Goal: Task Accomplishment & Management: Use online tool/utility

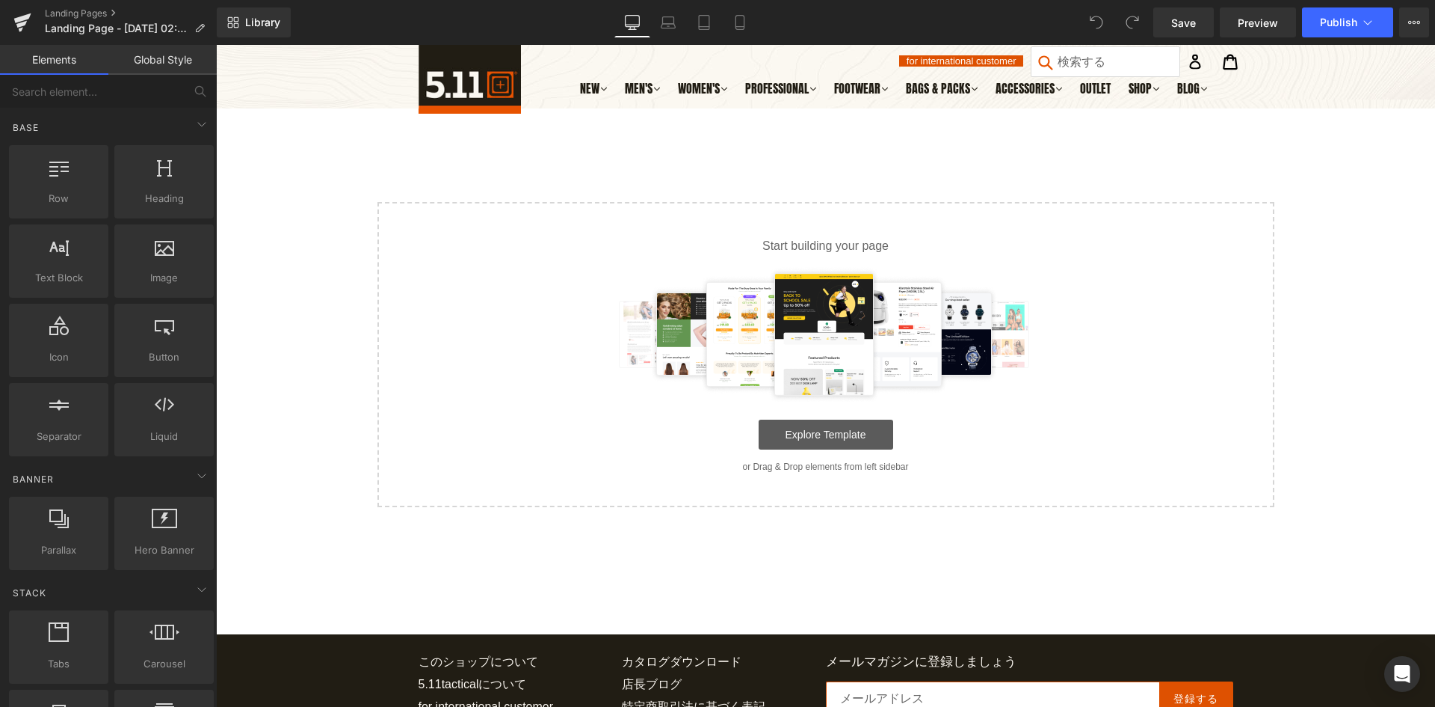
drag, startPoint x: 800, startPoint y: 455, endPoint x: 800, endPoint y: 443, distance: 11.2
click at [800, 455] on div "Start building your page Explore Template or Drag & Drop elements from left sid…" at bounding box center [826, 354] width 894 height 302
click at [806, 428] on link "Explore Template" at bounding box center [826, 434] width 135 height 30
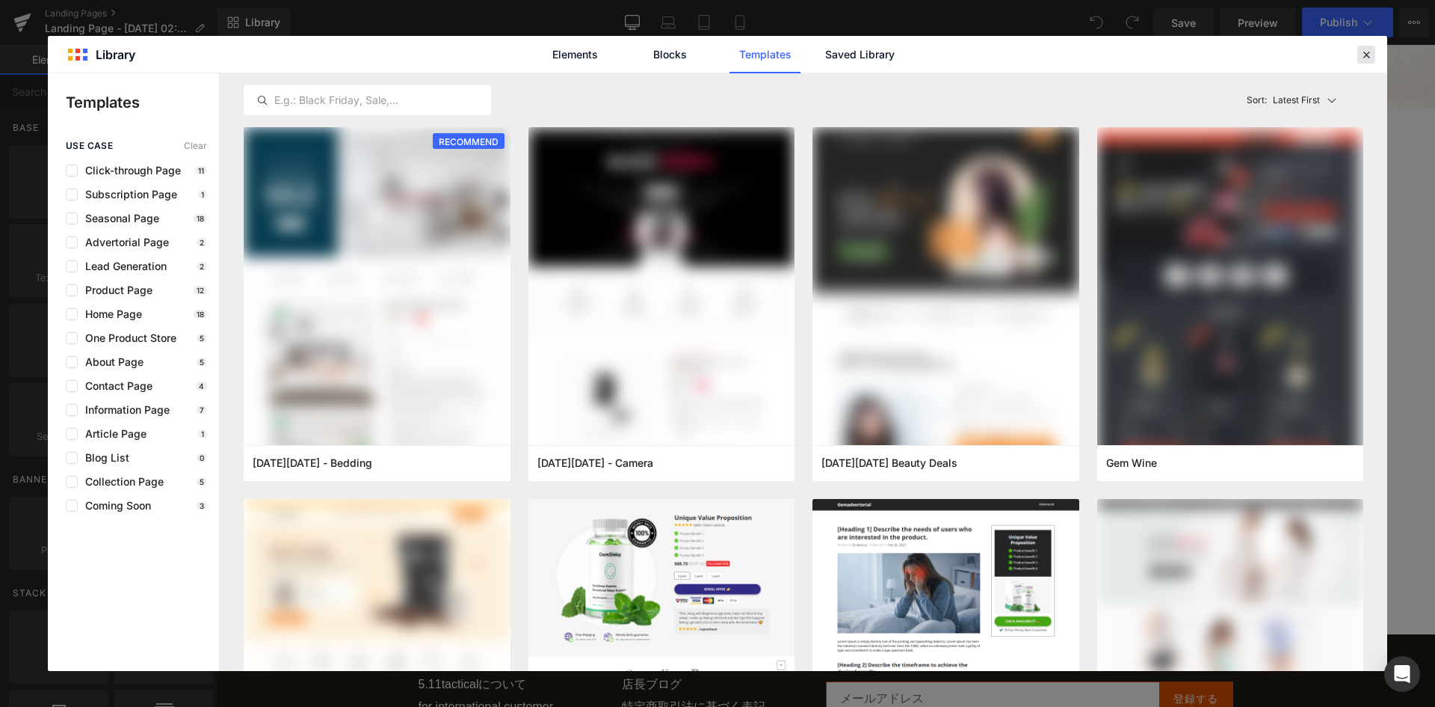
click at [1375, 56] on div at bounding box center [1367, 55] width 18 height 18
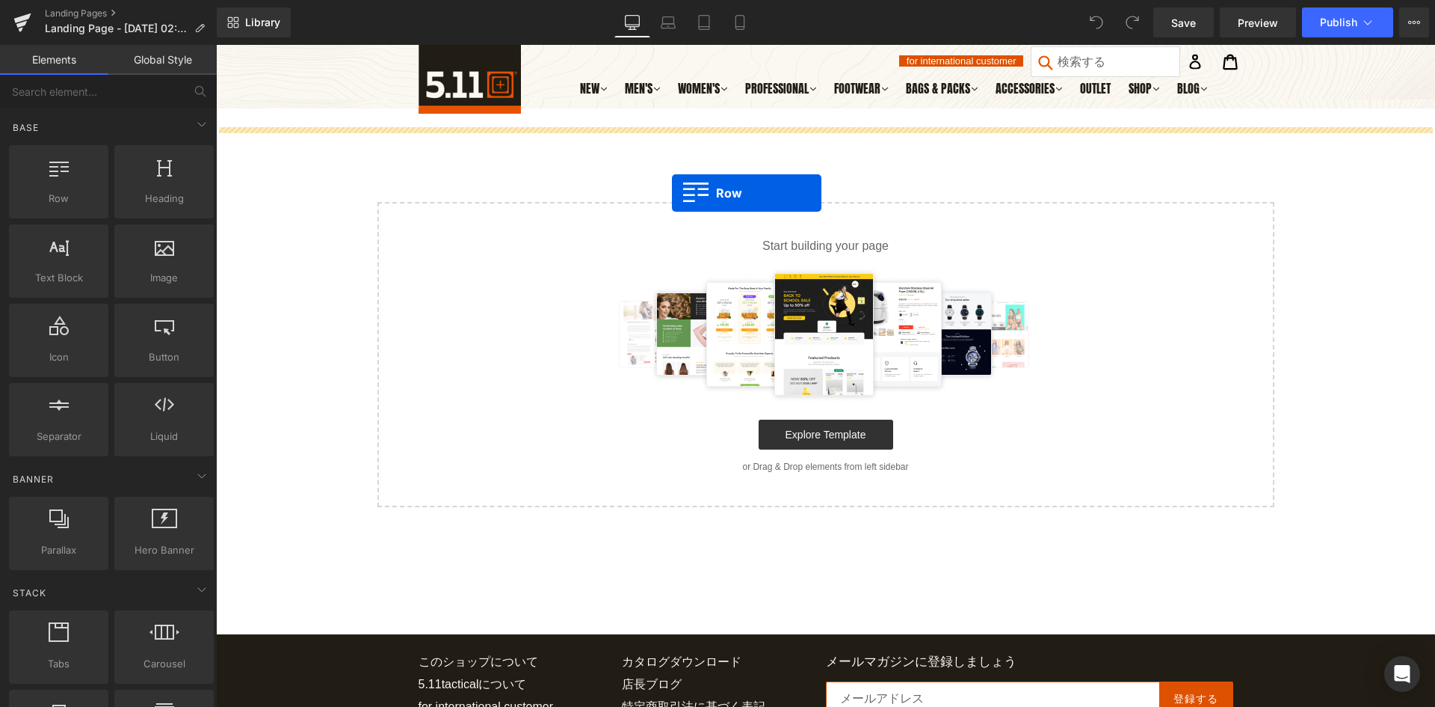
drag, startPoint x: 267, startPoint y: 227, endPoint x: 680, endPoint y: 180, distance: 416.1
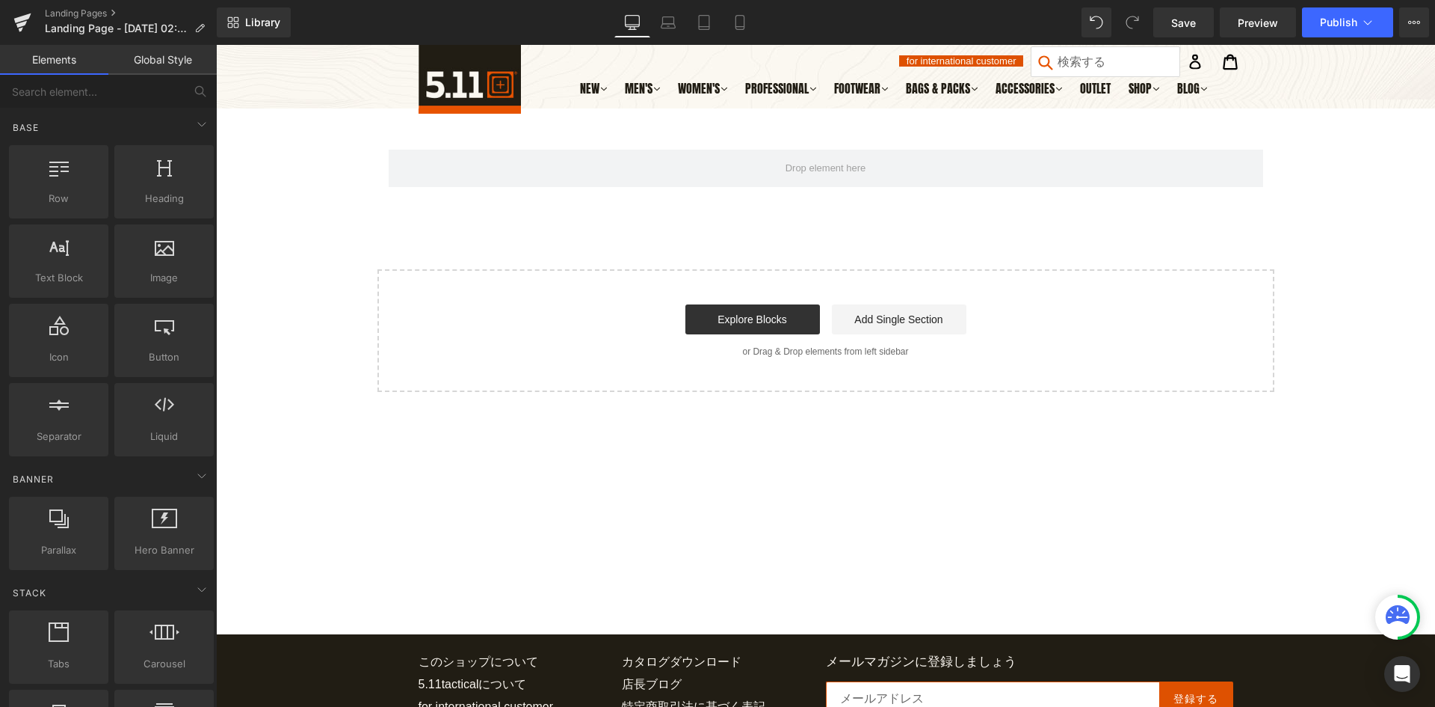
click at [650, 245] on div "Row Select your layout" at bounding box center [825, 259] width 1219 height 265
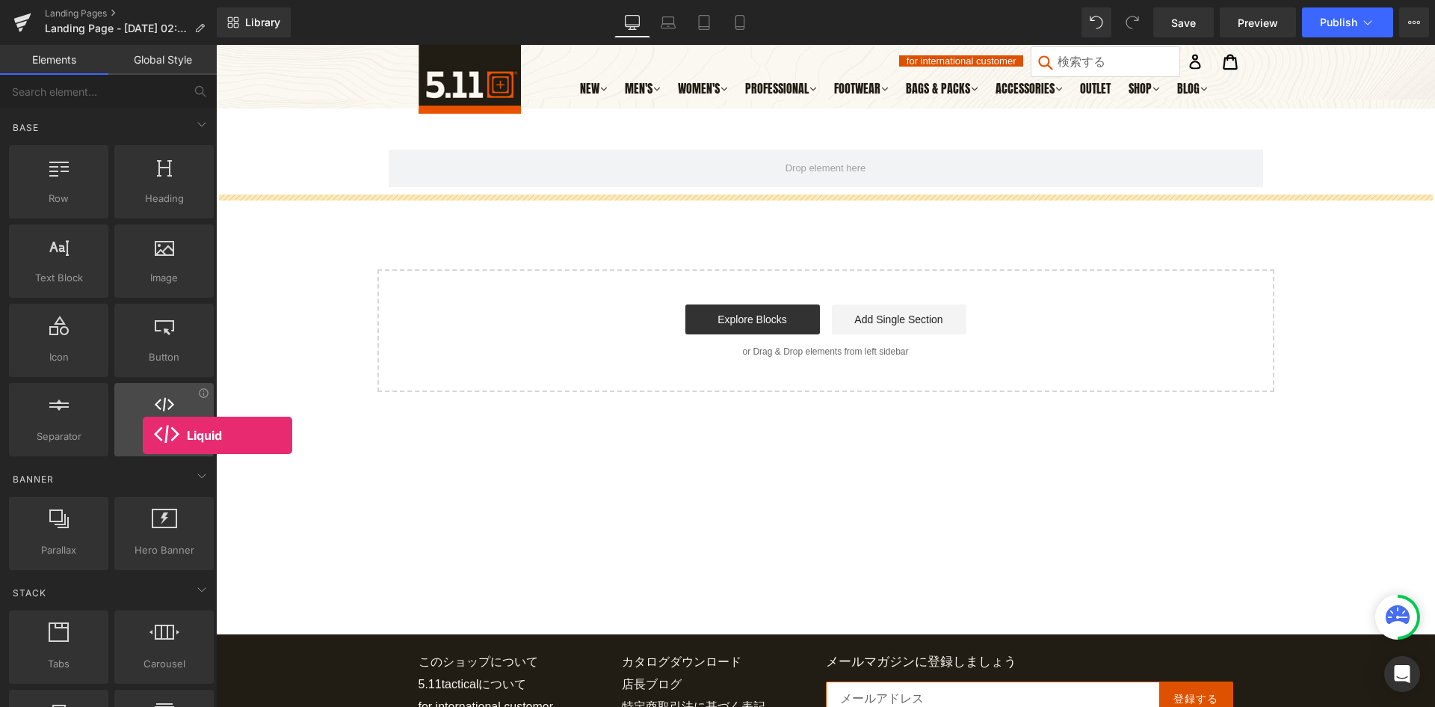
drag, startPoint x: 155, startPoint y: 421, endPoint x: 137, endPoint y: 435, distance: 22.9
click at [137, 435] on div "Liquid liquid, custom code, html, javascript, css, reviews, apps, applications,…" at bounding box center [163, 419] width 99 height 73
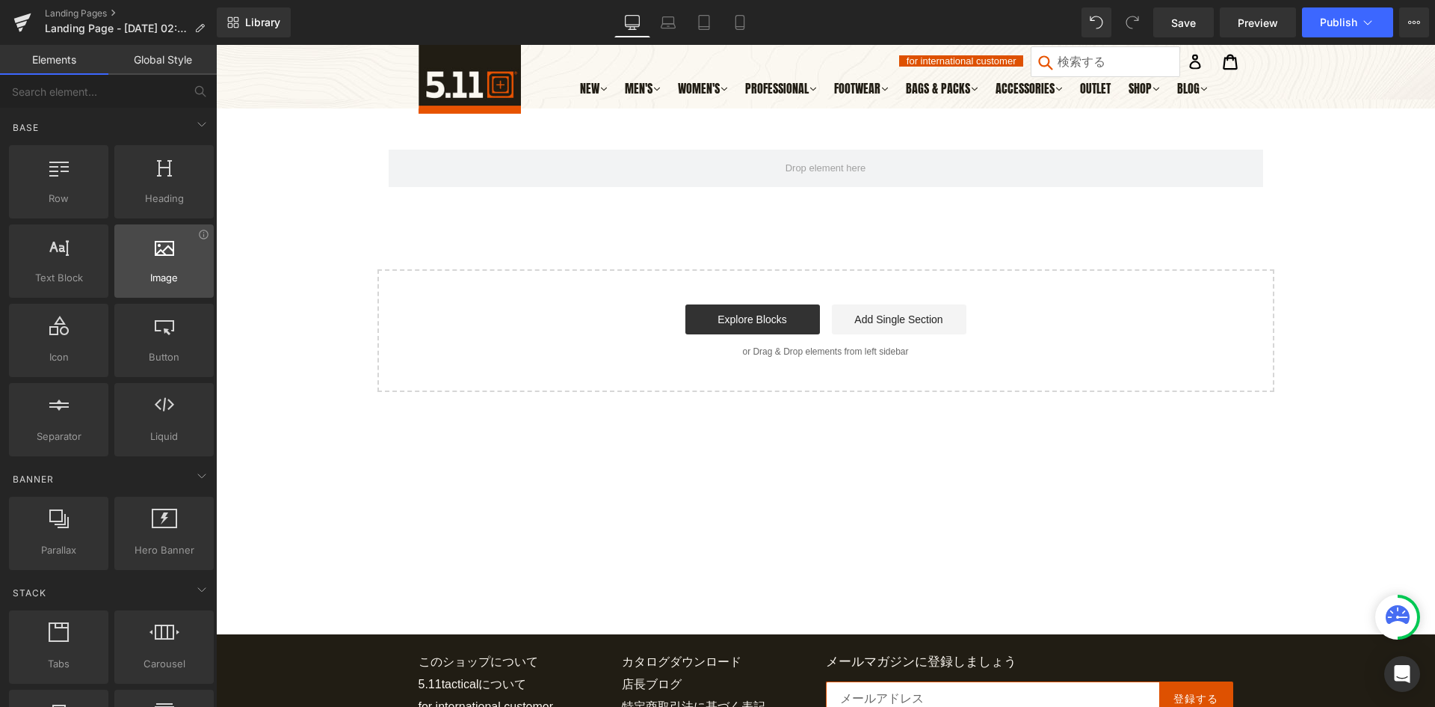
drag, startPoint x: 44, startPoint y: 220, endPoint x: 116, endPoint y: 226, distance: 72.0
click at [120, 226] on div "Row rows, columns, layouts, div Heading headings, titles, h1,h2,h3,h4,h5,h6 Tex…" at bounding box center [111, 300] width 211 height 317
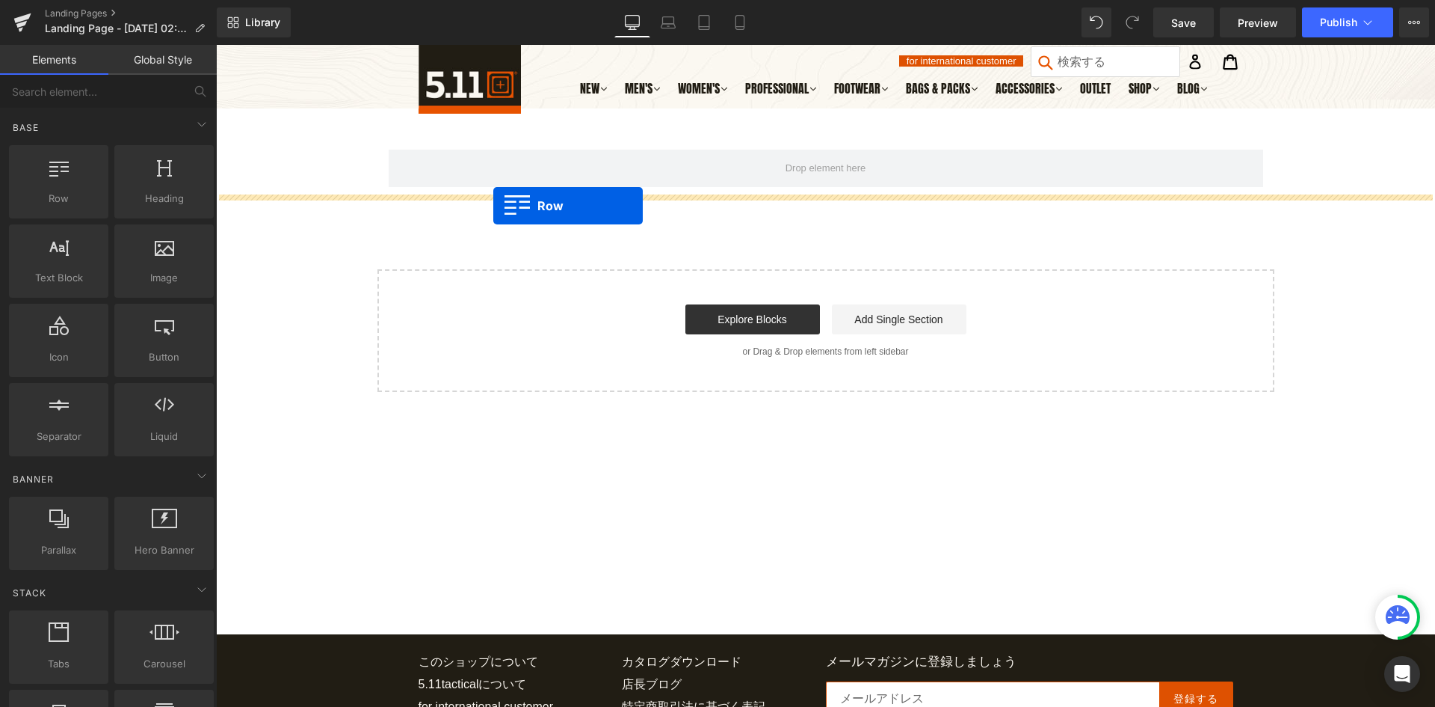
drag, startPoint x: 287, startPoint y: 244, endPoint x: 523, endPoint y: 206, distance: 238.7
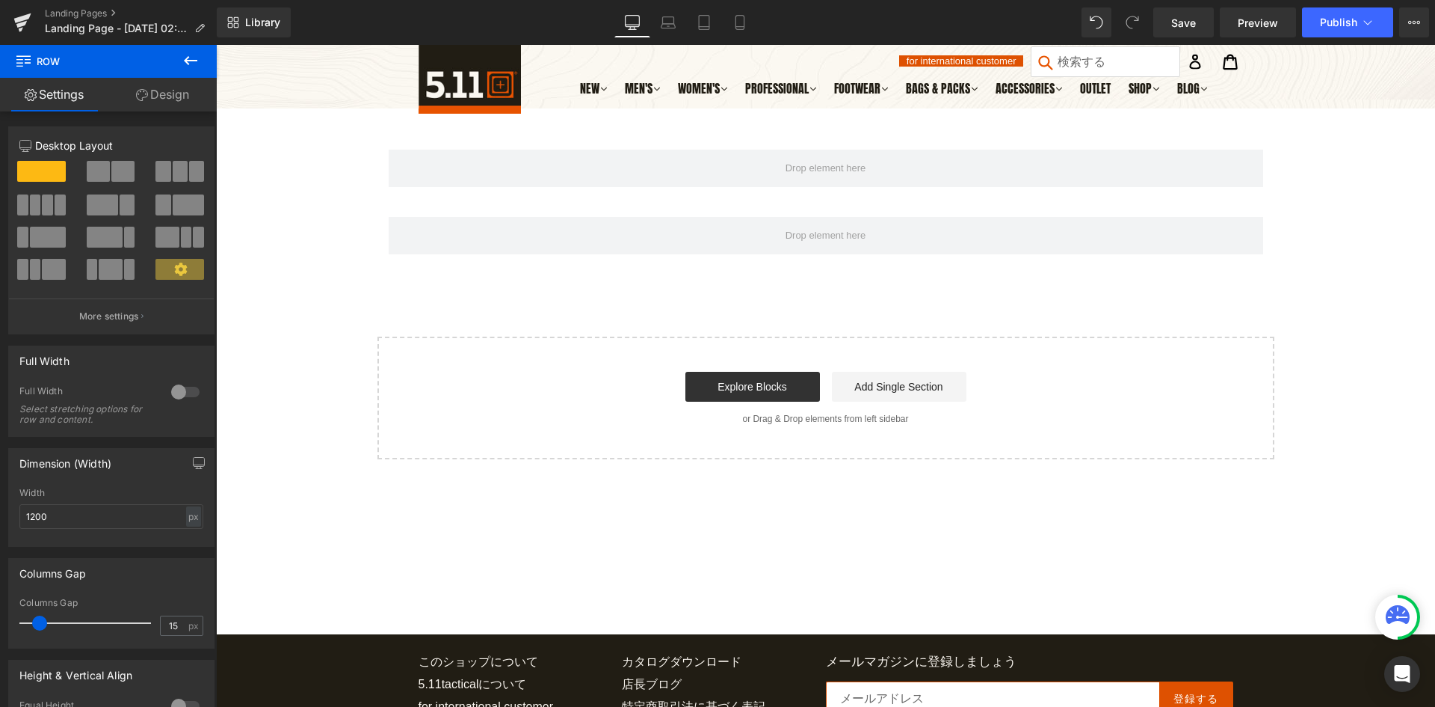
click at [181, 70] on button at bounding box center [190, 61] width 52 height 33
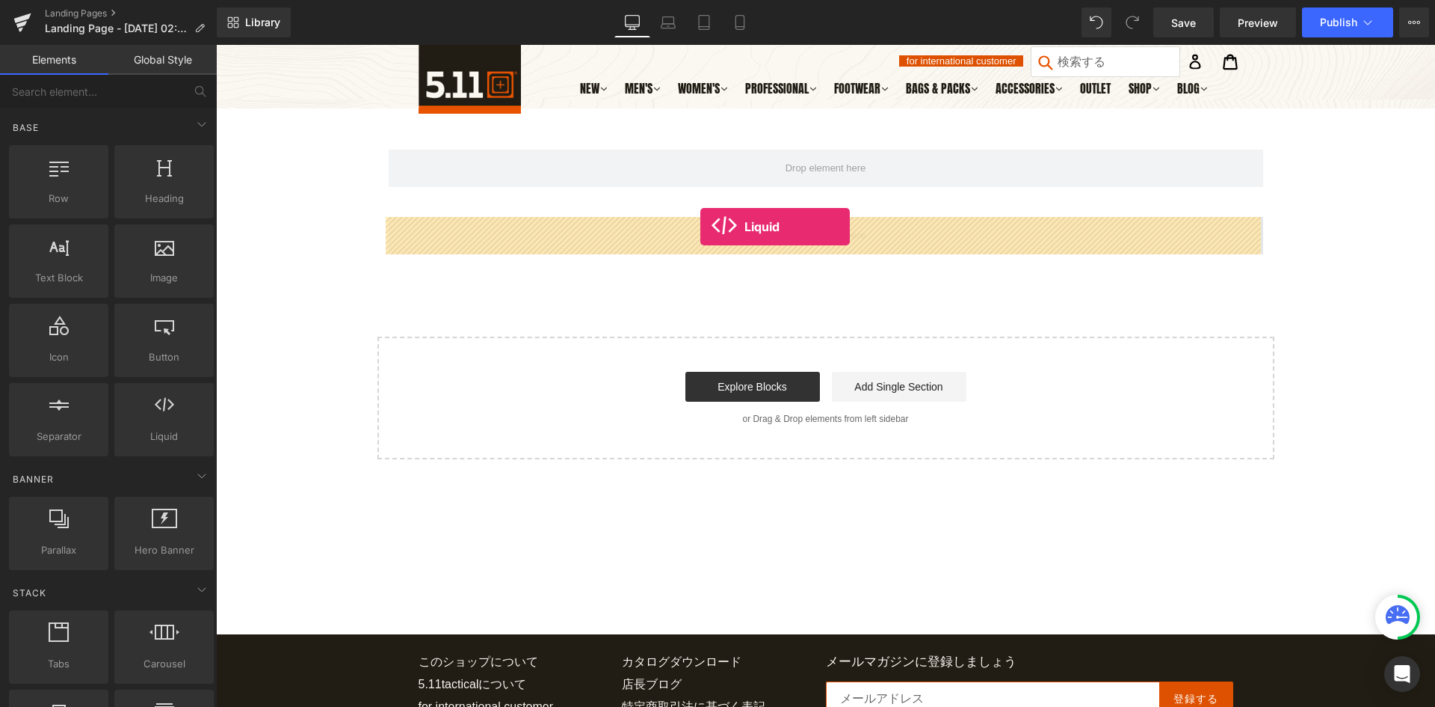
drag, startPoint x: 367, startPoint y: 467, endPoint x: 702, endPoint y: 226, distance: 412.5
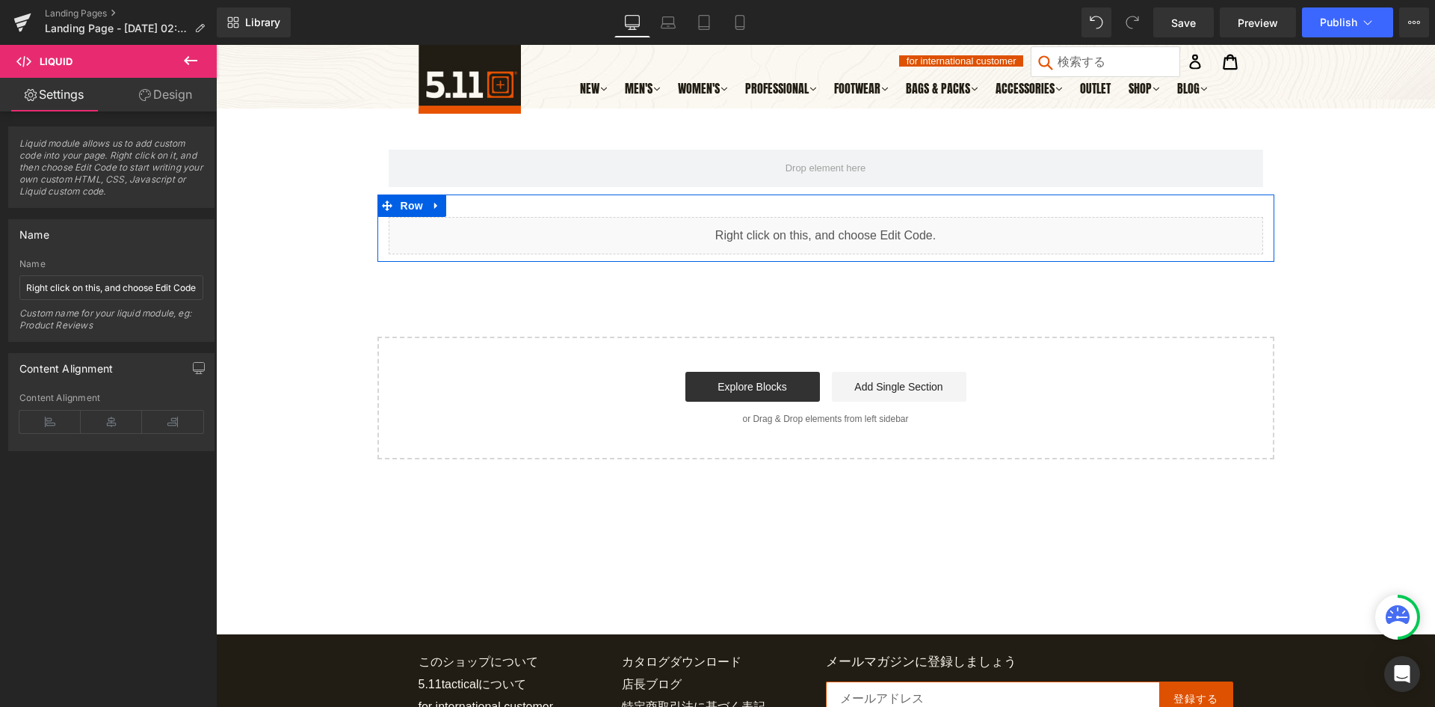
click at [564, 217] on div "Liquid" at bounding box center [826, 235] width 875 height 37
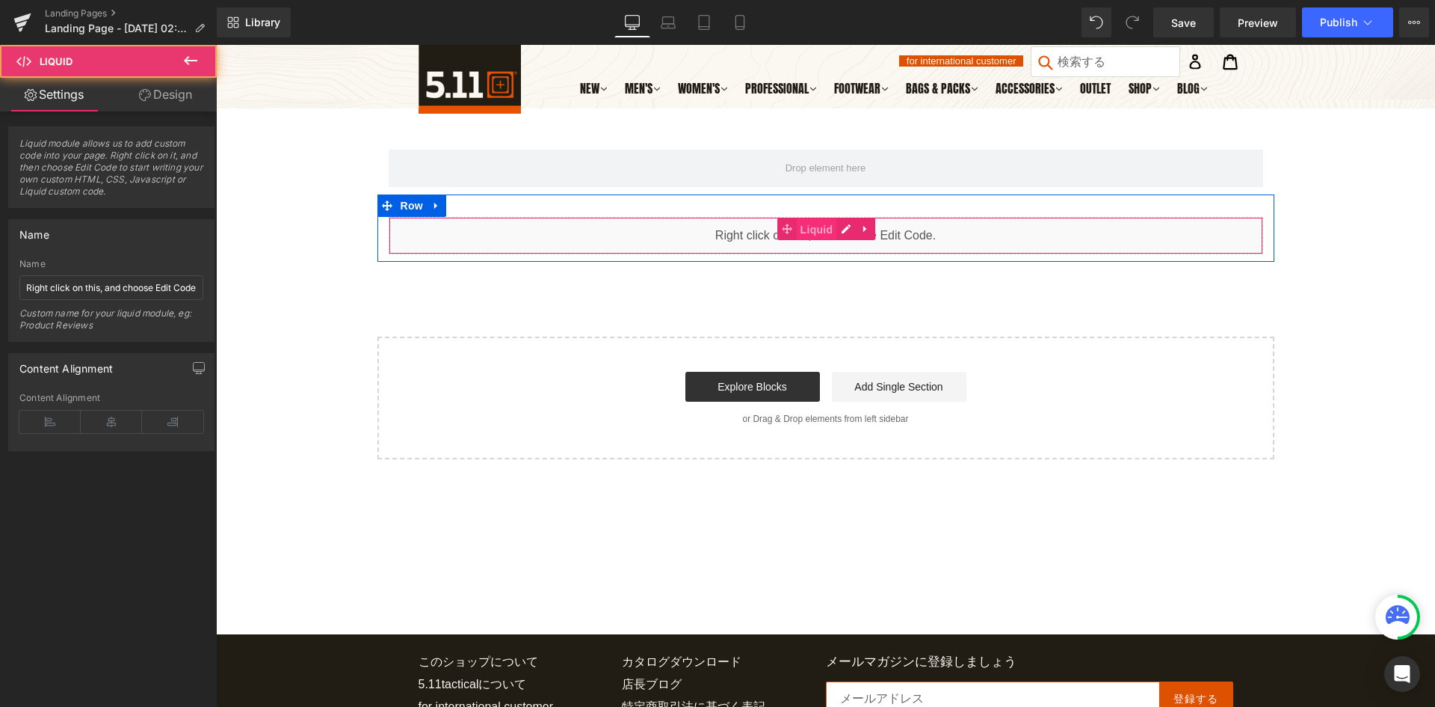
click at [816, 236] on span "Liquid" at bounding box center [817, 229] width 40 height 22
click at [852, 236] on div "Liquid" at bounding box center [826, 235] width 875 height 37
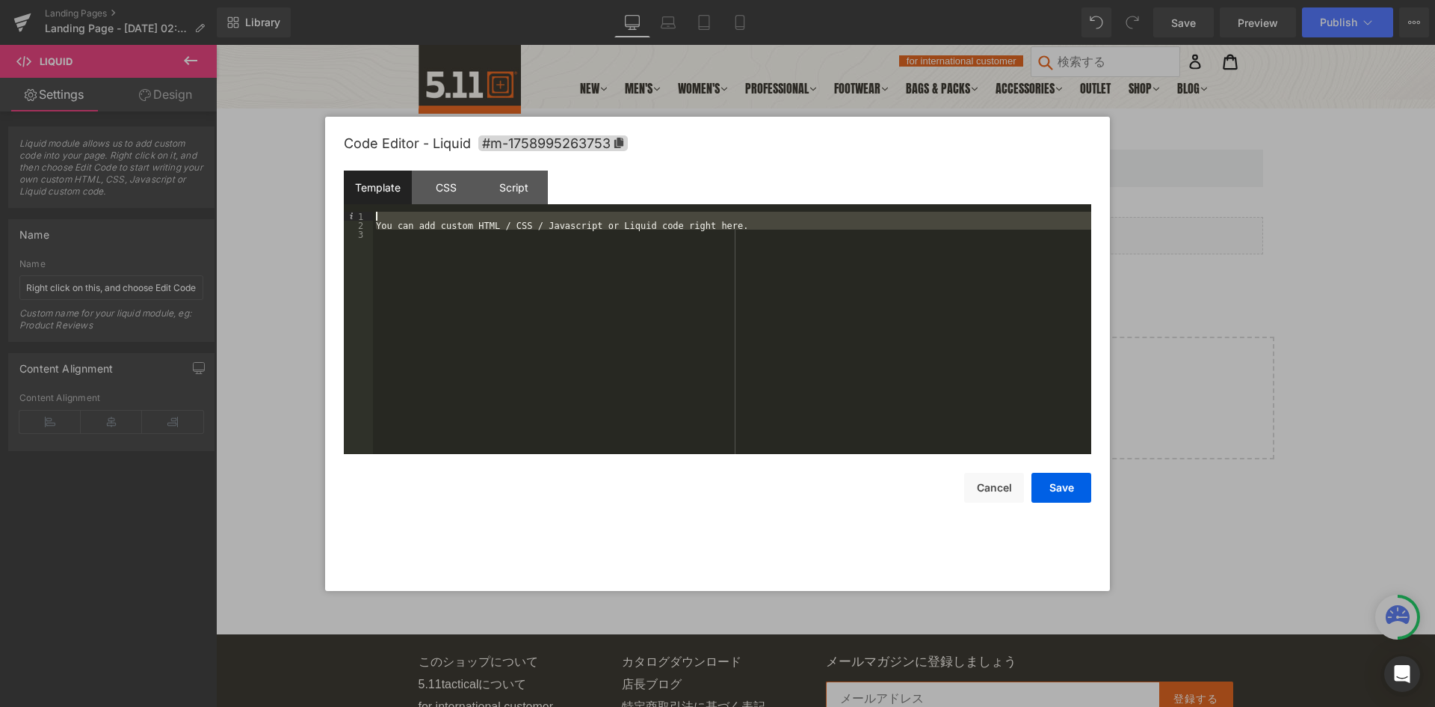
drag, startPoint x: 701, startPoint y: 234, endPoint x: 241, endPoint y: 218, distance: 460.1
click at [241, 218] on body "Liquid You are previewing how the will restyle your page. You can not edit Elem…" at bounding box center [717, 353] width 1435 height 707
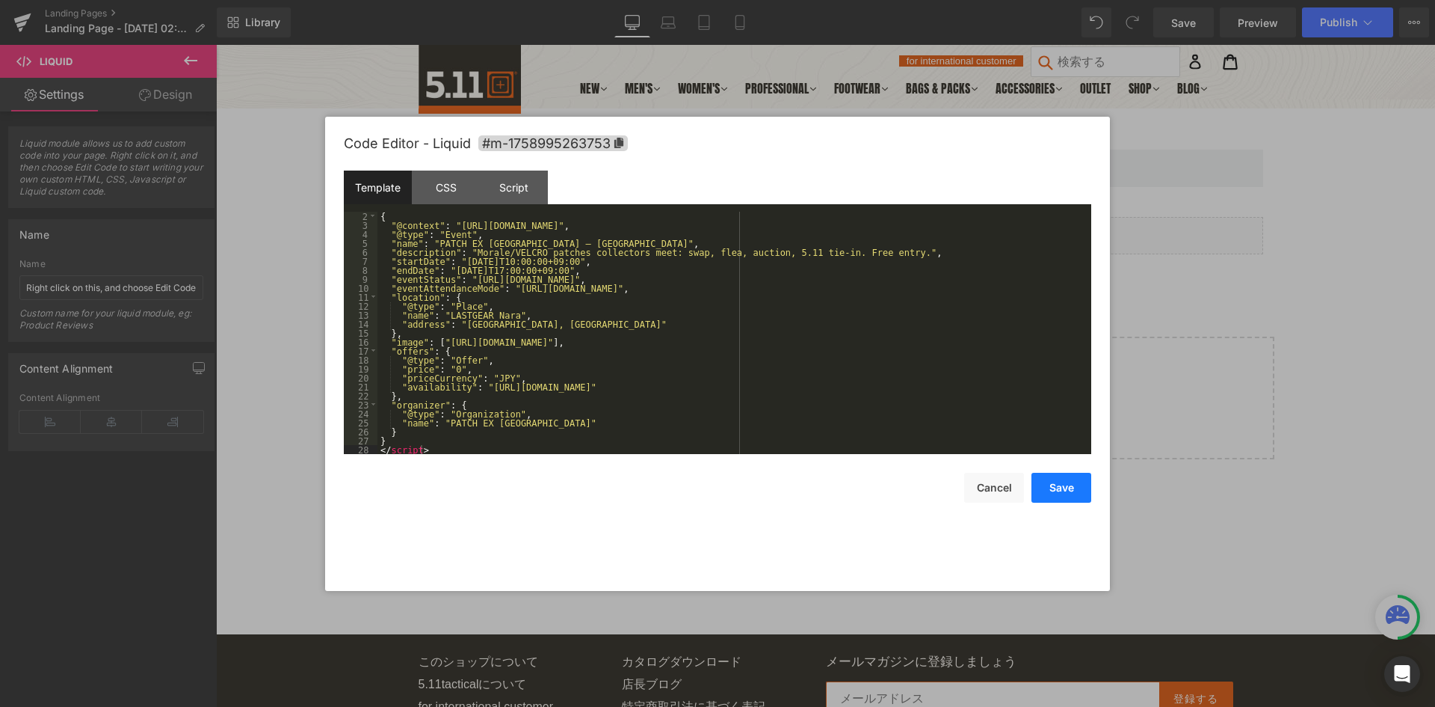
click at [1055, 494] on button "Save" at bounding box center [1062, 488] width 60 height 30
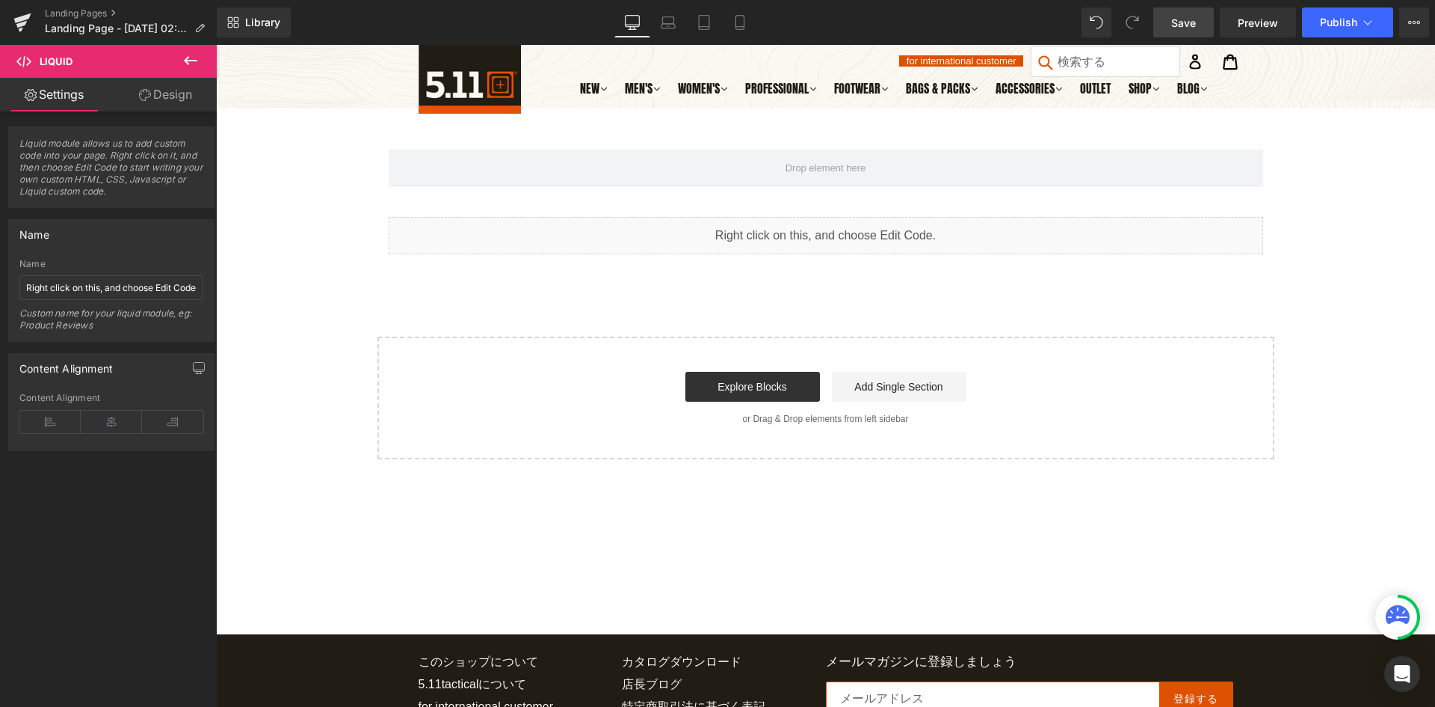
click at [1198, 24] on link "Save" at bounding box center [1184, 22] width 61 height 30
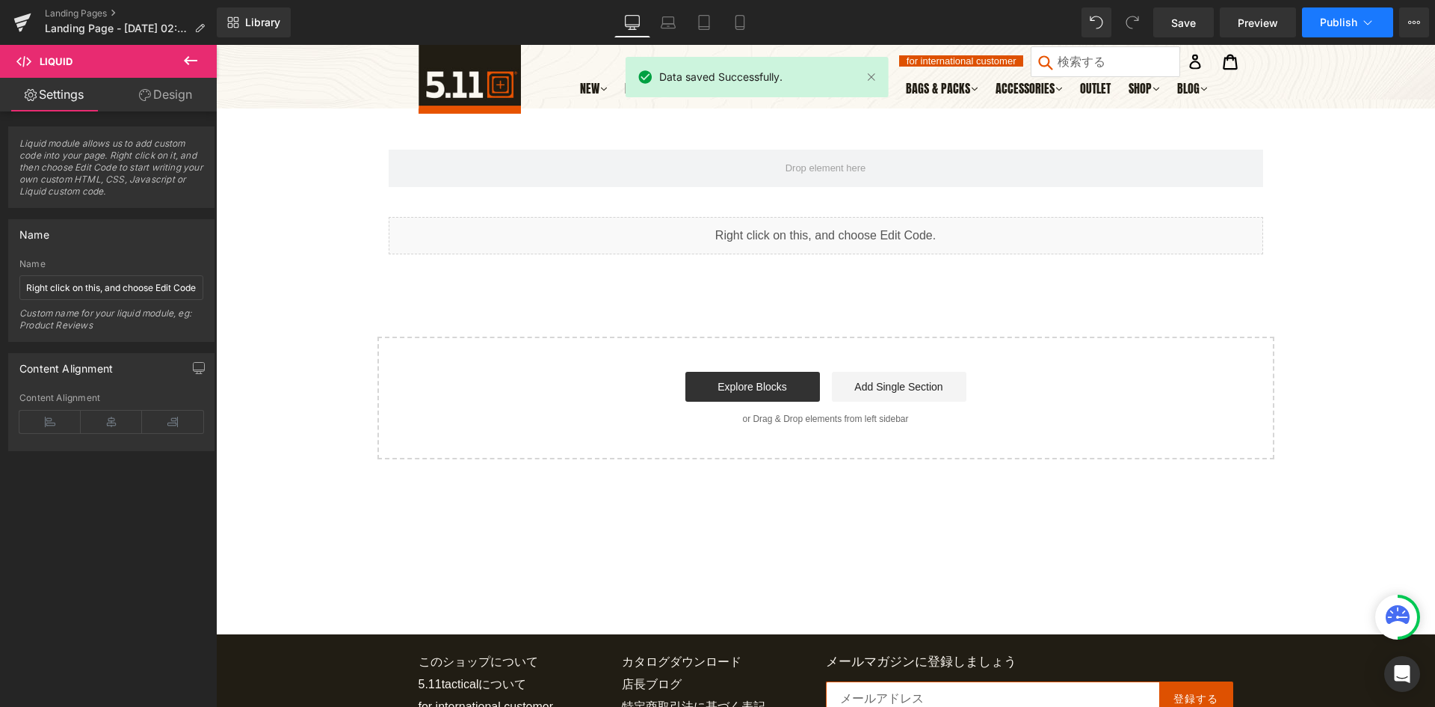
click at [1330, 20] on span "Publish" at bounding box center [1338, 22] width 37 height 12
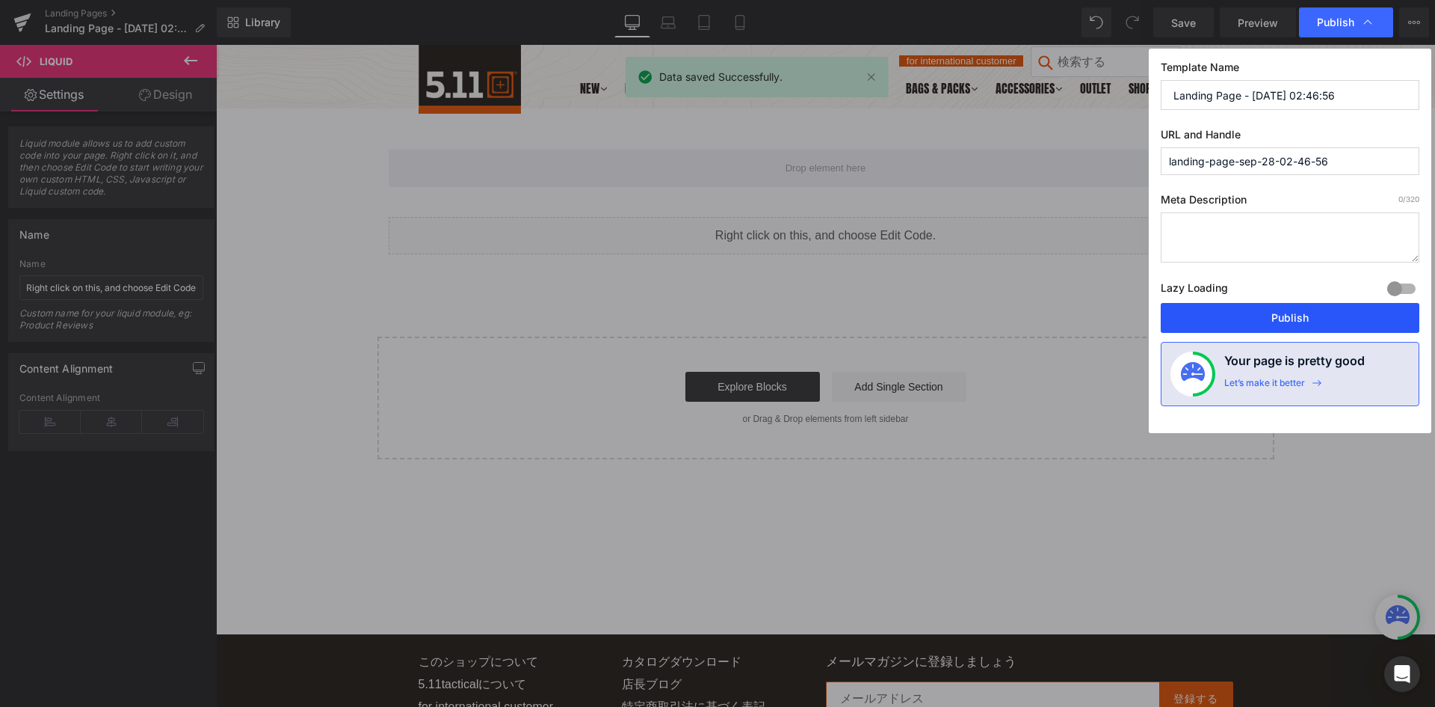
click at [1290, 315] on button "Publish" at bounding box center [1290, 318] width 259 height 30
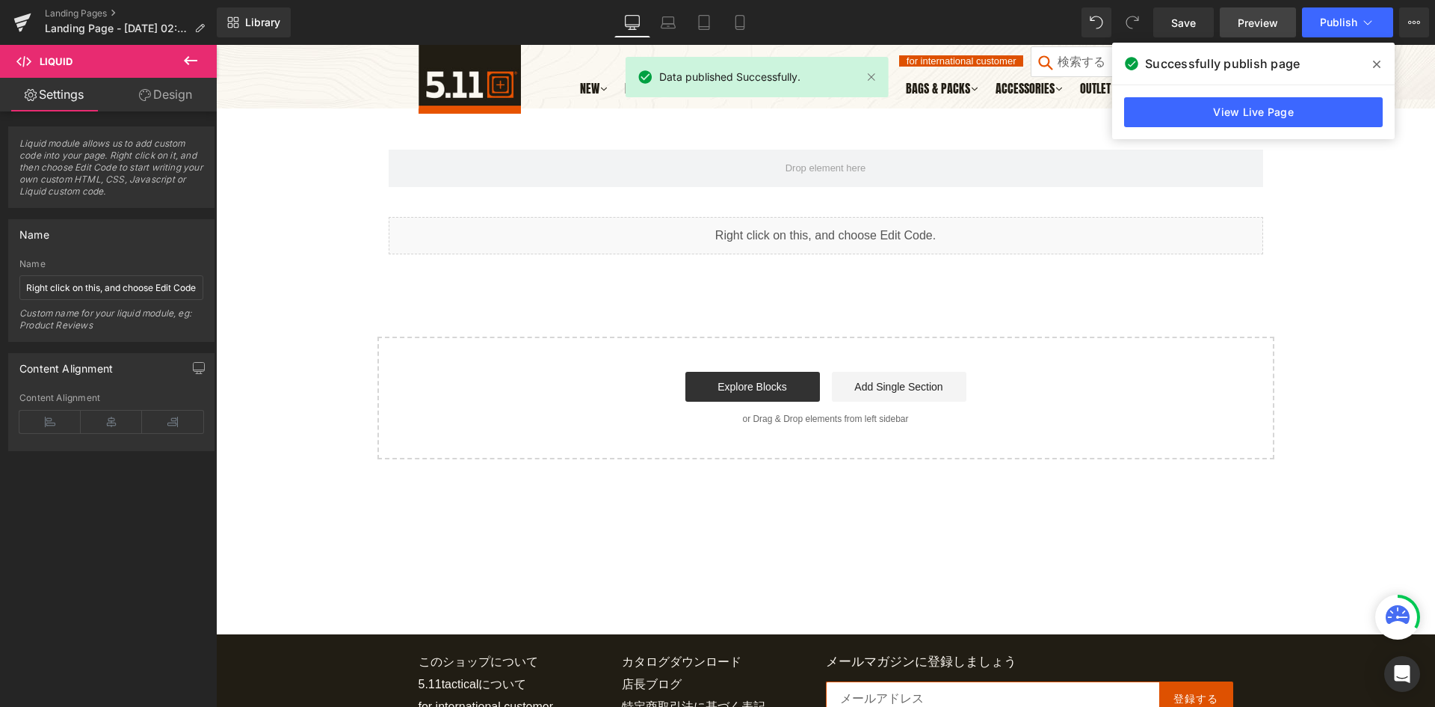
click at [1246, 20] on span "Preview" at bounding box center [1258, 23] width 40 height 16
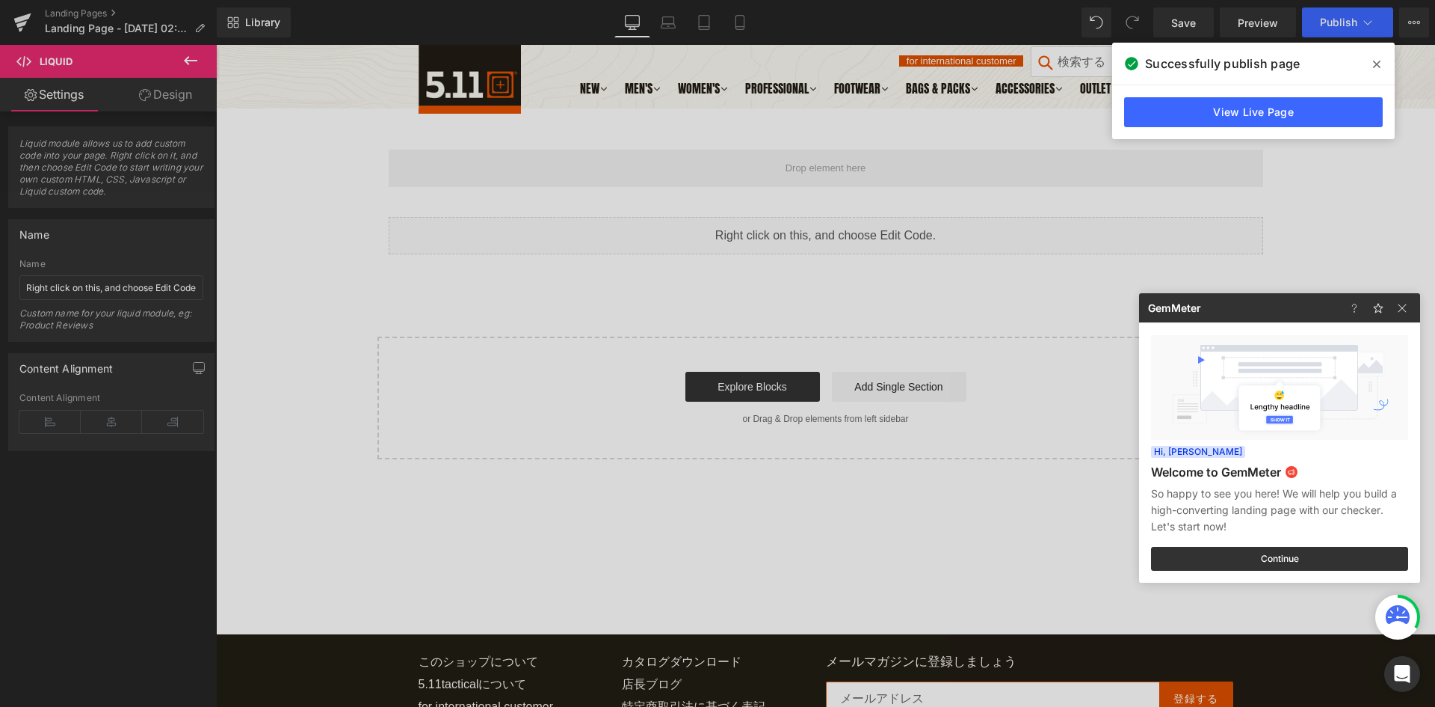
click at [778, 360] on div at bounding box center [717, 353] width 1435 height 707
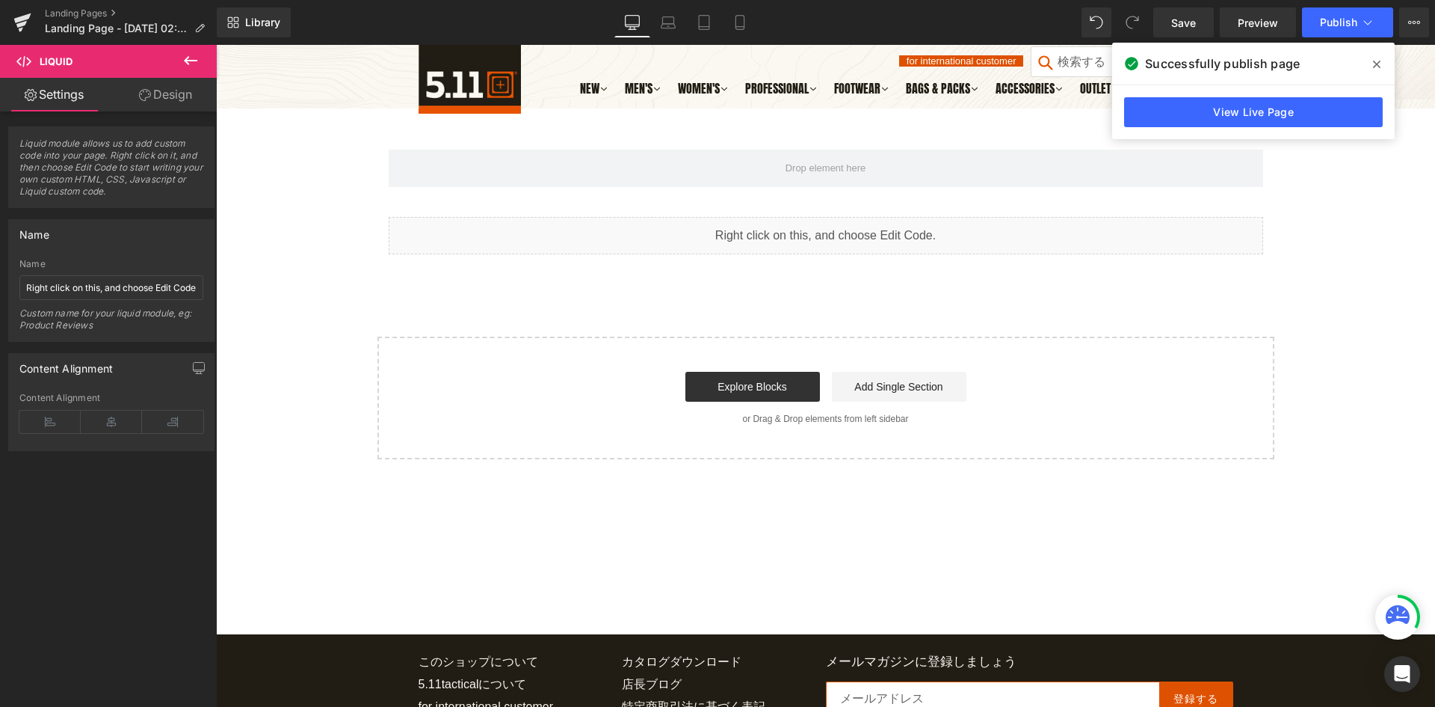
drag, startPoint x: 1380, startPoint y: 56, endPoint x: 928, endPoint y: 115, distance: 456.2
click at [1380, 56] on span at bounding box center [1377, 64] width 24 height 24
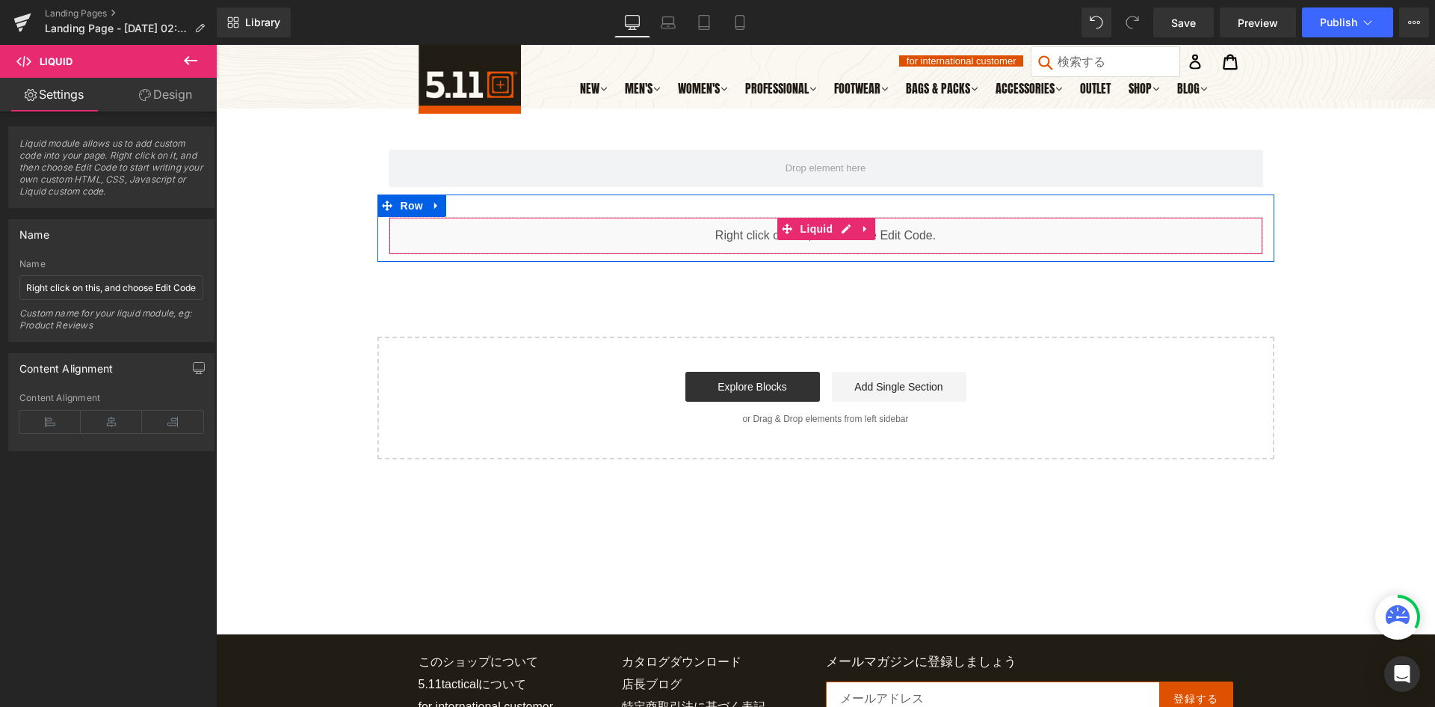
click at [899, 241] on div "Liquid" at bounding box center [826, 235] width 875 height 37
click at [846, 224] on div "Liquid" at bounding box center [826, 235] width 875 height 37
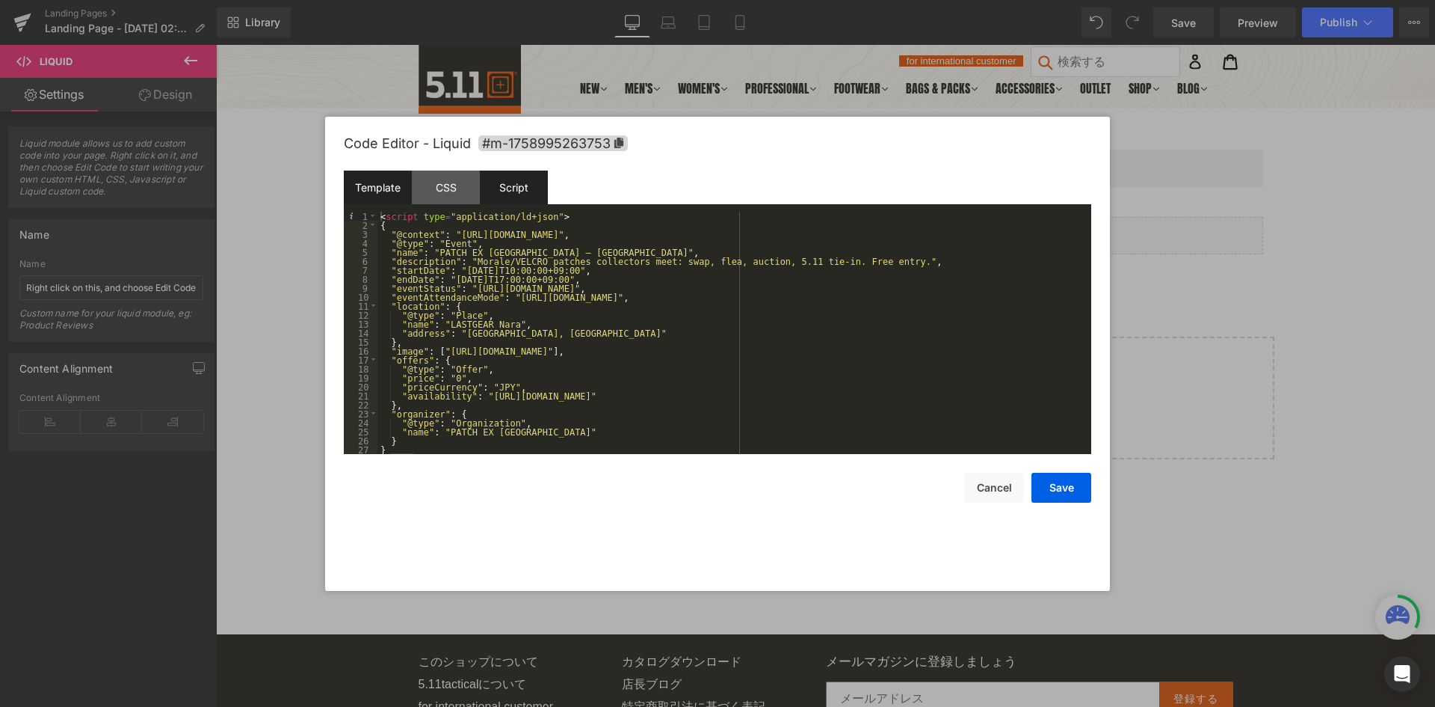
click at [517, 203] on div "Script" at bounding box center [514, 187] width 68 height 34
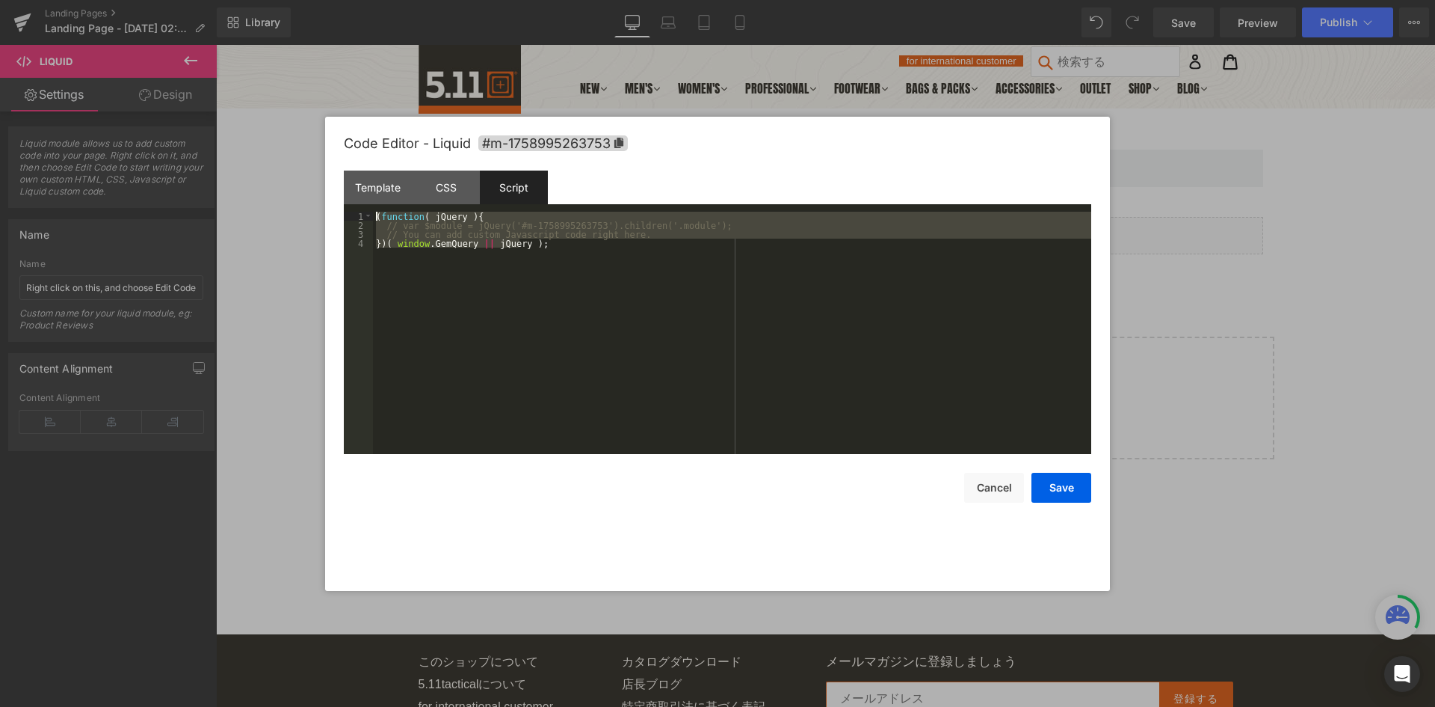
drag, startPoint x: 562, startPoint y: 256, endPoint x: 232, endPoint y: 179, distance: 339.1
click at [232, 179] on body "Liquid You are previewing how the will restyle your page. You can not edit Elem…" at bounding box center [717, 353] width 1435 height 707
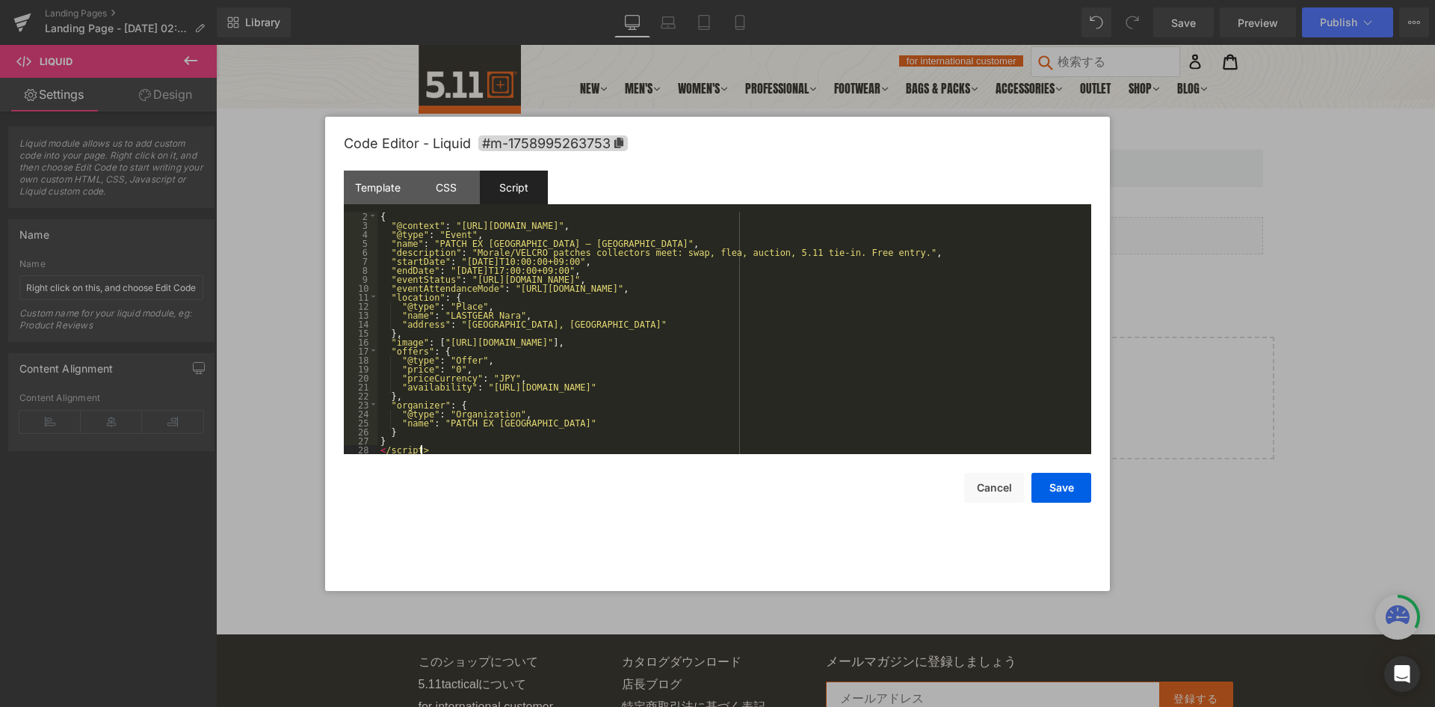
scroll to position [9, 0]
click at [366, 180] on div "Template" at bounding box center [378, 187] width 68 height 34
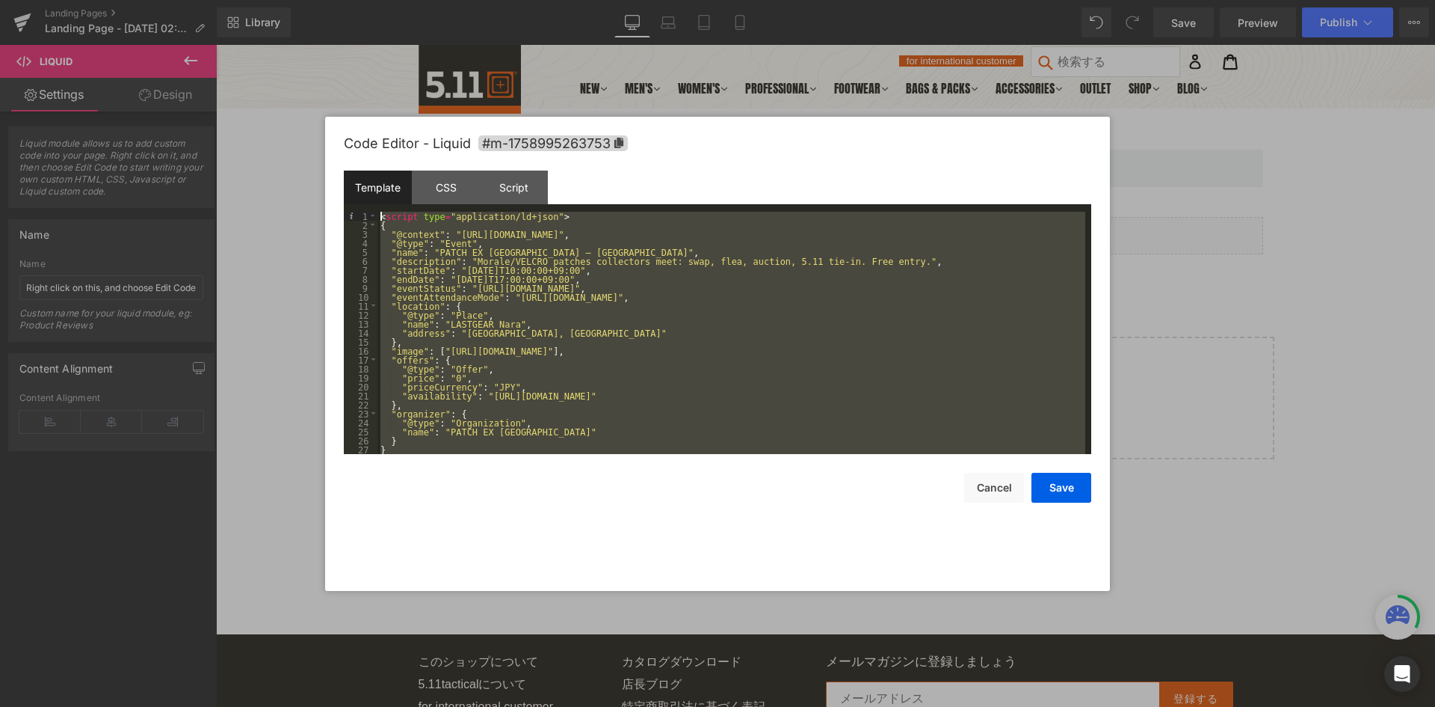
scroll to position [0, 0]
drag, startPoint x: 441, startPoint y: 448, endPoint x: 304, endPoint y: 141, distance: 335.7
click at [304, 141] on body "Liquid You are previewing how the will restyle your page. You can not edit Elem…" at bounding box center [717, 353] width 1435 height 707
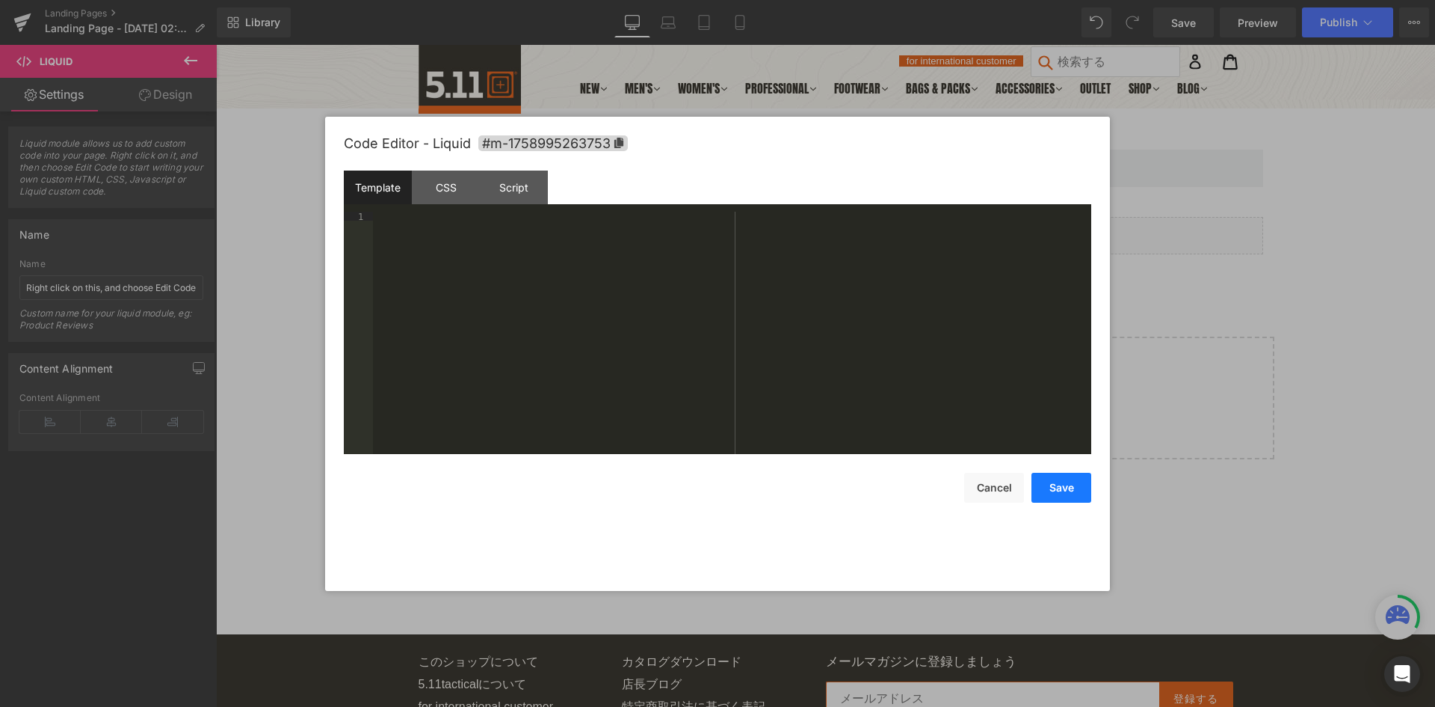
click at [1061, 493] on button "Save" at bounding box center [1062, 488] width 60 height 30
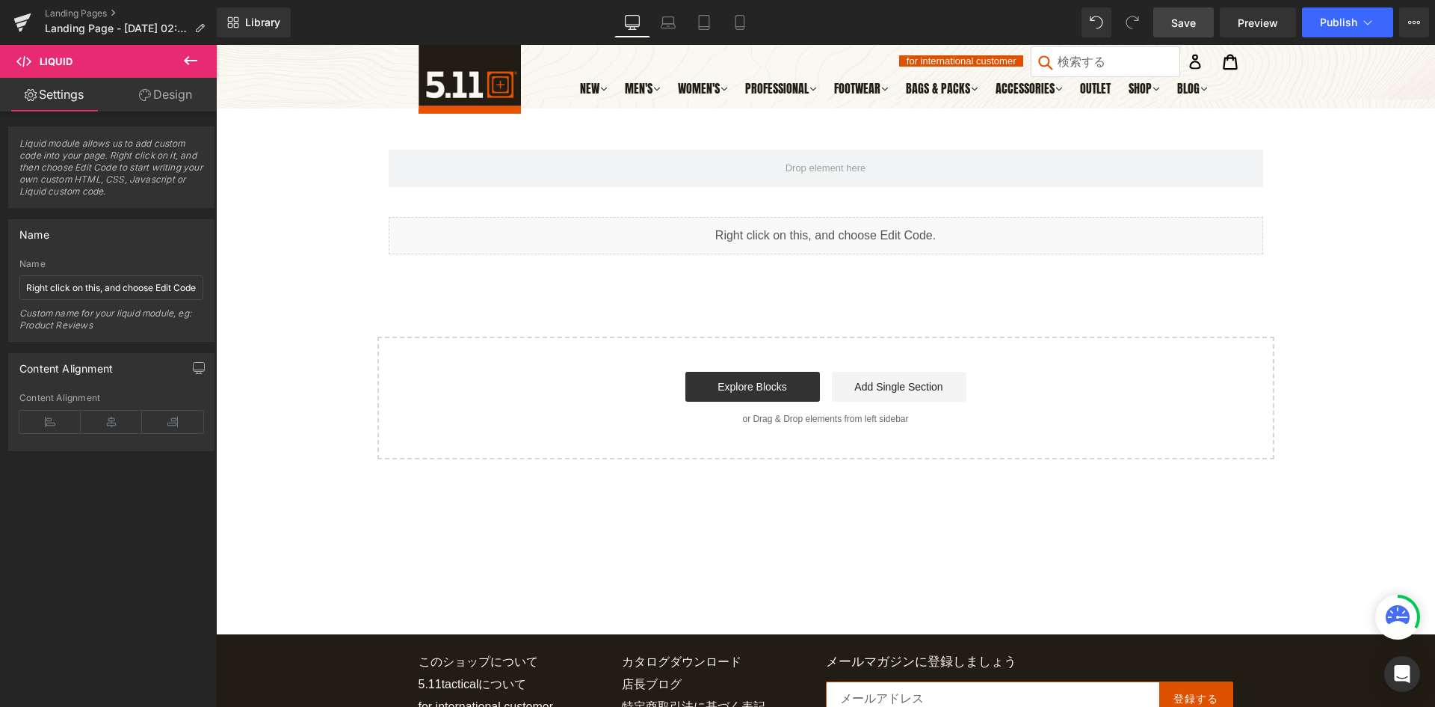
click at [1179, 28] on span "Save" at bounding box center [1184, 23] width 25 height 16
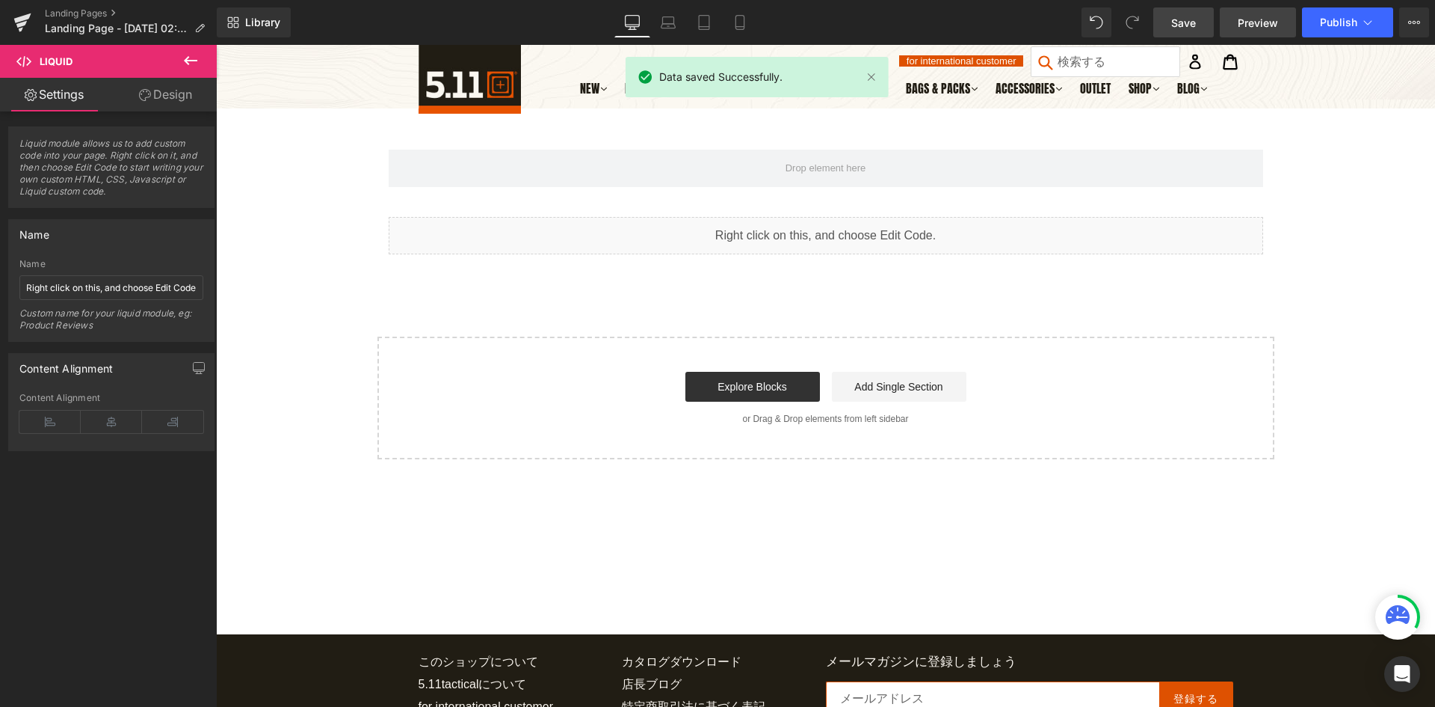
click at [1229, 17] on link "Preview" at bounding box center [1258, 22] width 76 height 30
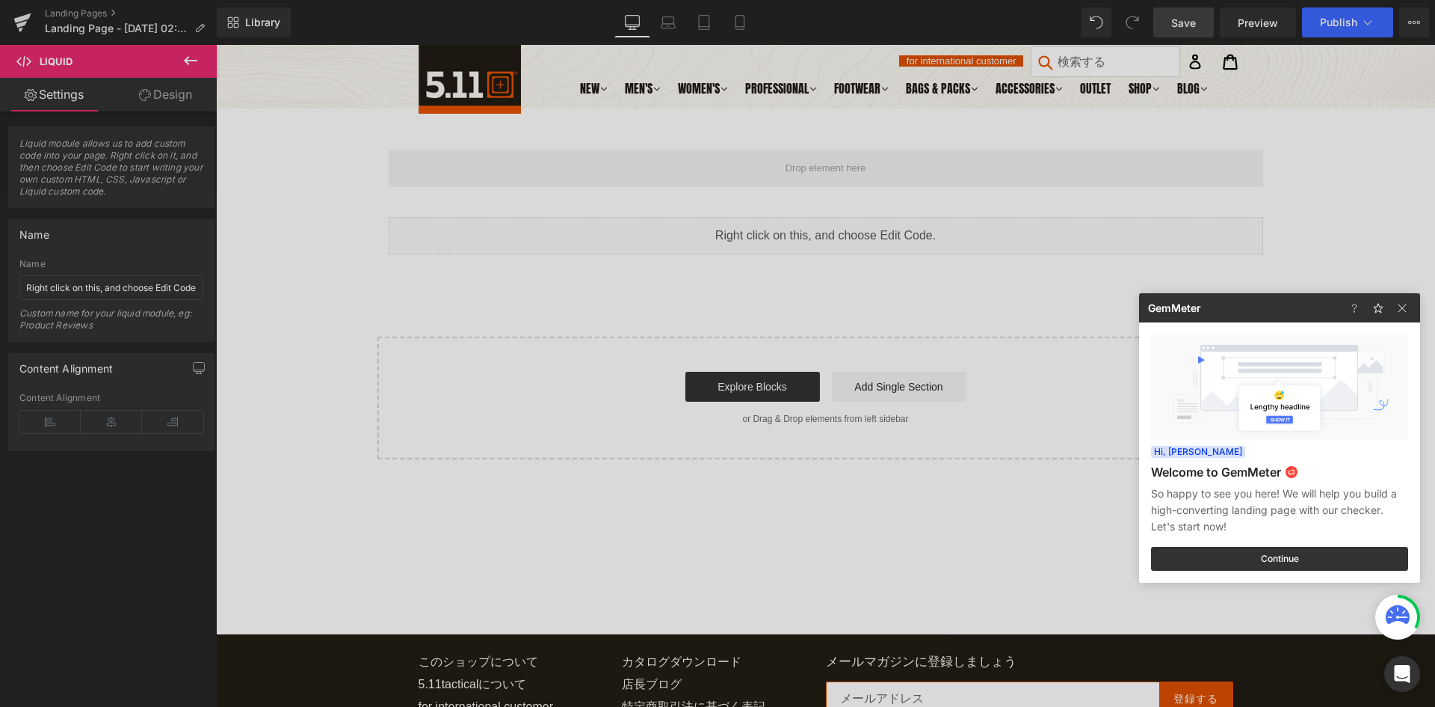
click at [791, 344] on div at bounding box center [717, 353] width 1435 height 707
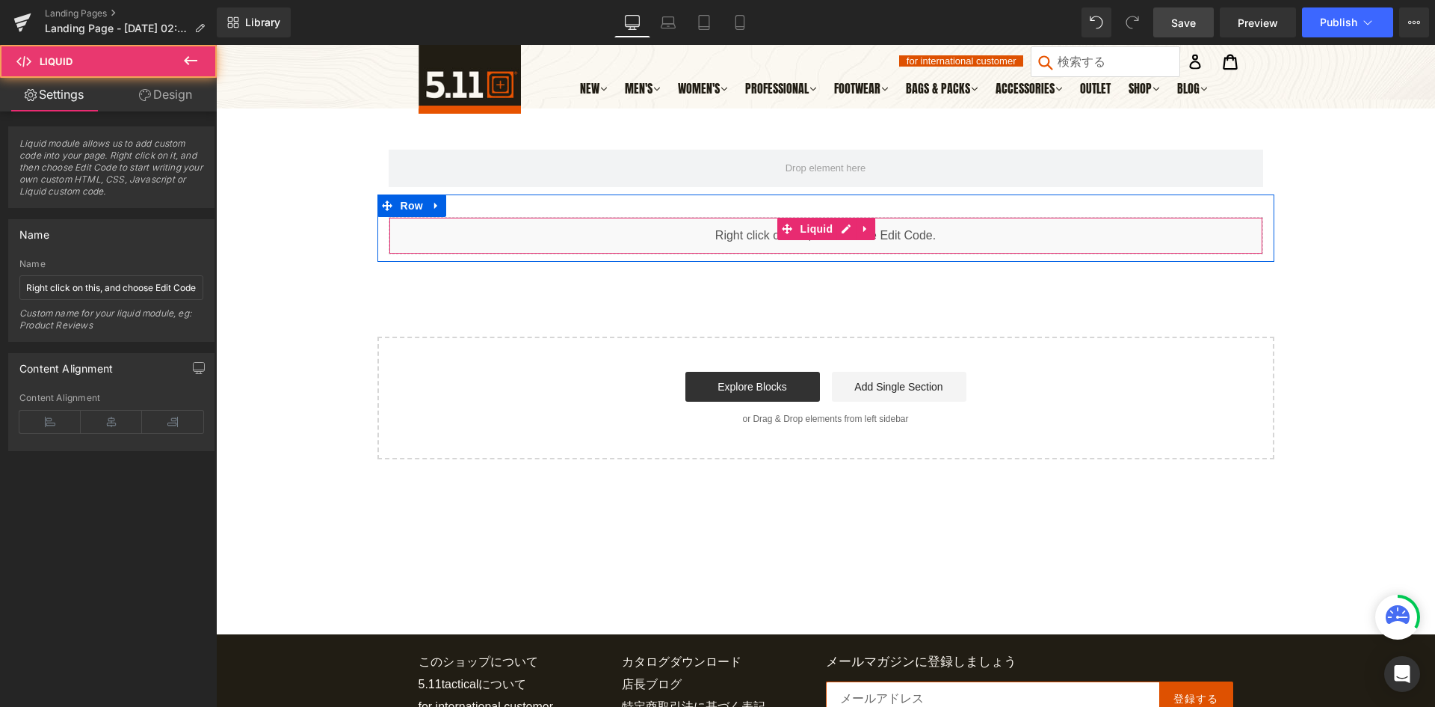
click at [749, 238] on div "Liquid" at bounding box center [826, 235] width 875 height 37
click at [846, 229] on div "Liquid" at bounding box center [826, 235] width 875 height 37
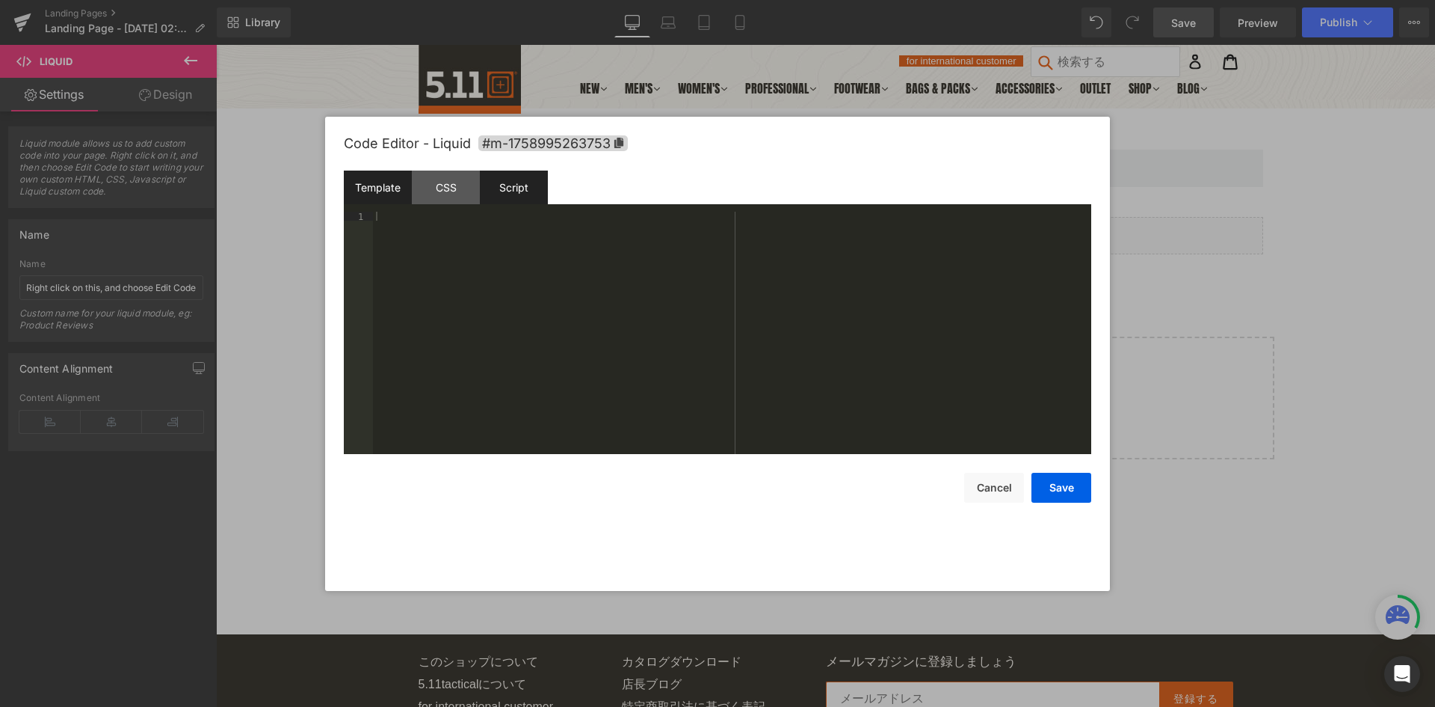
click at [533, 191] on div "Script" at bounding box center [514, 187] width 68 height 34
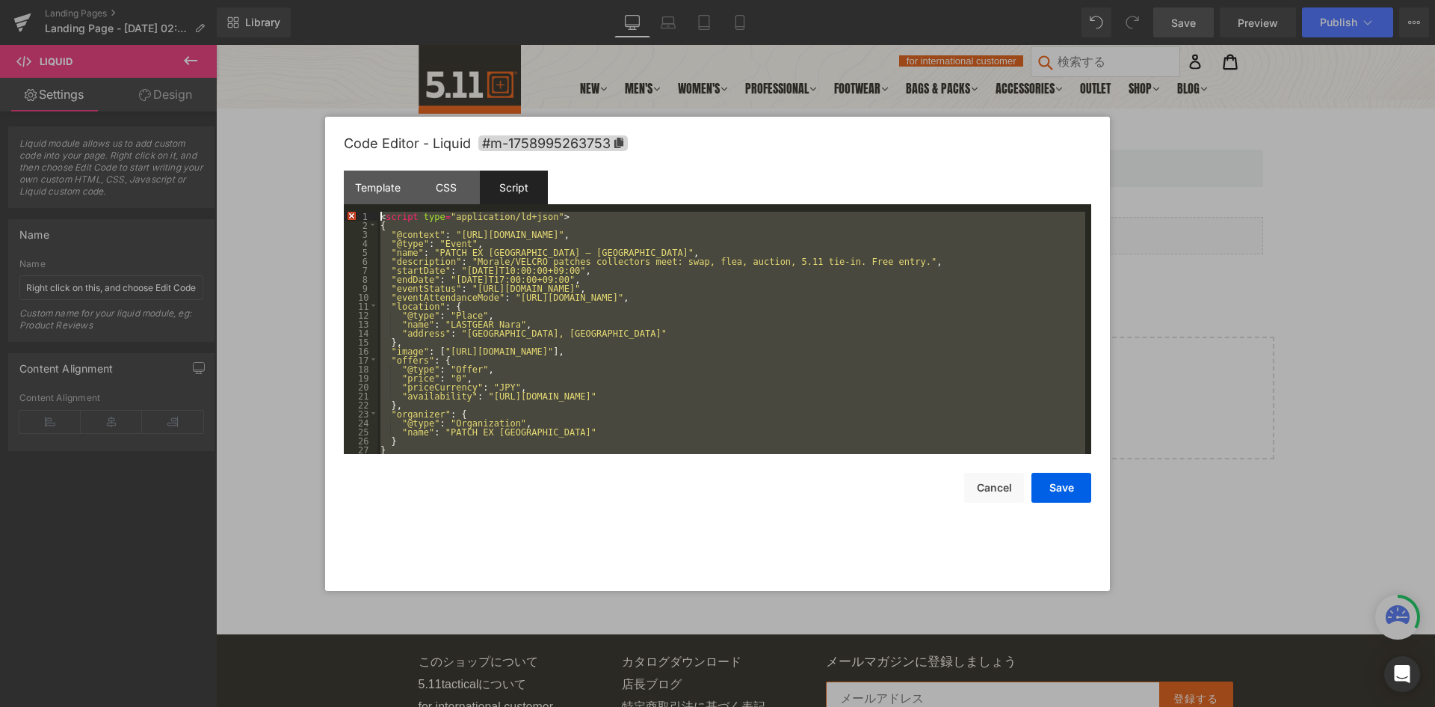
drag, startPoint x: 440, startPoint y: 447, endPoint x: 265, endPoint y: 120, distance: 371.6
click at [265, 120] on body "Liquid You are previewing how the will restyle your page. You can not edit Elem…" at bounding box center [717, 353] width 1435 height 707
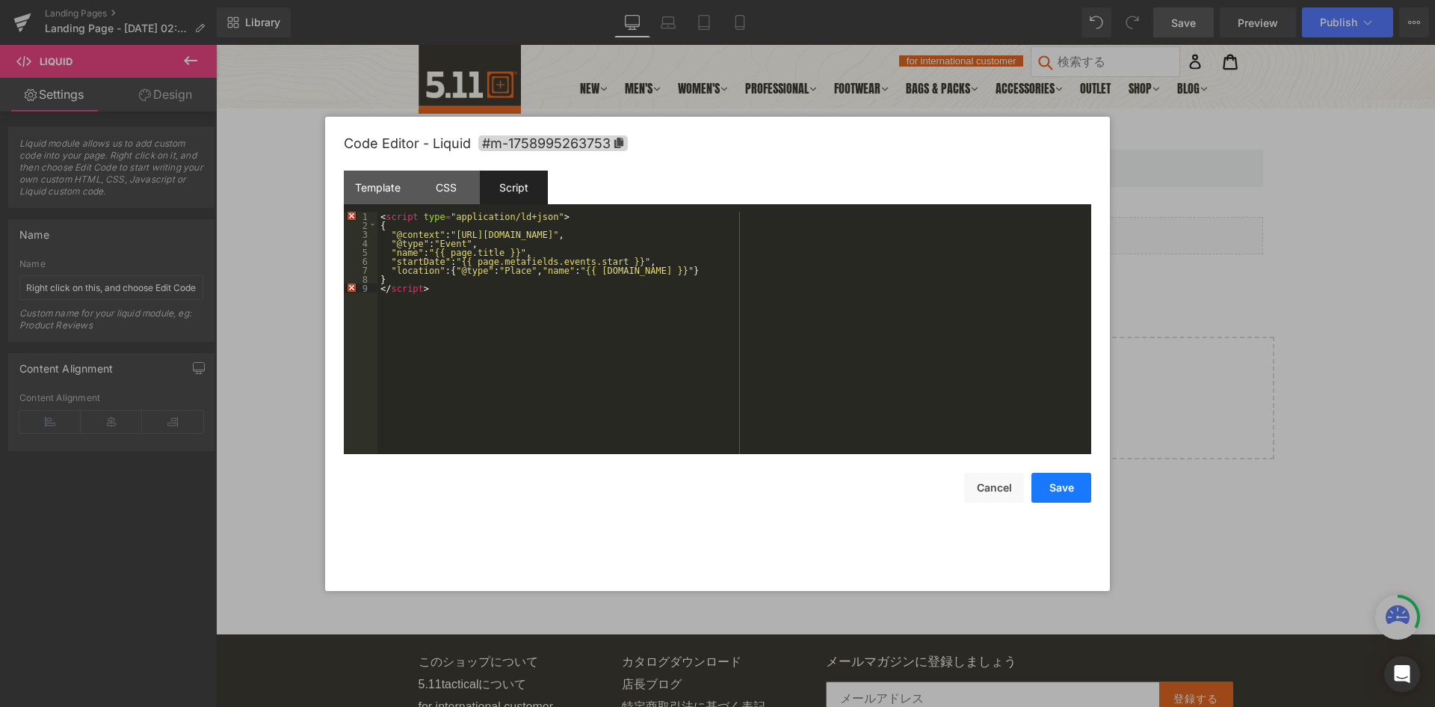
click at [1054, 482] on button "Save" at bounding box center [1062, 488] width 60 height 30
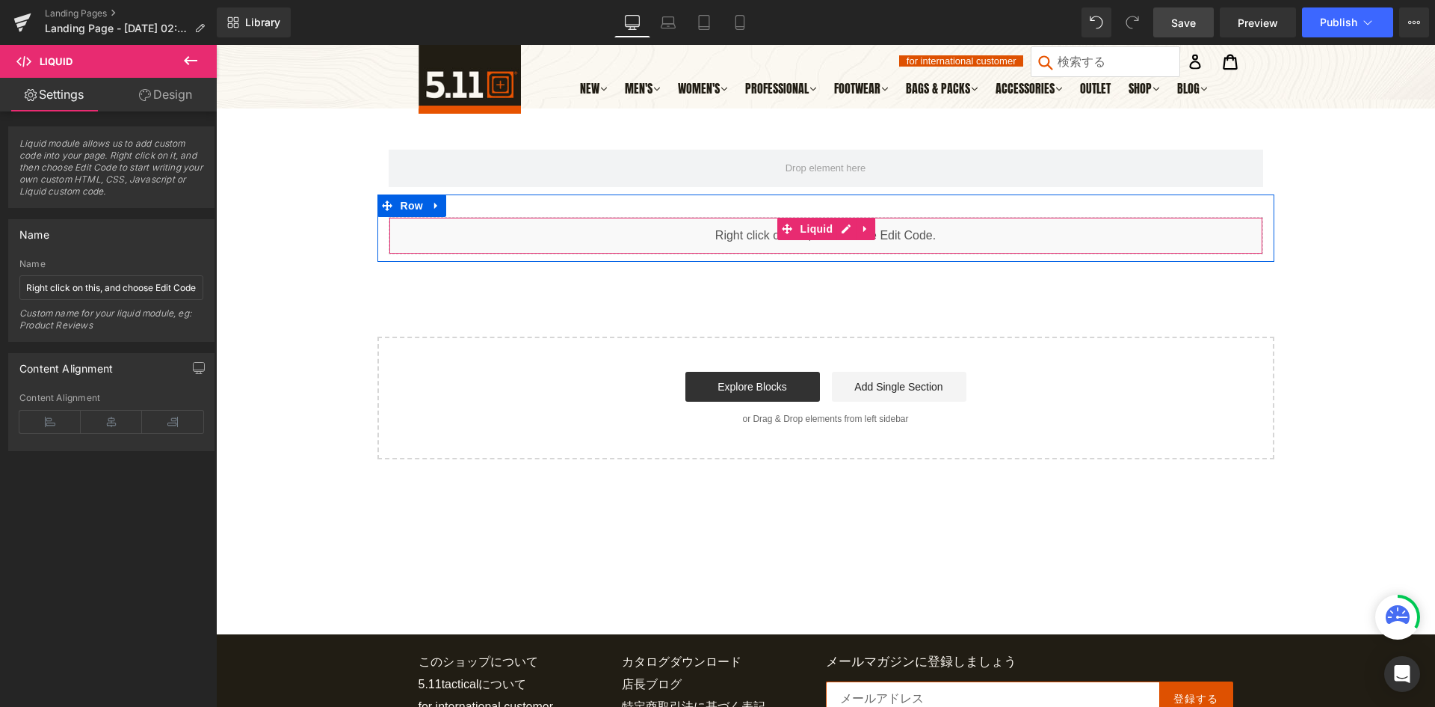
click at [838, 233] on div "Liquid" at bounding box center [826, 235] width 875 height 37
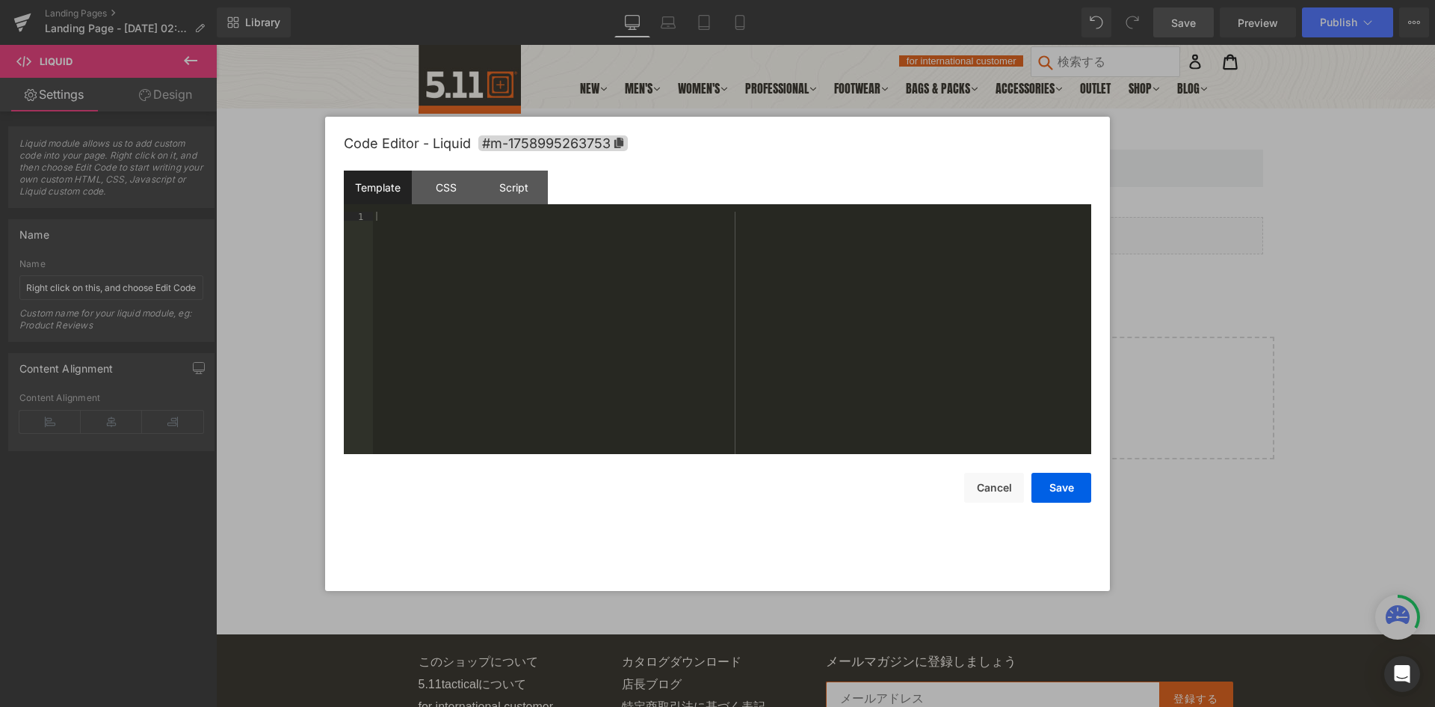
click at [553, 271] on div at bounding box center [732, 342] width 718 height 260
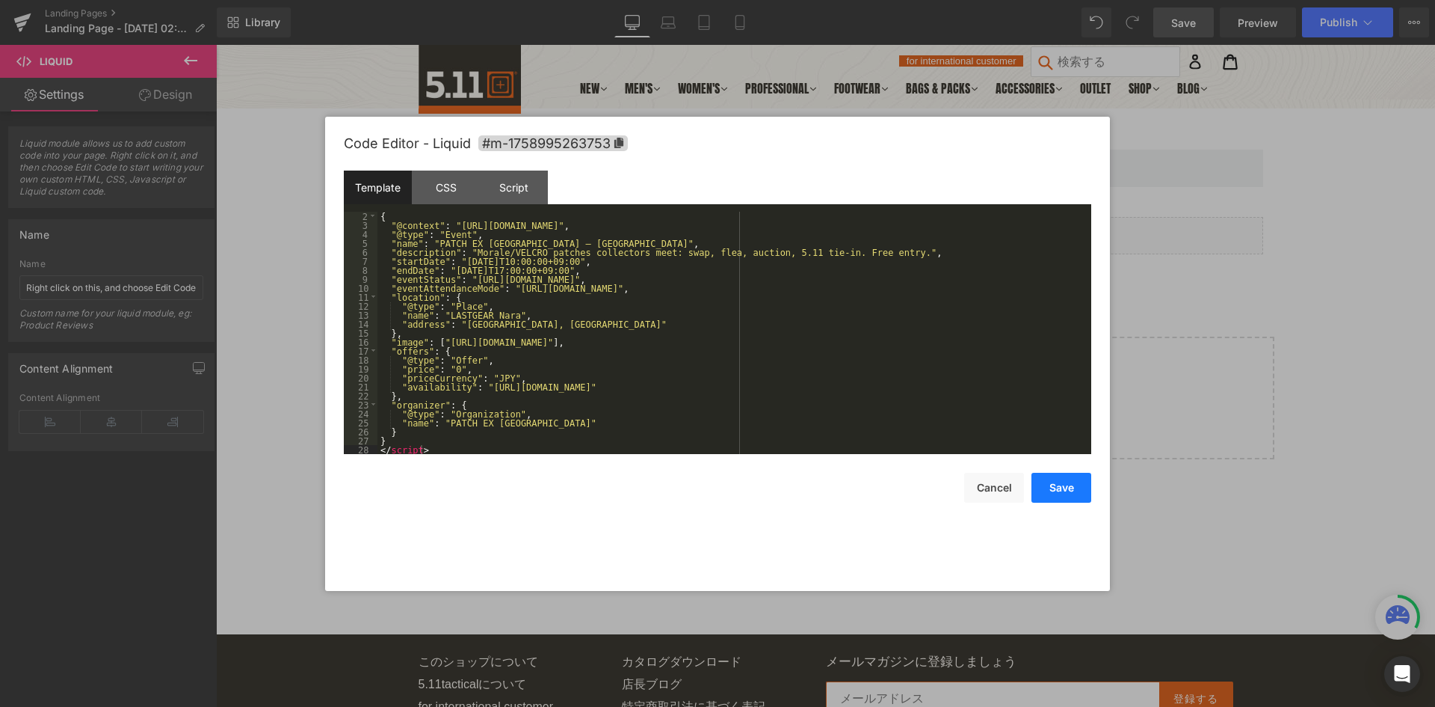
click at [1053, 497] on button "Save" at bounding box center [1062, 488] width 60 height 30
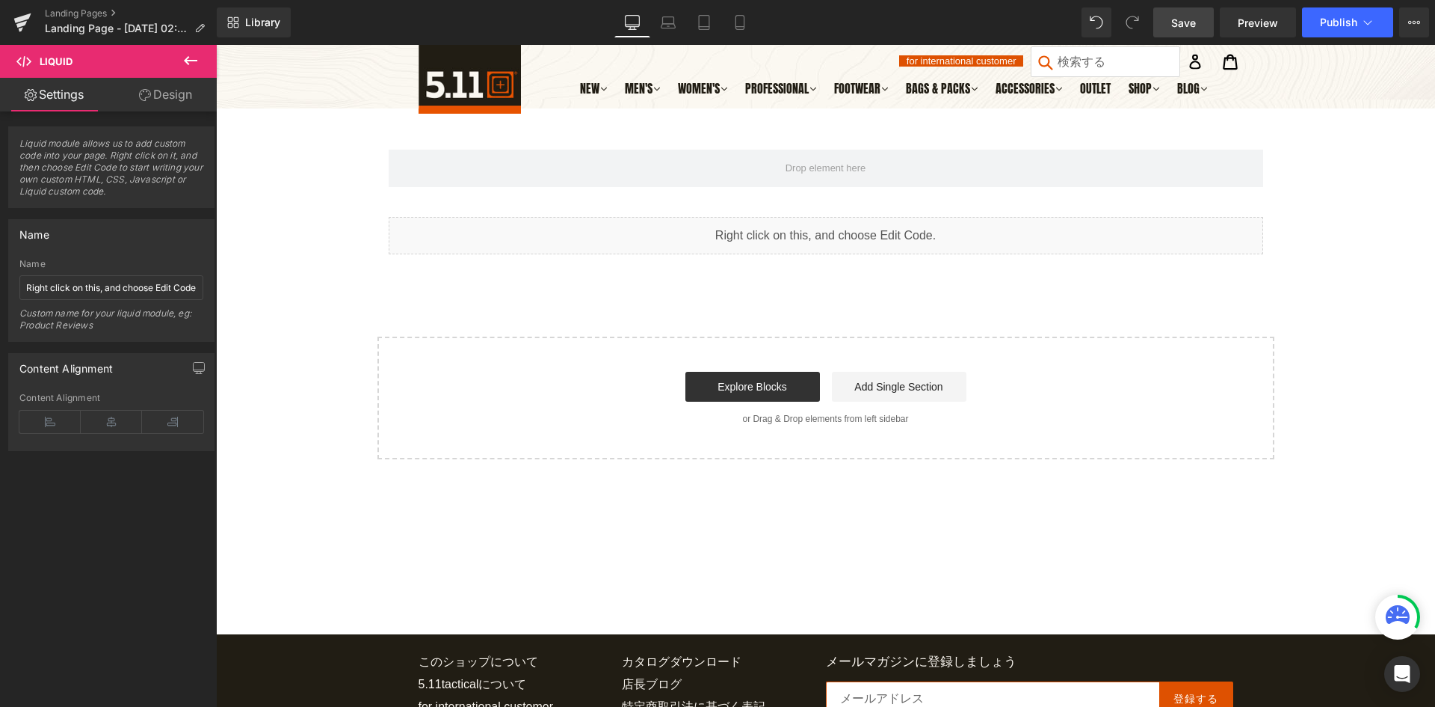
click at [1175, 22] on span "Save" at bounding box center [1184, 23] width 25 height 16
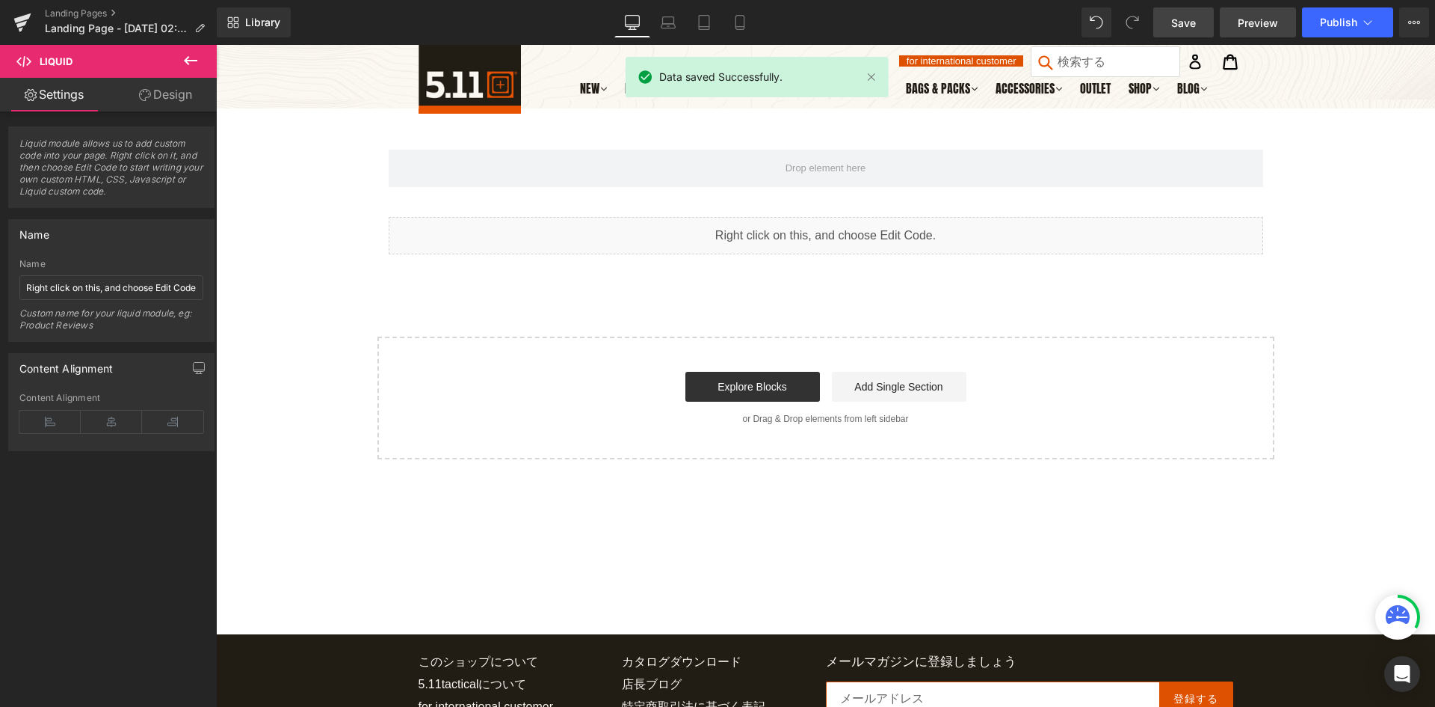
click at [1241, 22] on span "Preview" at bounding box center [1258, 23] width 40 height 16
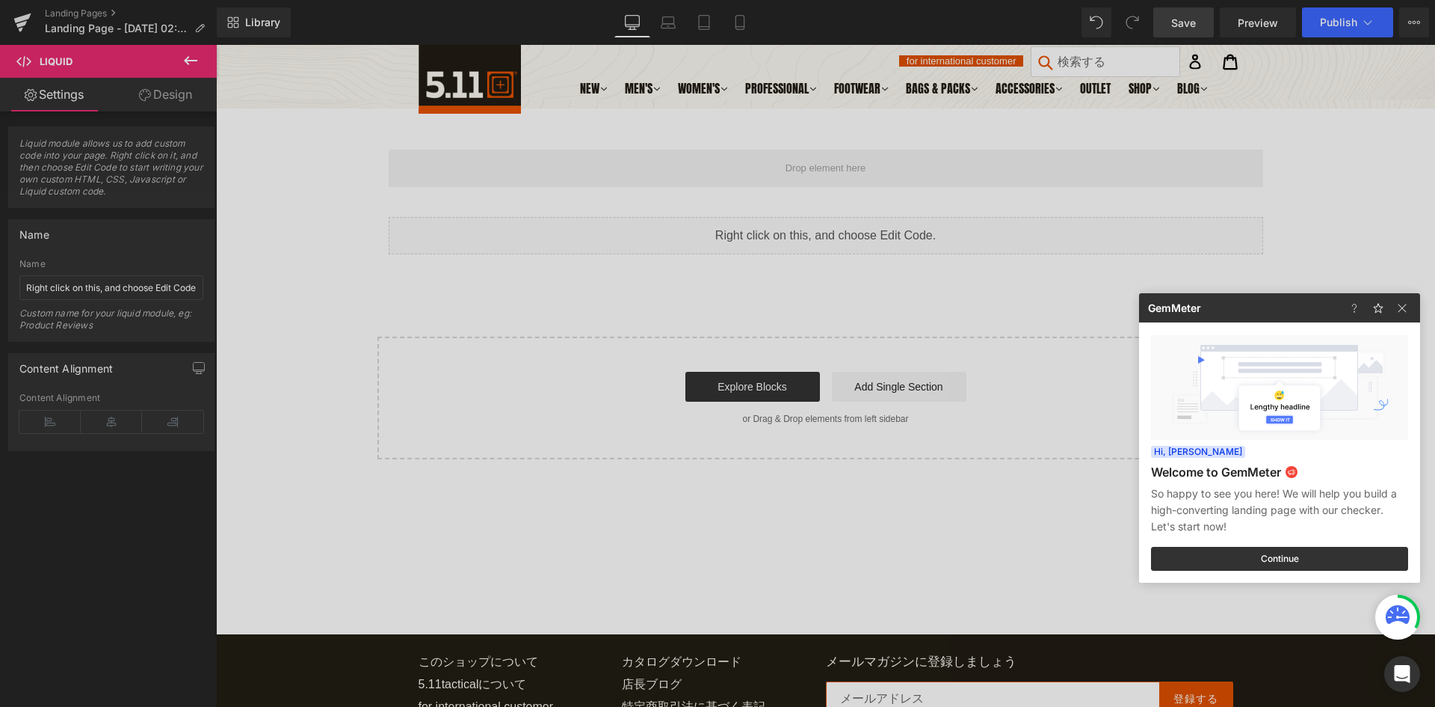
drag, startPoint x: 997, startPoint y: 318, endPoint x: 1063, endPoint y: 297, distance: 69.0
click at [997, 318] on div at bounding box center [717, 353] width 1435 height 707
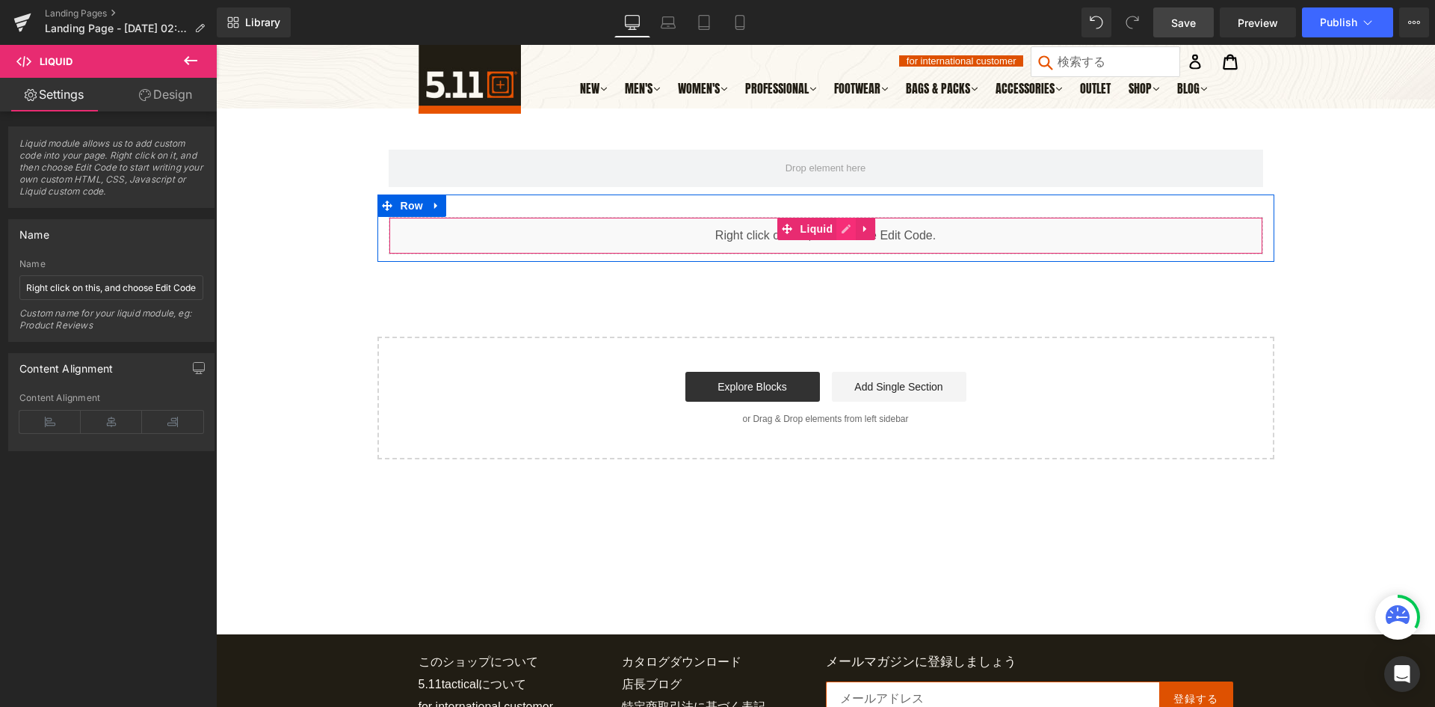
click at [846, 232] on div "Liquid" at bounding box center [826, 235] width 875 height 37
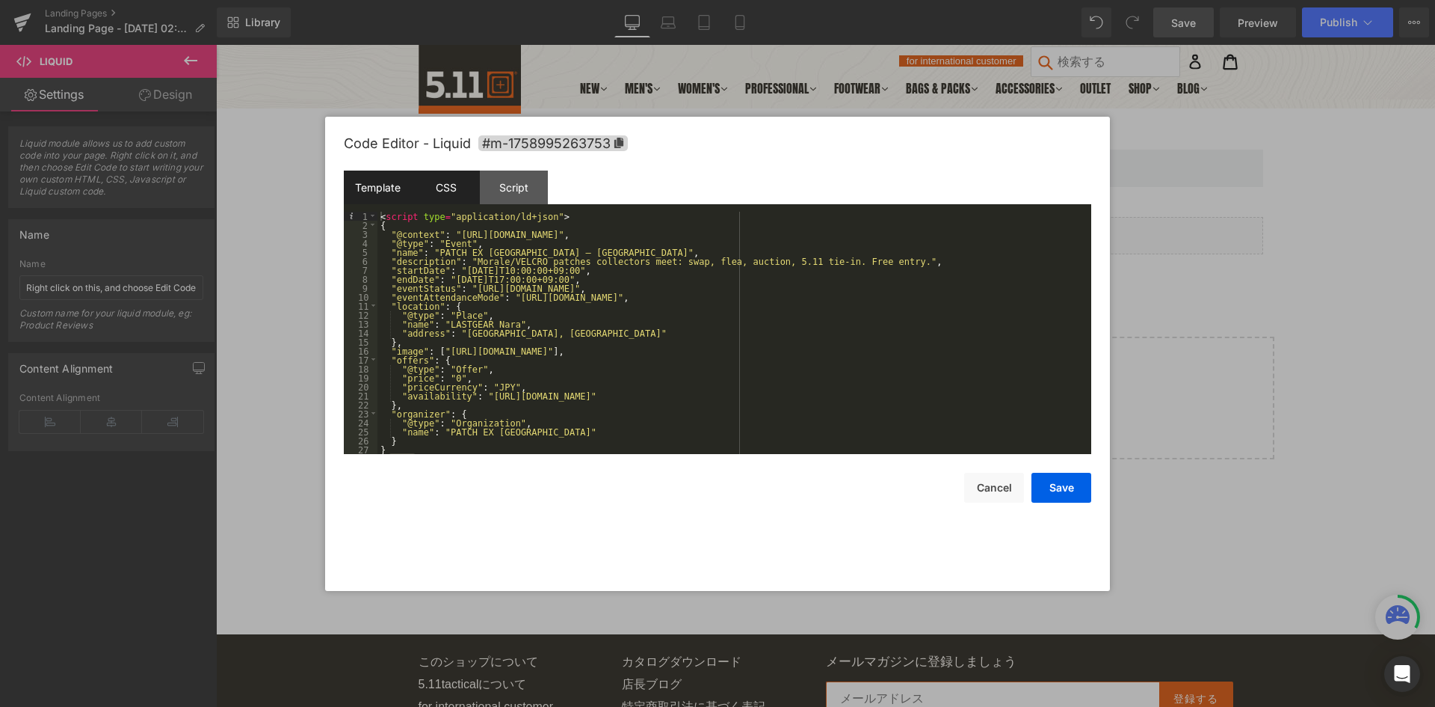
click at [464, 188] on div "CSS" at bounding box center [446, 187] width 68 height 34
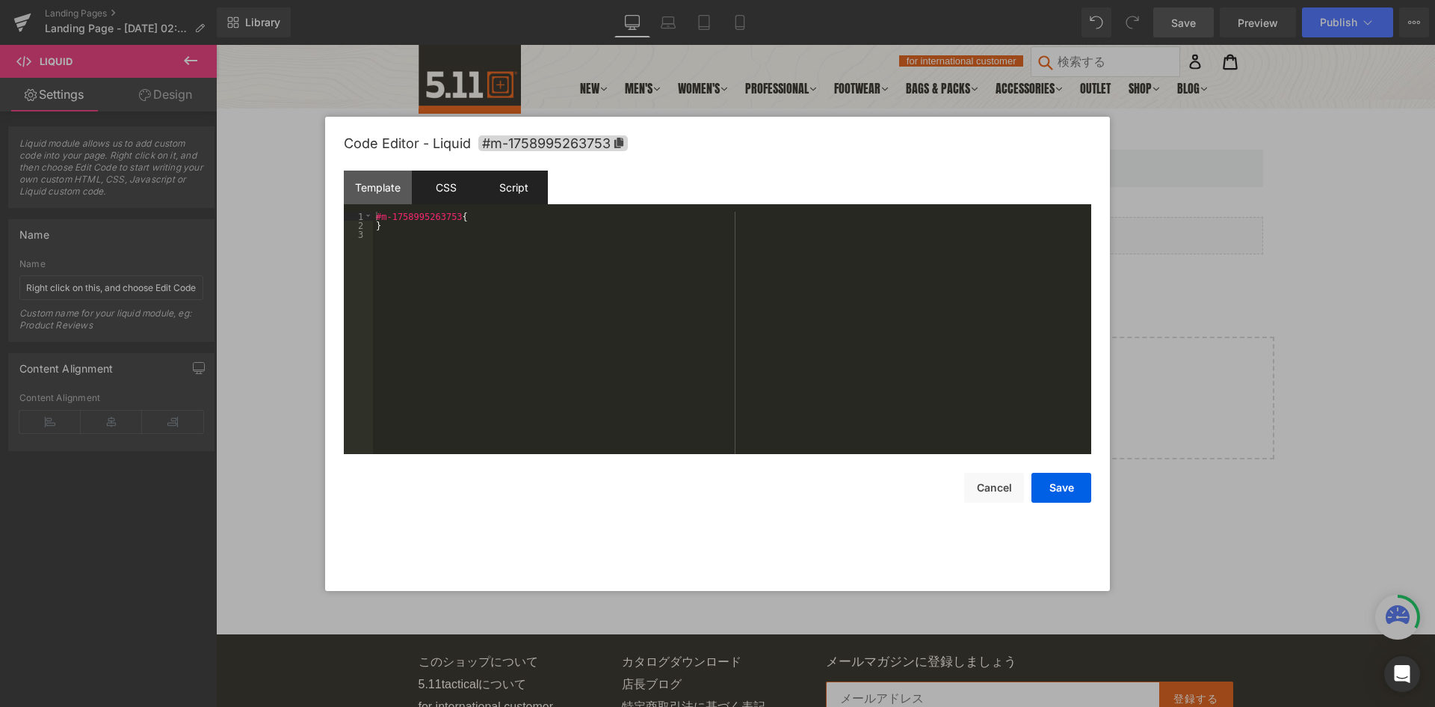
click at [485, 187] on div "Script" at bounding box center [514, 187] width 68 height 34
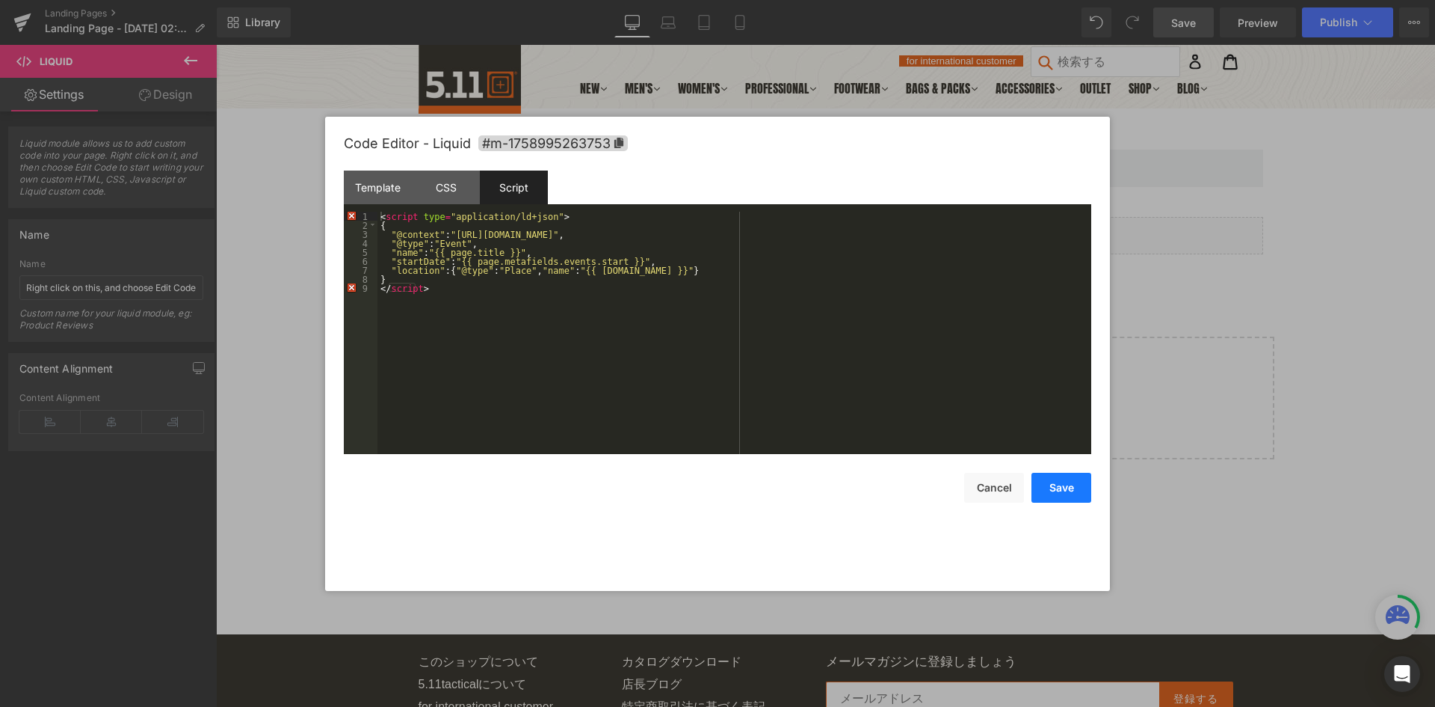
click at [1056, 493] on button "Save" at bounding box center [1062, 488] width 60 height 30
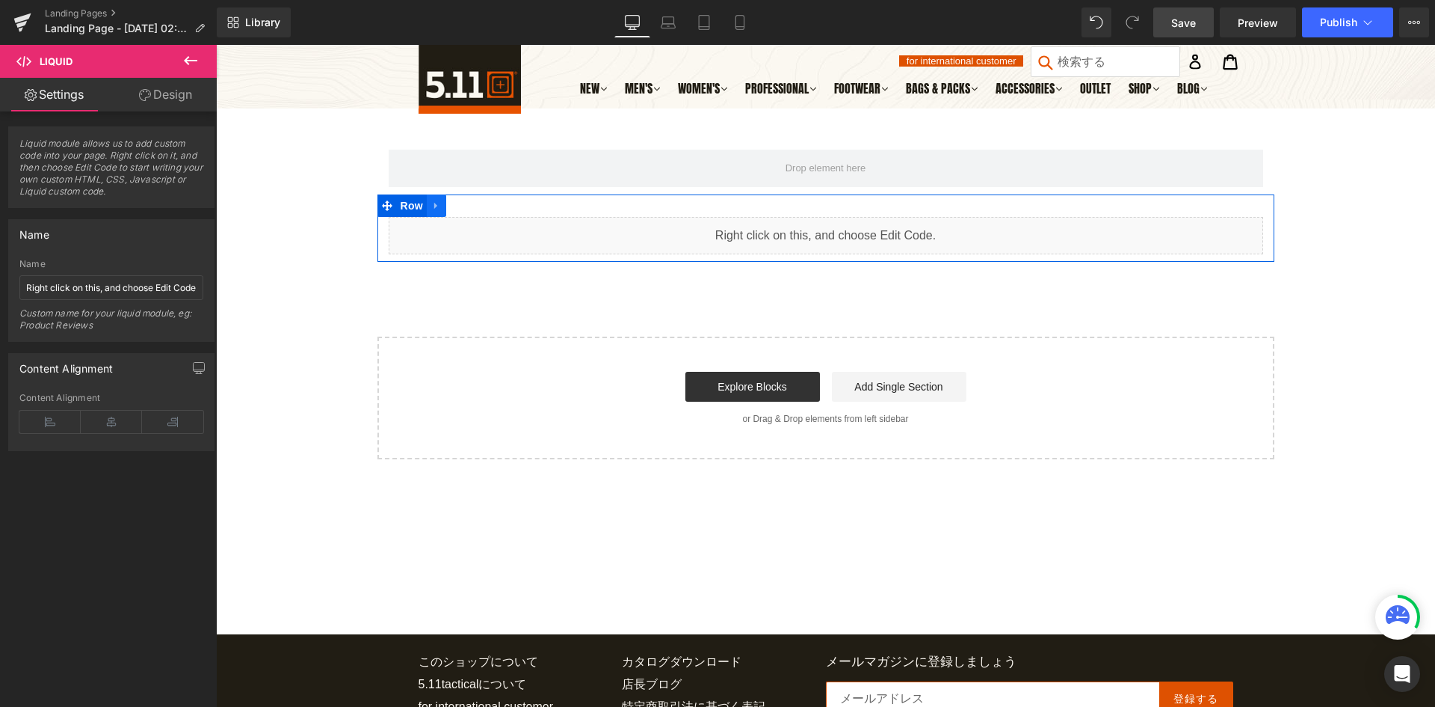
click at [433, 209] on icon at bounding box center [436, 205] width 10 height 11
click at [472, 208] on icon at bounding box center [475, 205] width 10 height 10
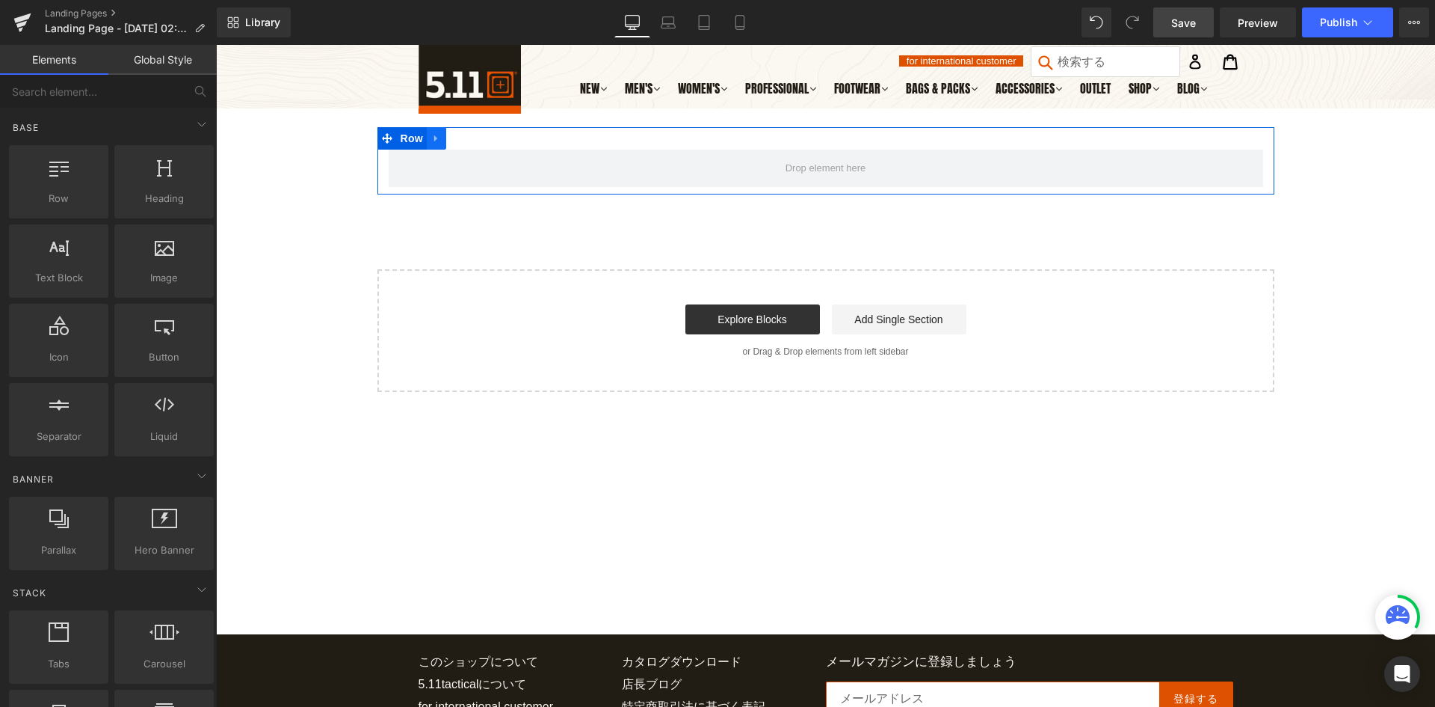
click at [436, 142] on icon at bounding box center [436, 138] width 10 height 11
click at [467, 148] on link at bounding box center [475, 138] width 19 height 22
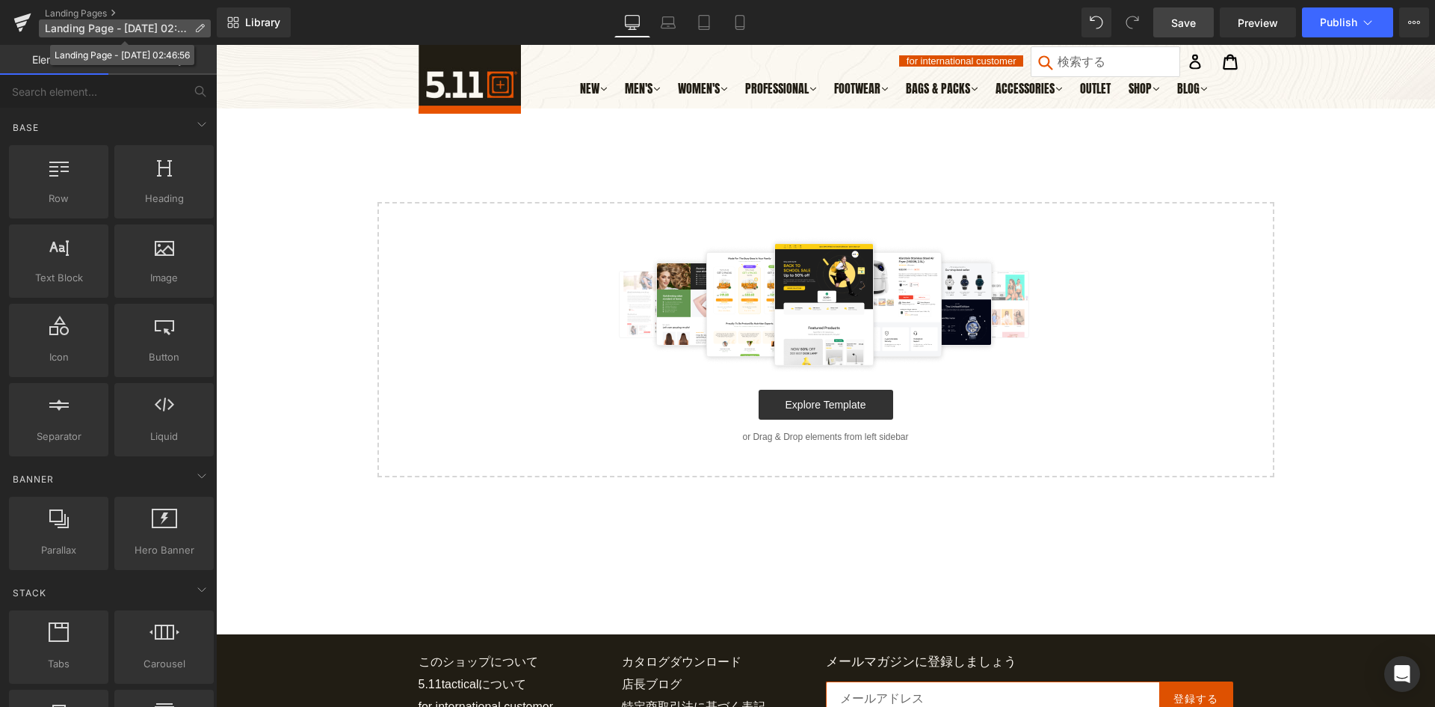
click at [198, 28] on icon at bounding box center [199, 28] width 10 height 10
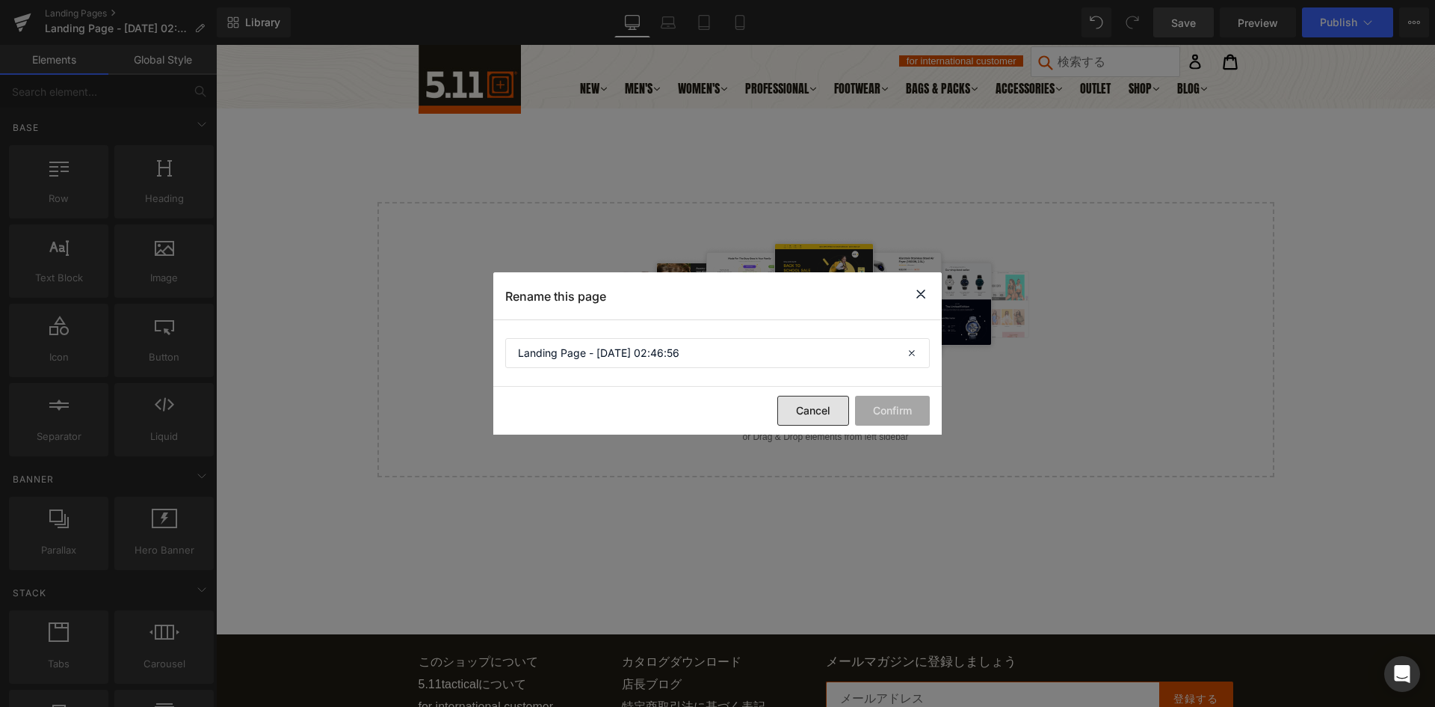
click at [810, 404] on button "Cancel" at bounding box center [814, 411] width 72 height 30
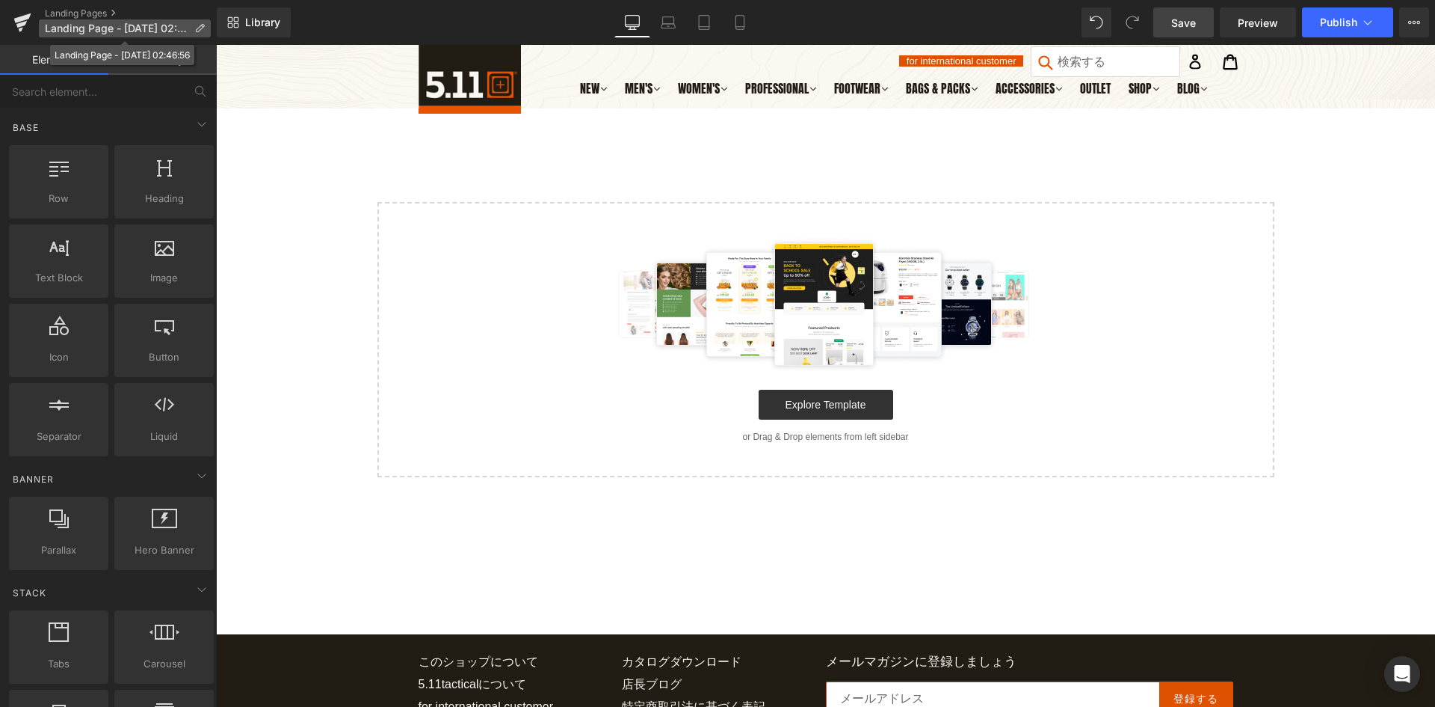
click at [204, 31] on icon at bounding box center [199, 28] width 10 height 10
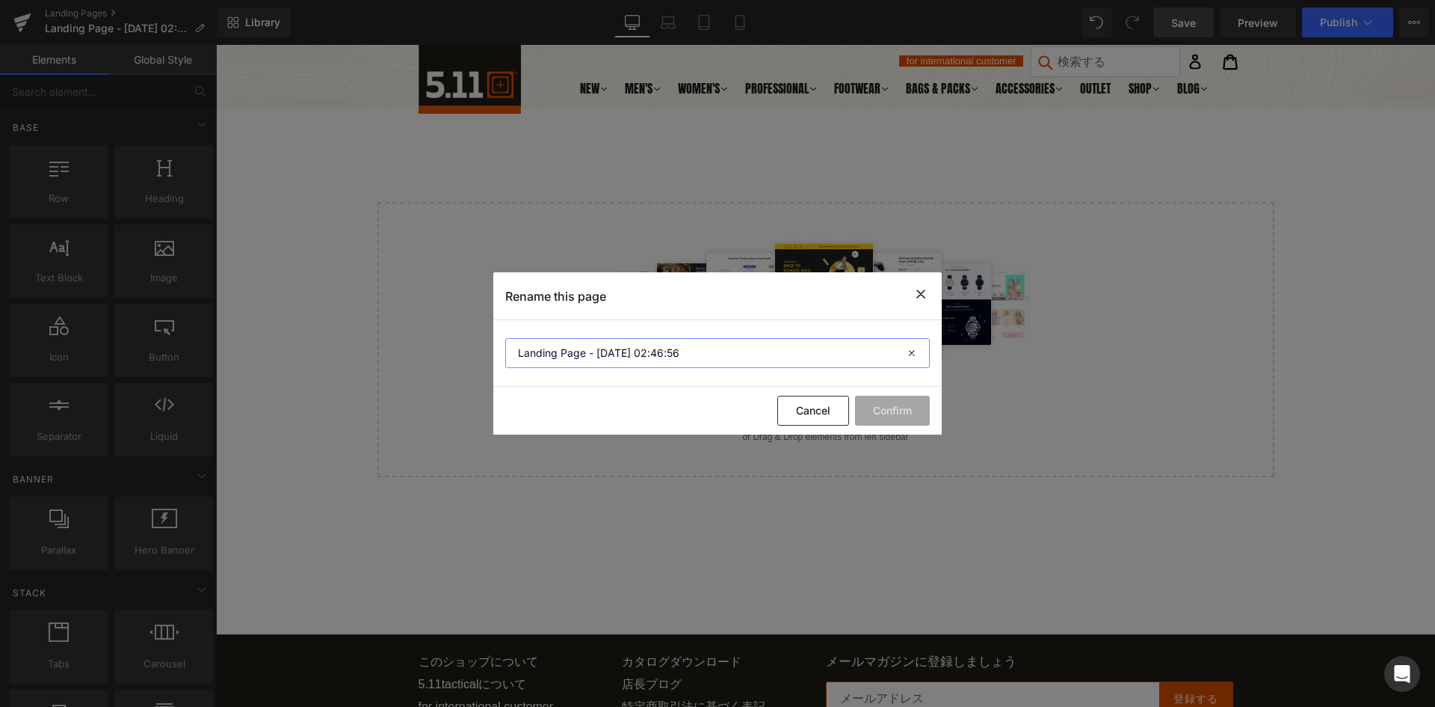
drag, startPoint x: 710, startPoint y: 351, endPoint x: 382, endPoint y: 332, distance: 328.0
click at [386, 332] on div "Rename this page Landing Page - [DATE] 02:46:56 Cancel Confirm" at bounding box center [717, 353] width 1435 height 707
paste input "PATCH EX [GEOGRAPHIC_DATA] – [GEOGRAPHIC_DATA]"
type input "PATCH EX [GEOGRAPHIC_DATA] – [GEOGRAPHIC_DATA]"
click at [909, 416] on button "Confirm" at bounding box center [892, 411] width 75 height 30
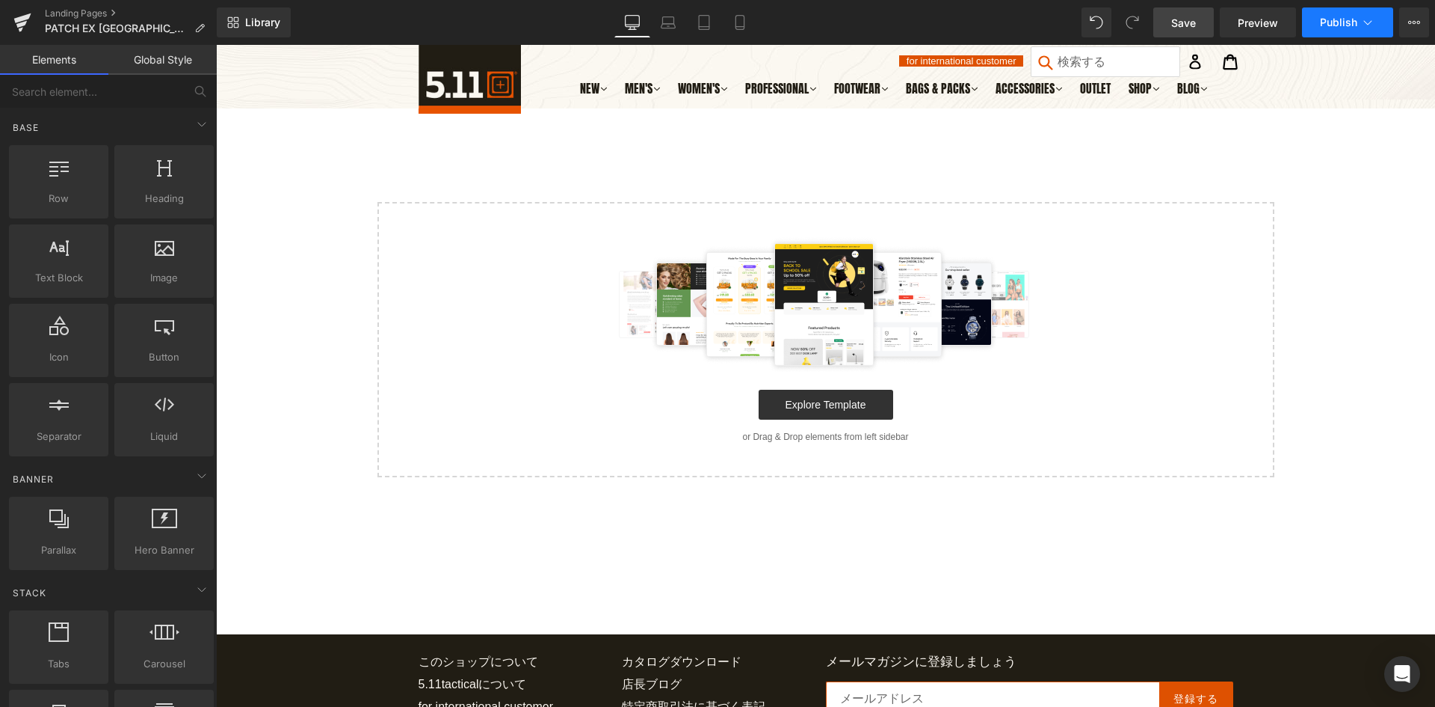
click at [1371, 19] on icon at bounding box center [1368, 22] width 15 height 15
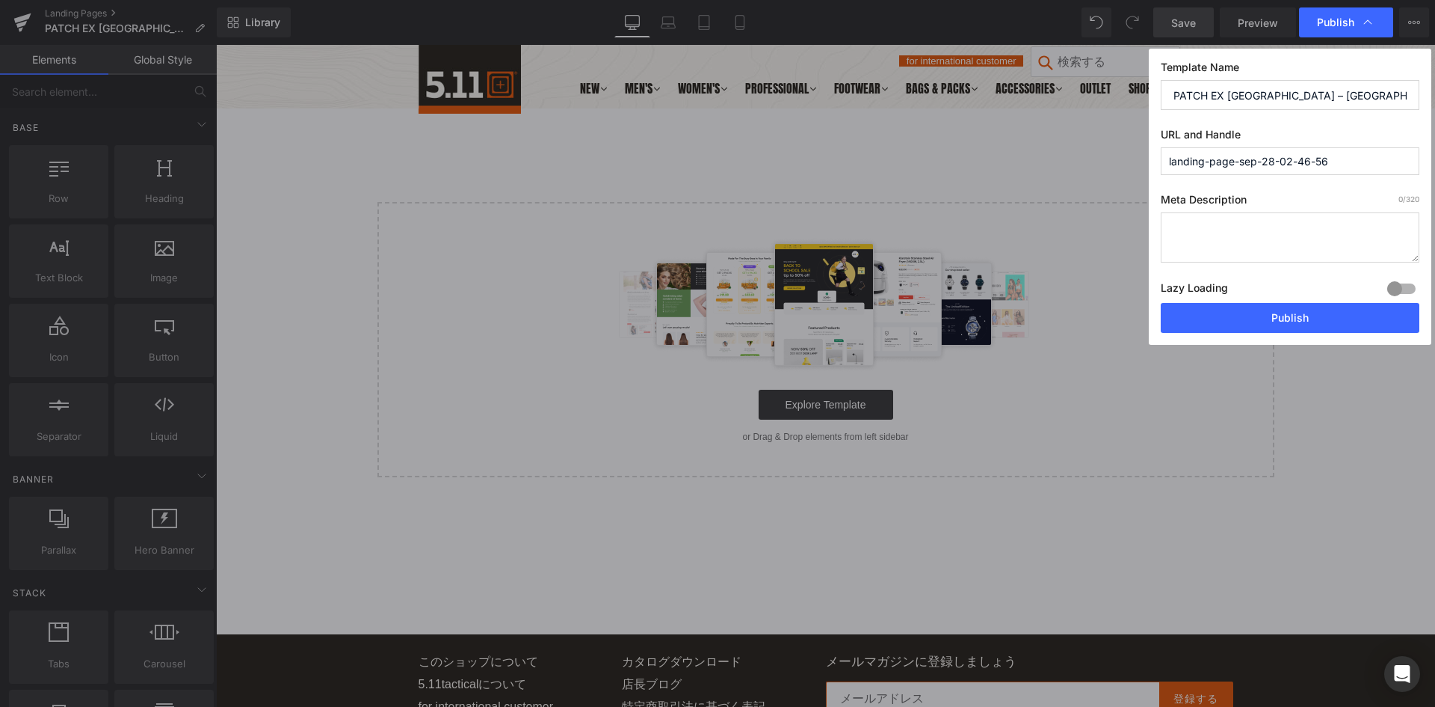
drag, startPoint x: 1335, startPoint y: 161, endPoint x: 994, endPoint y: 138, distance: 341.7
click at [994, 138] on div "Publish Template Name PATCH EX [GEOGRAPHIC_DATA] – NARA URL and Handle landing-…" at bounding box center [717, 353] width 1435 height 707
paste input "/events/patch-ex-japan-nara-2025-10-2"
type input "eventspatch-ex-japan-nara-2025-10-26"
click at [1204, 230] on textarea at bounding box center [1290, 237] width 259 height 50
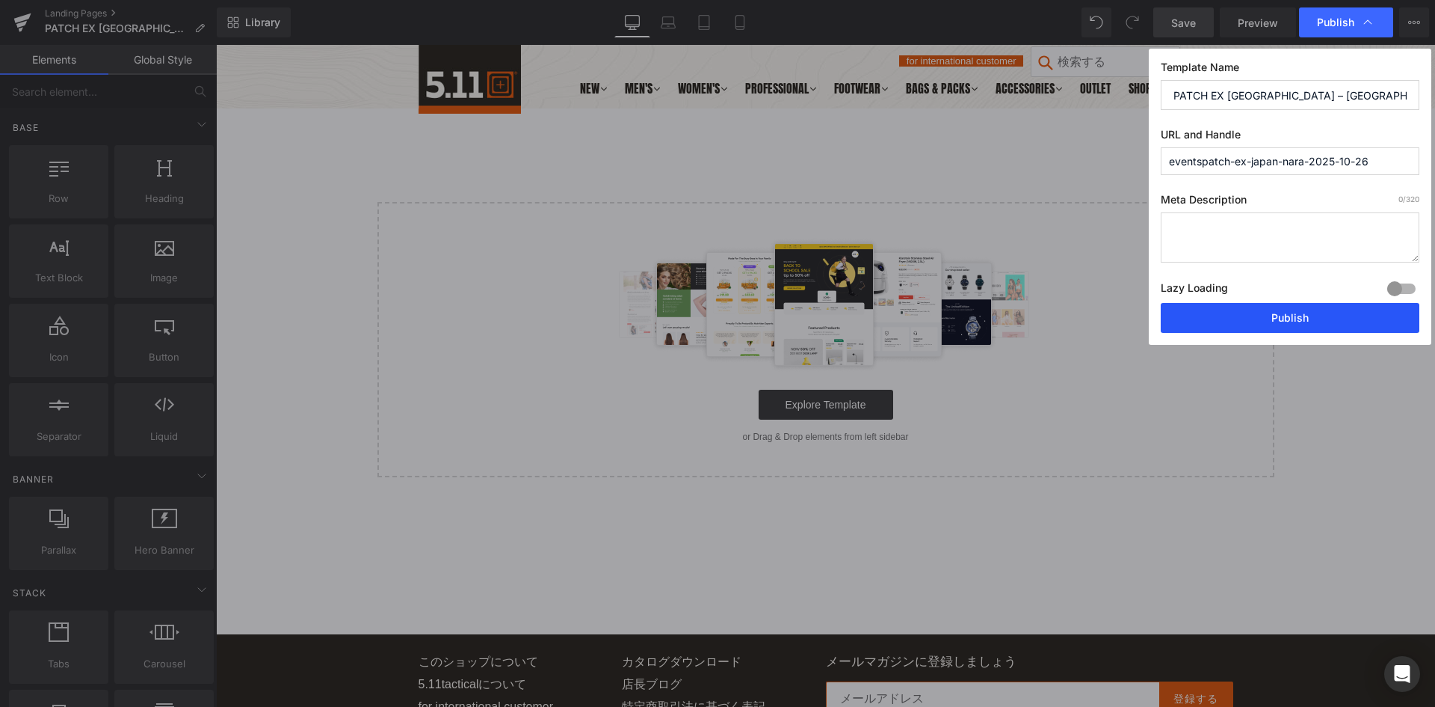
click at [1300, 321] on button "Publish" at bounding box center [1290, 318] width 259 height 30
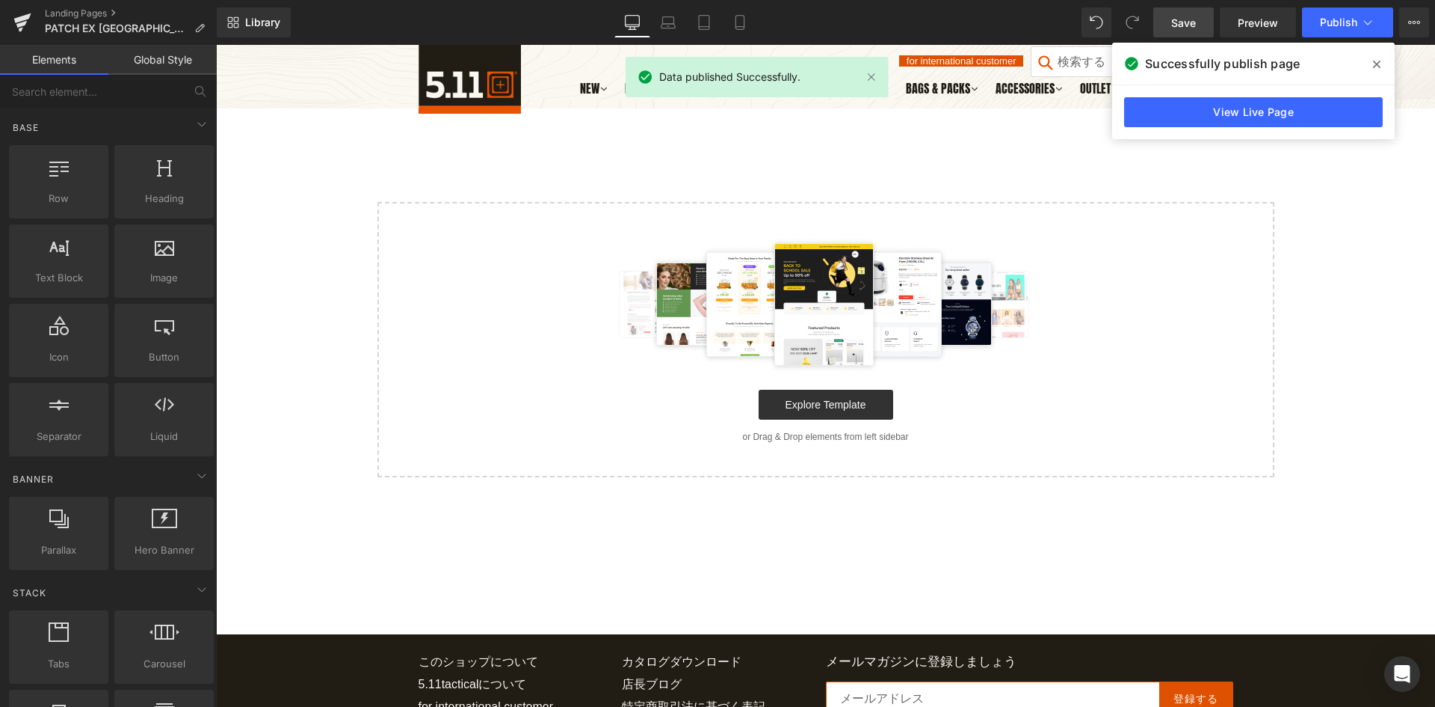
click at [1372, 61] on span at bounding box center [1377, 64] width 24 height 24
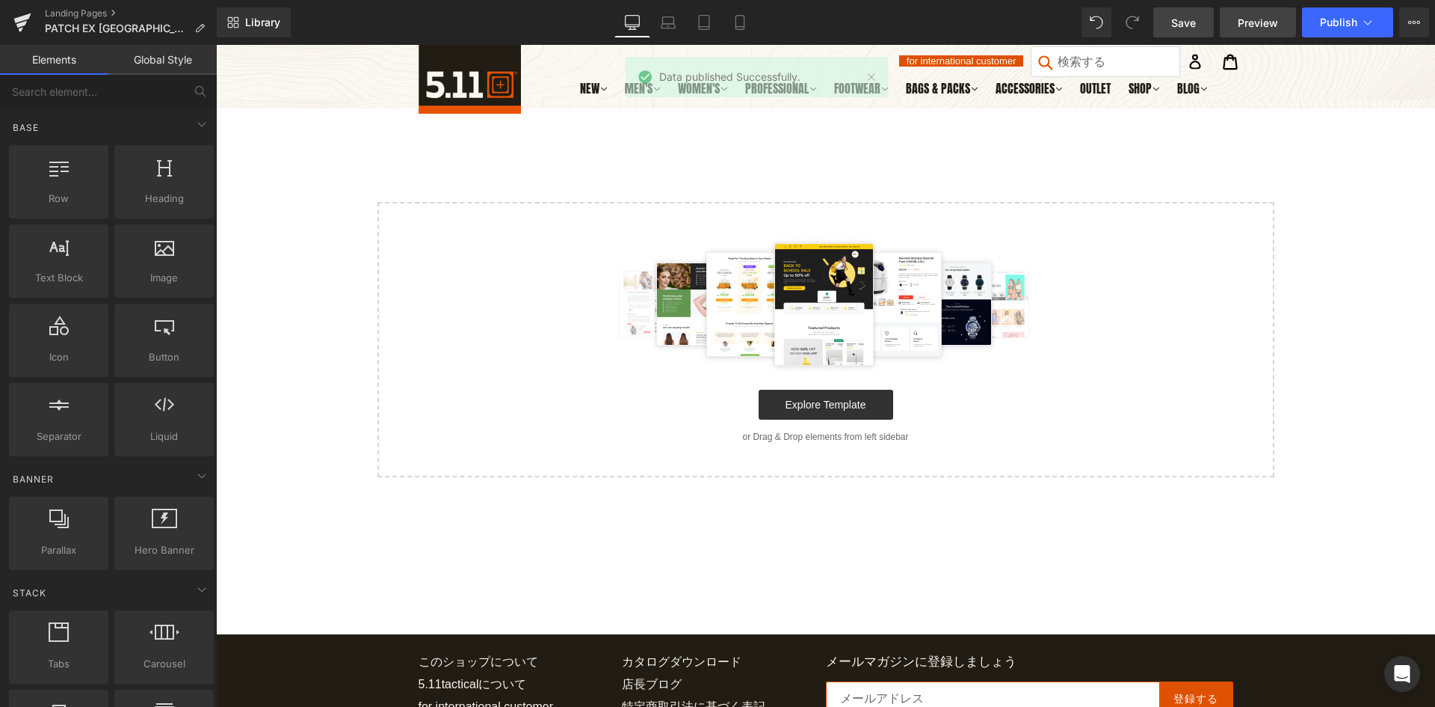
click at [1249, 25] on span "Preview" at bounding box center [1258, 23] width 40 height 16
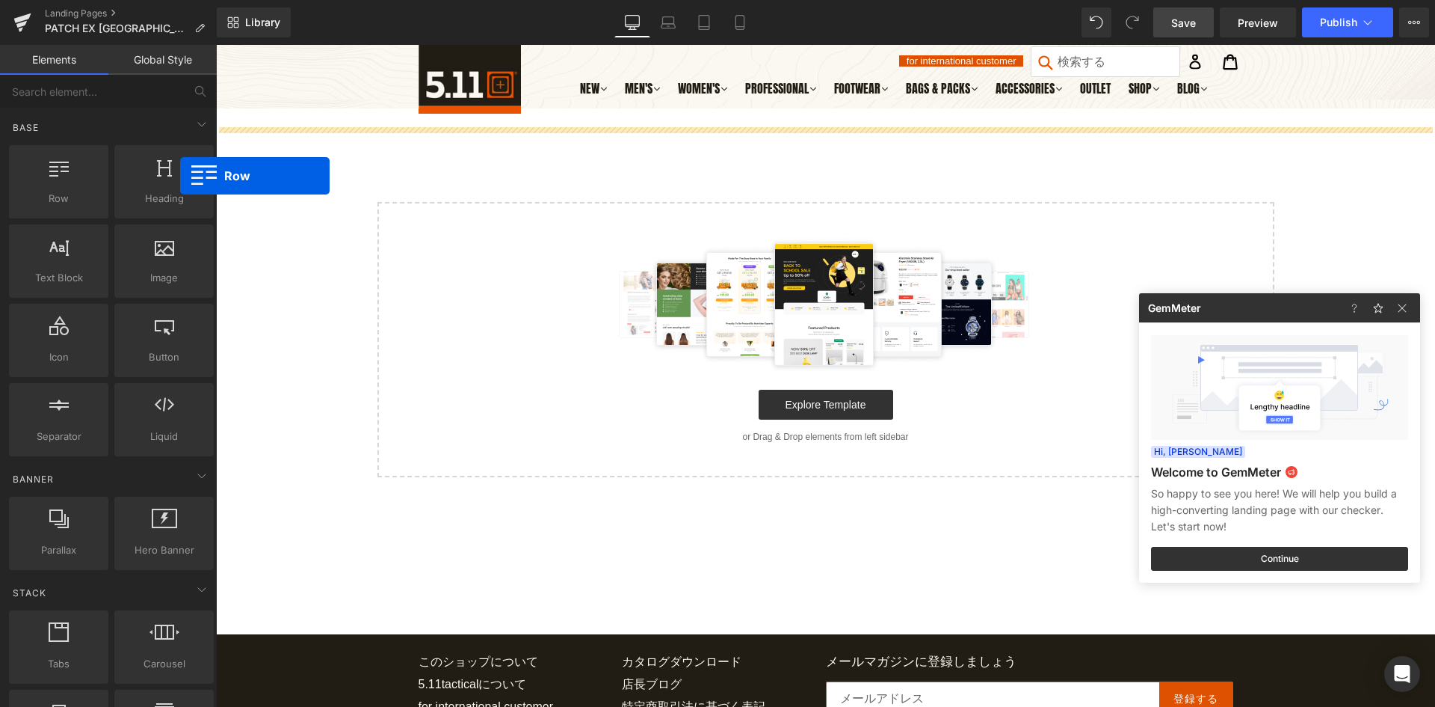
drag, startPoint x: 268, startPoint y: 236, endPoint x: 507, endPoint y: 164, distance: 249.8
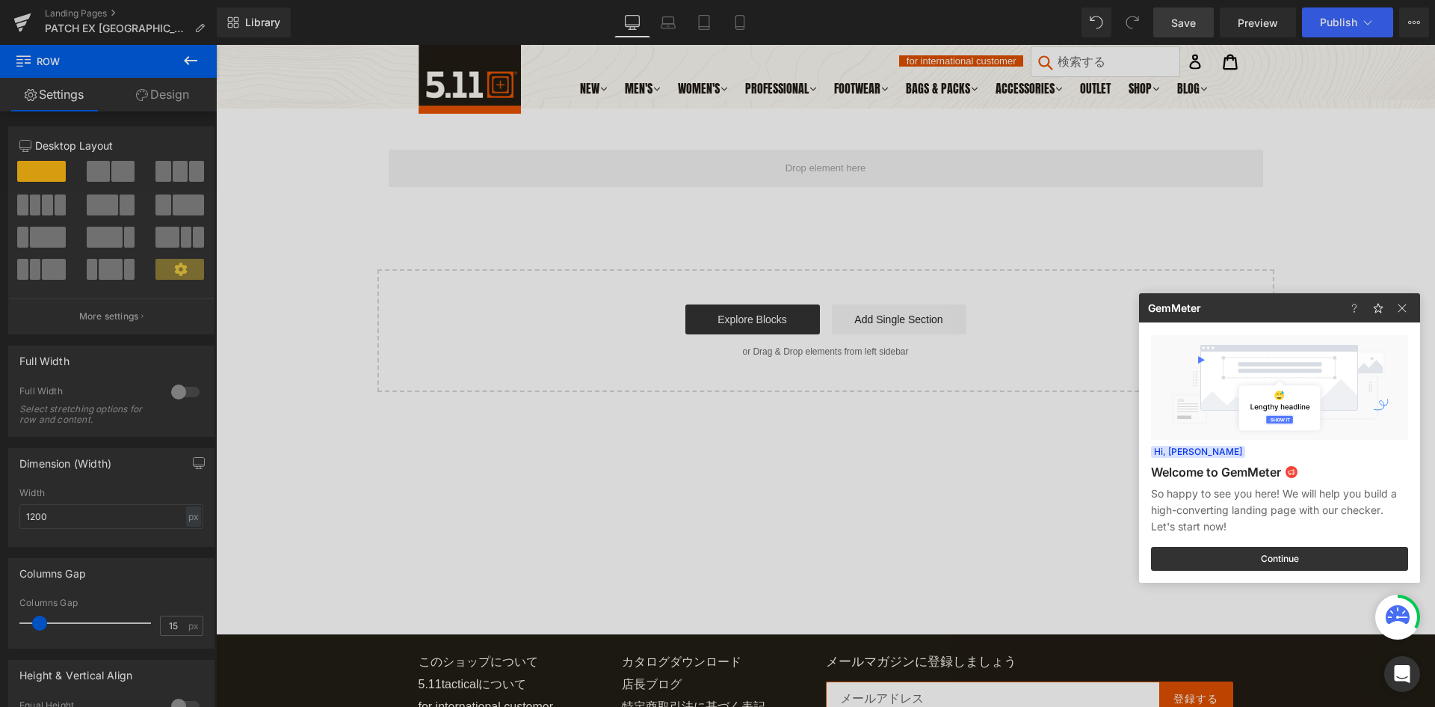
click at [190, 61] on div at bounding box center [717, 353] width 1435 height 707
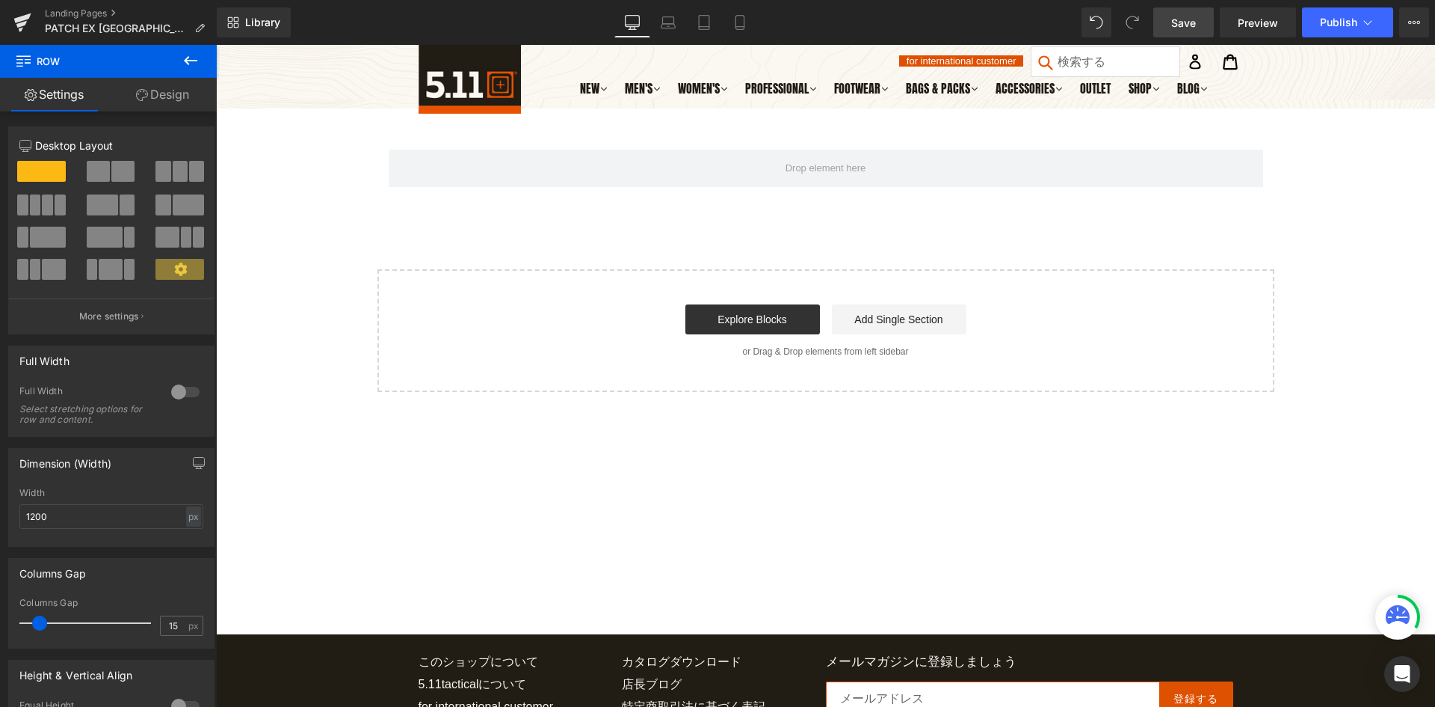
click at [188, 54] on icon at bounding box center [191, 61] width 18 height 18
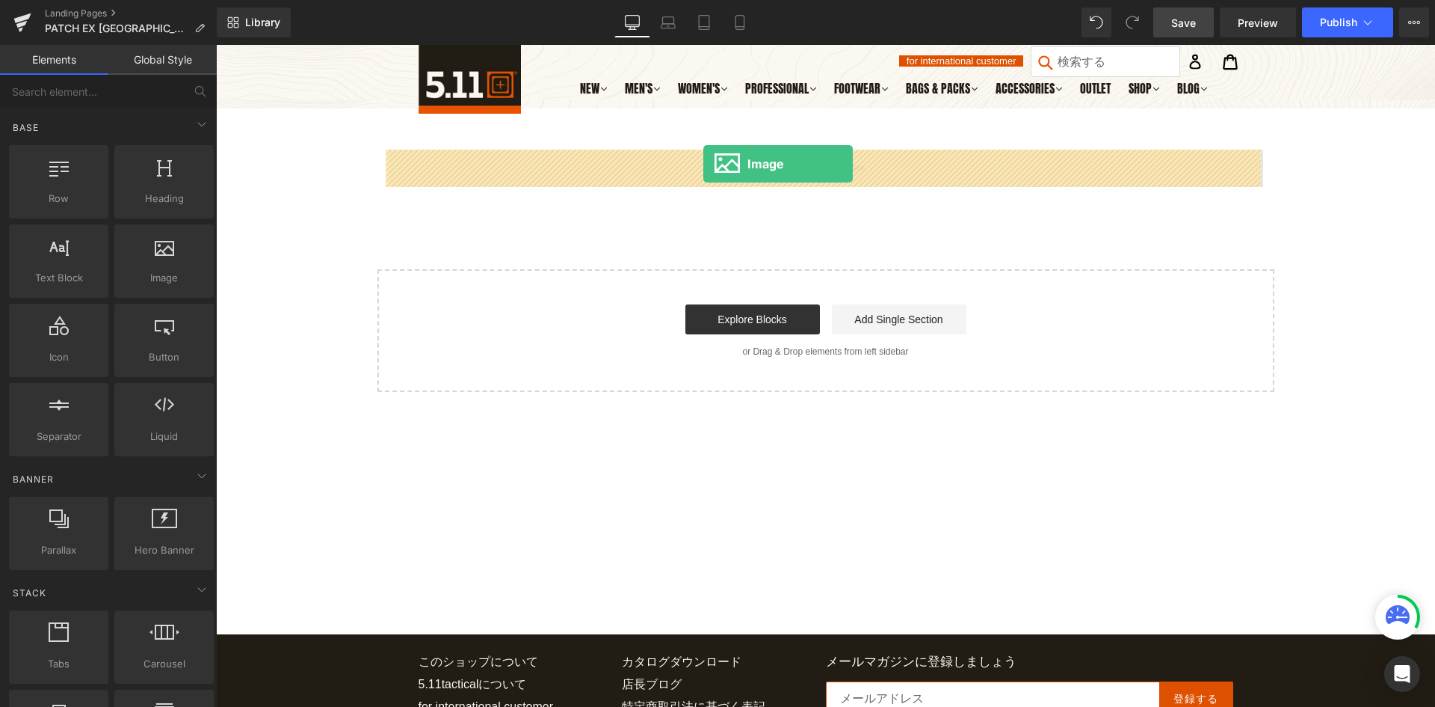
drag, startPoint x: 353, startPoint y: 297, endPoint x: 704, endPoint y: 164, distance: 375.1
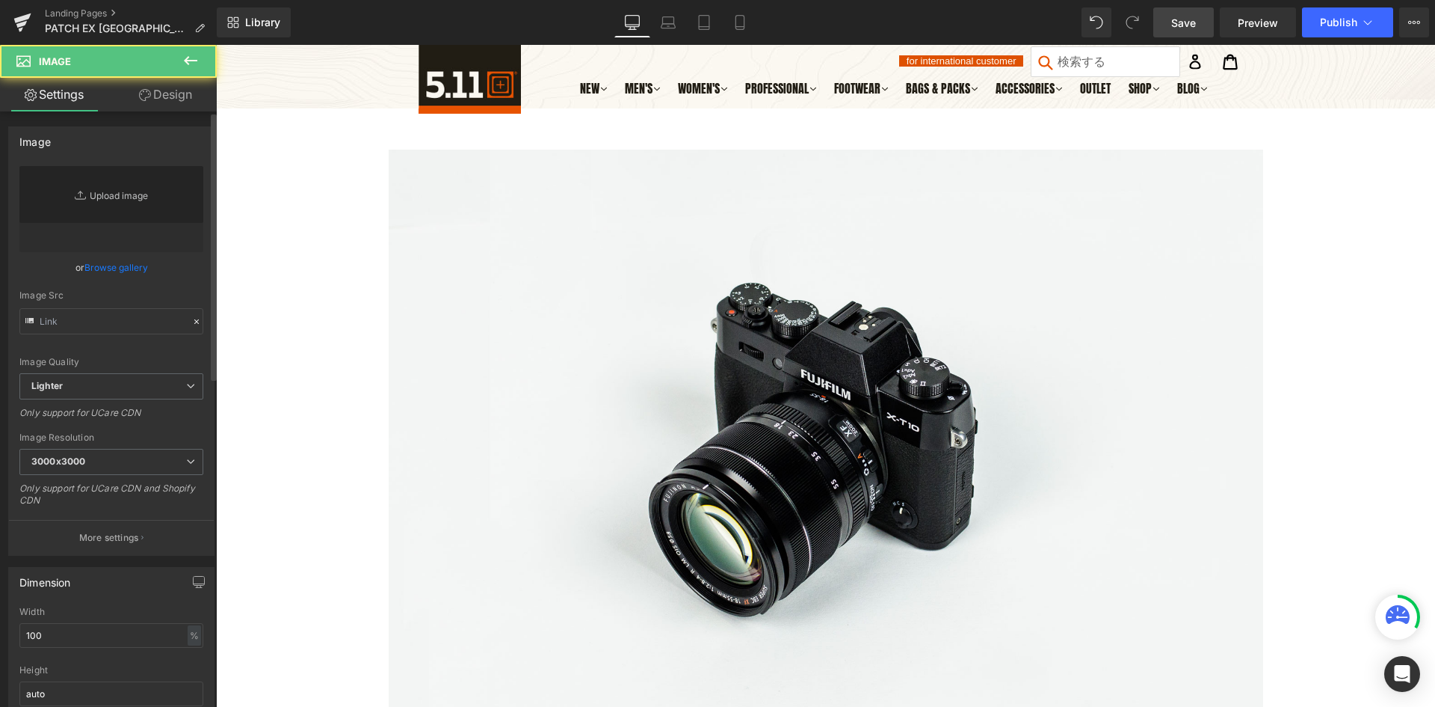
type input "//[DOMAIN_NAME][URL]"
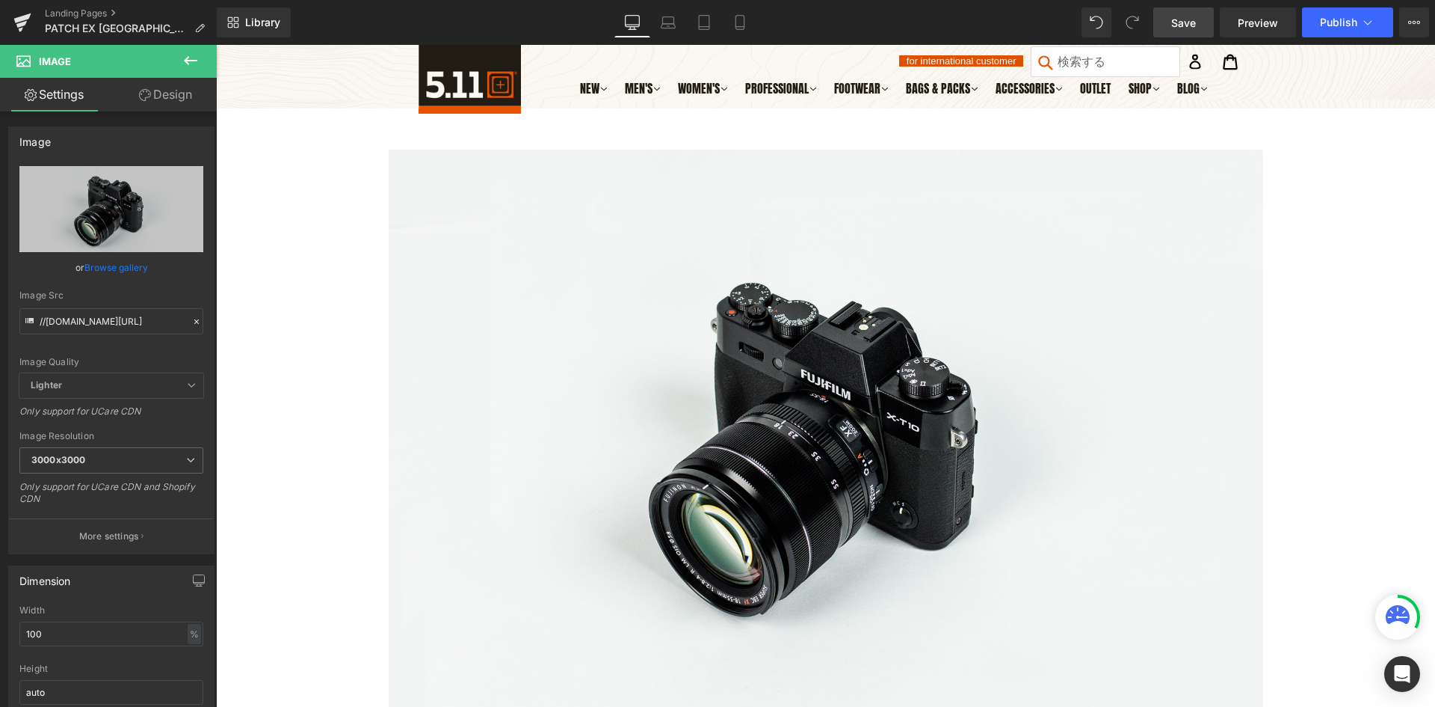
click at [1183, 25] on span "Save" at bounding box center [1184, 23] width 25 height 16
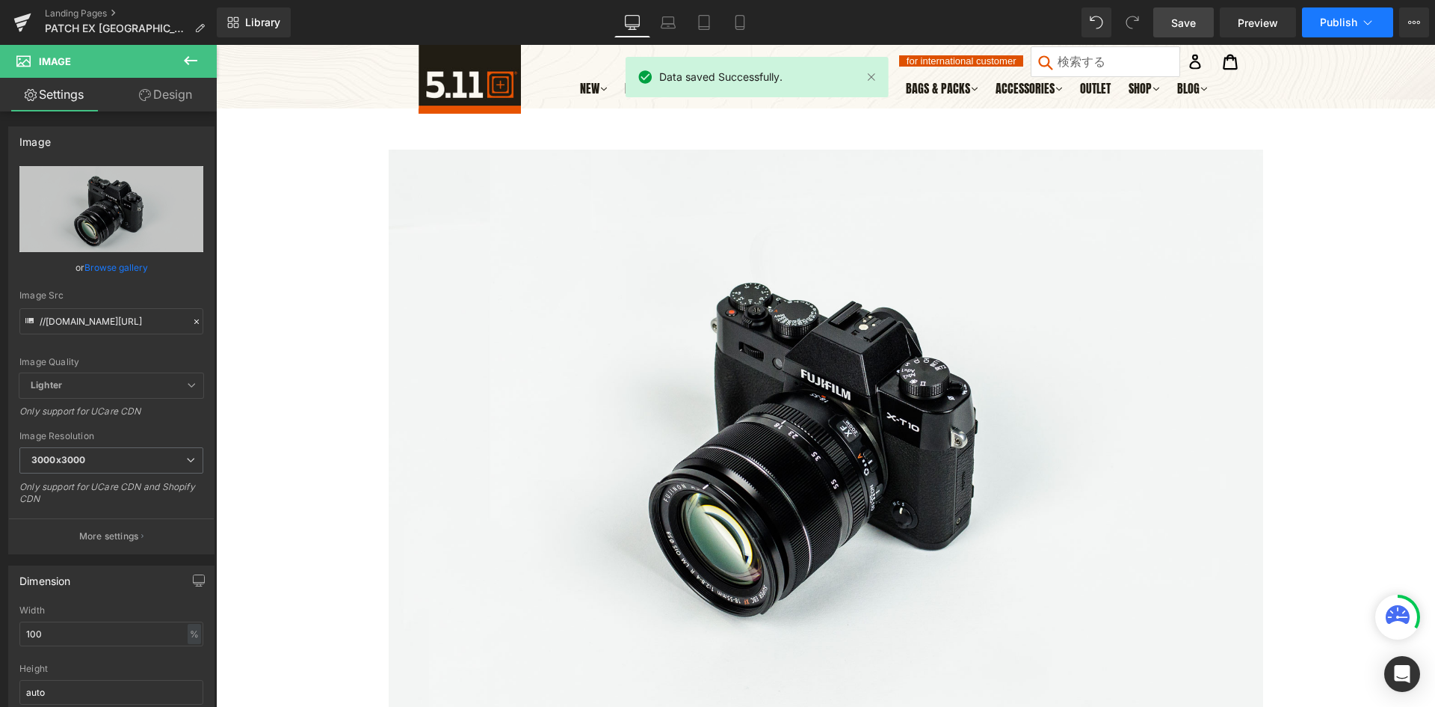
click at [1330, 16] on span "Publish" at bounding box center [1338, 22] width 37 height 12
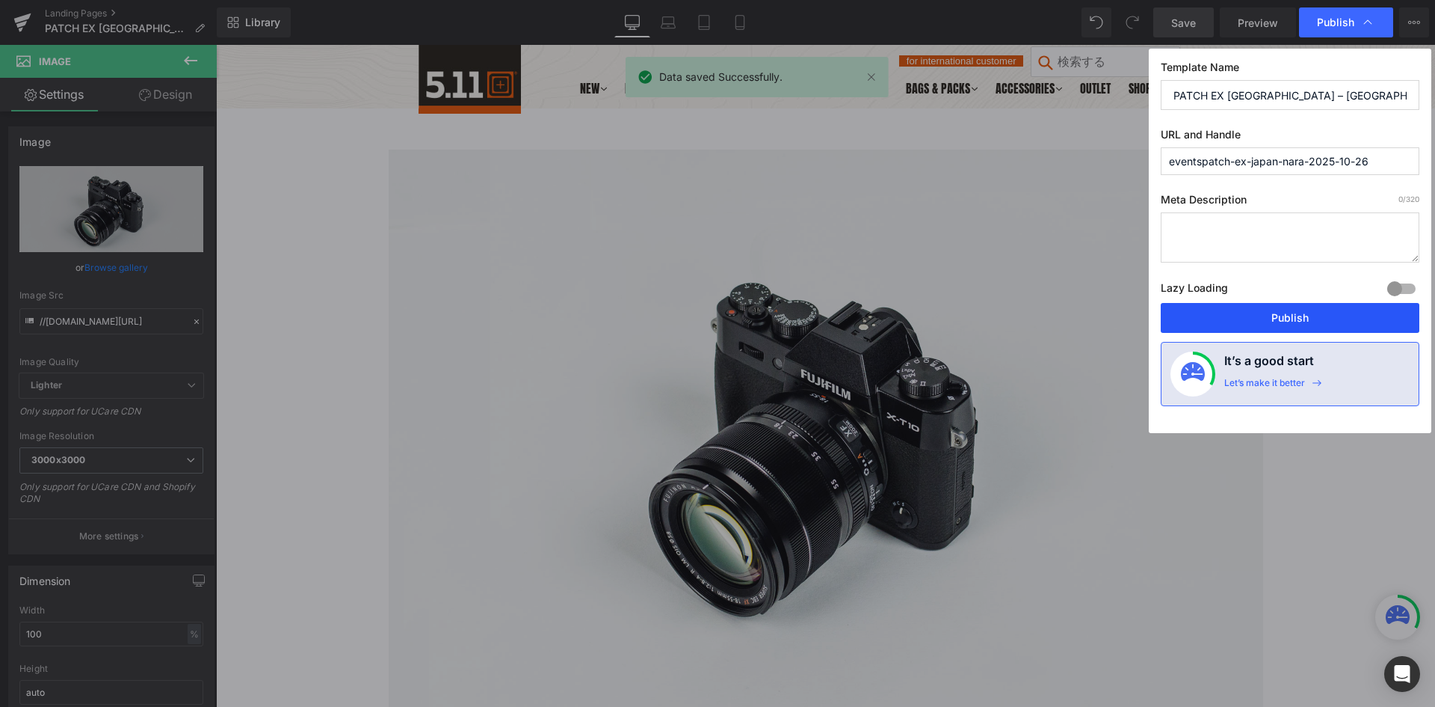
click at [1252, 307] on button "Publish" at bounding box center [1290, 318] width 259 height 30
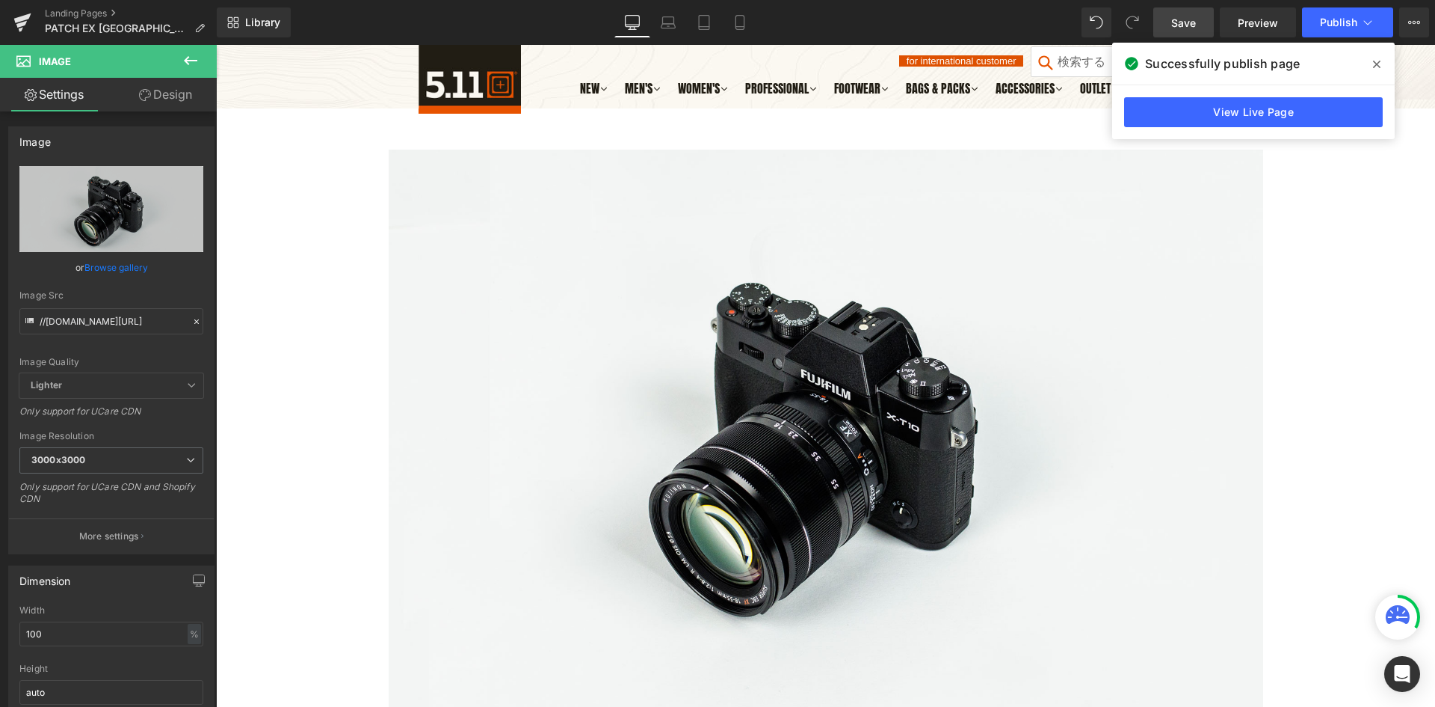
click at [1370, 64] on span at bounding box center [1377, 64] width 24 height 24
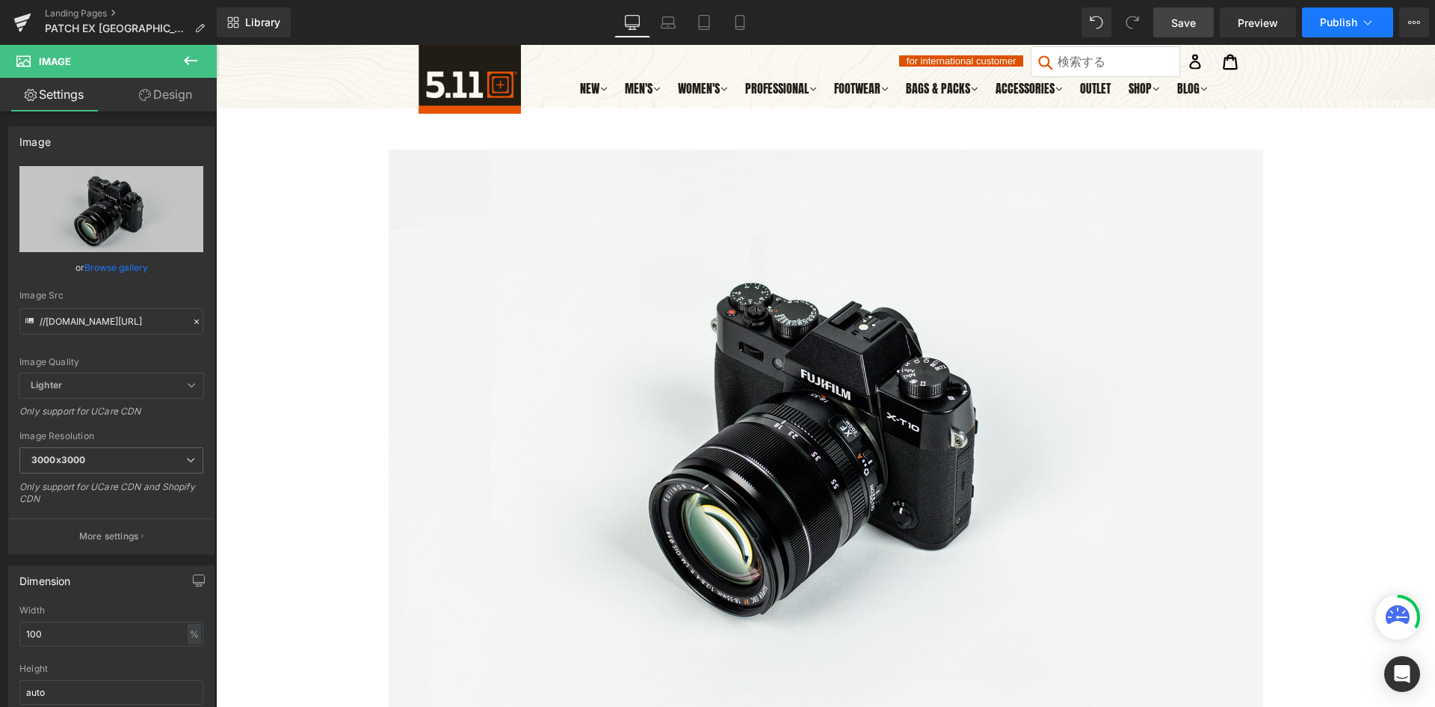
click at [1369, 28] on icon at bounding box center [1368, 22] width 15 height 15
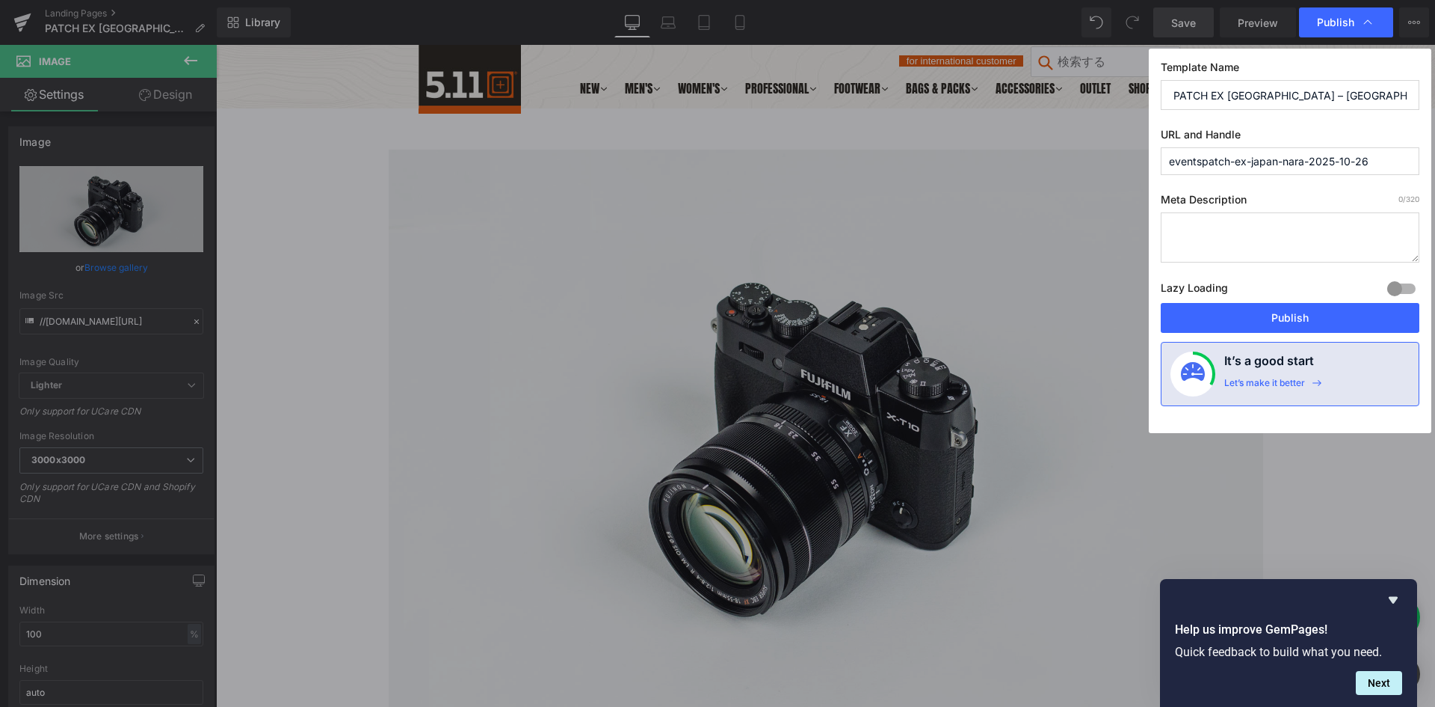
click at [1196, 167] on input "eventspatch-ex-japan-nara-2025-10-26" at bounding box center [1290, 161] width 259 height 28
type input "eventspatch-ex-japan-nara-2025-10-26"
type textarea "・"
click at [1201, 164] on input "eventspatch-ex-japan-nara-2025-10-26" at bounding box center [1290, 161] width 259 height 28
click at [1201, 163] on input "eventspatch-ex-japan-nara-2025-10-26" at bounding box center [1290, 161] width 259 height 28
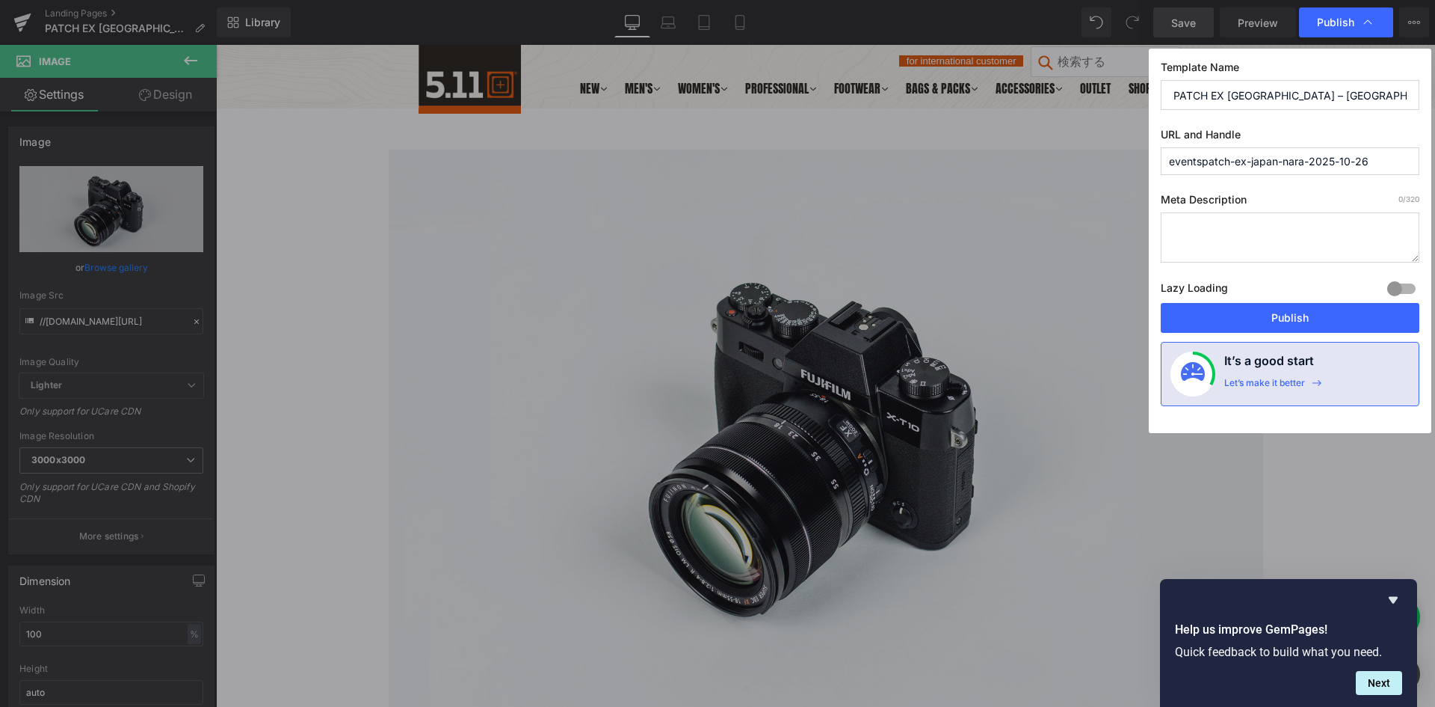
click at [1198, 163] on input "eventspatch-ex-japan-nara-2025-10-26" at bounding box center [1290, 161] width 259 height 28
click at [1203, 167] on input "eventspatch-ex-japan-nara-2025-10-26" at bounding box center [1290, 161] width 259 height 28
type input "eventspatch-ex-japan-nara-2025-10-26"
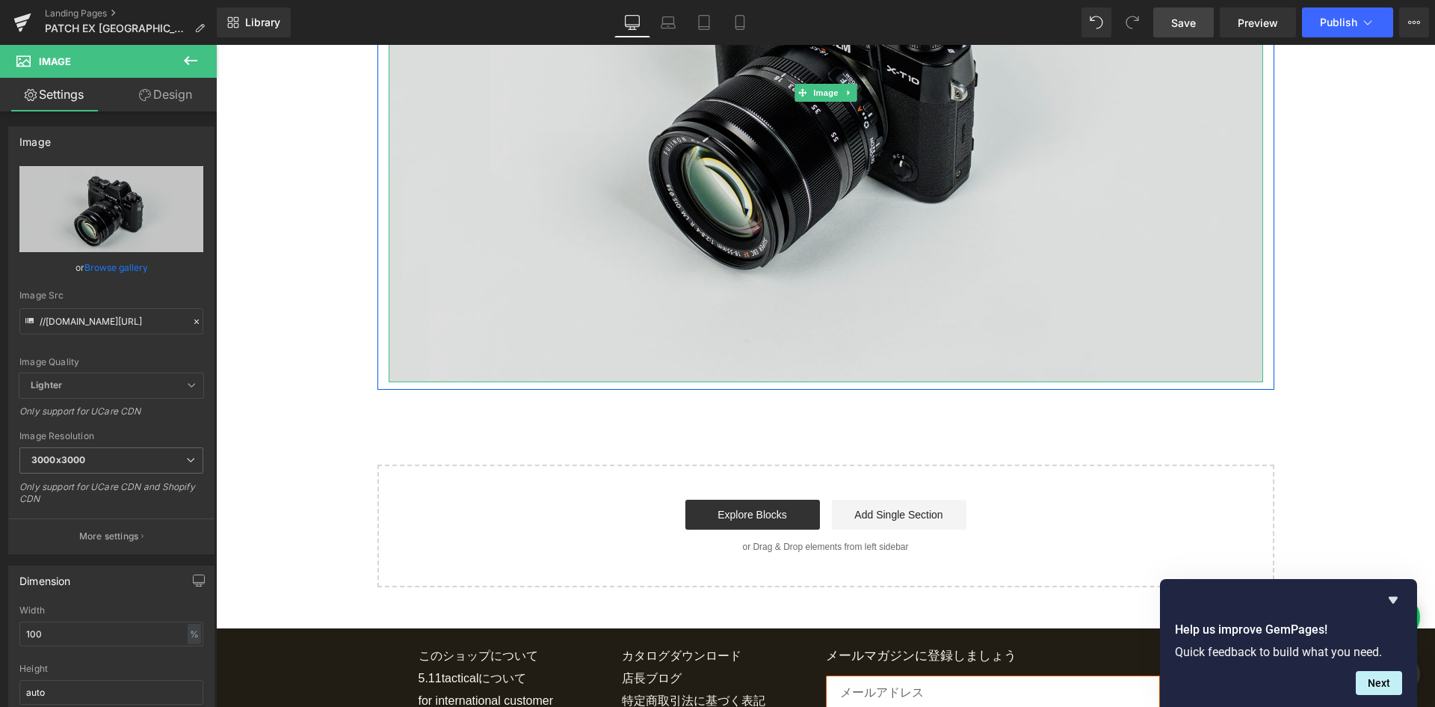
scroll to position [374, 0]
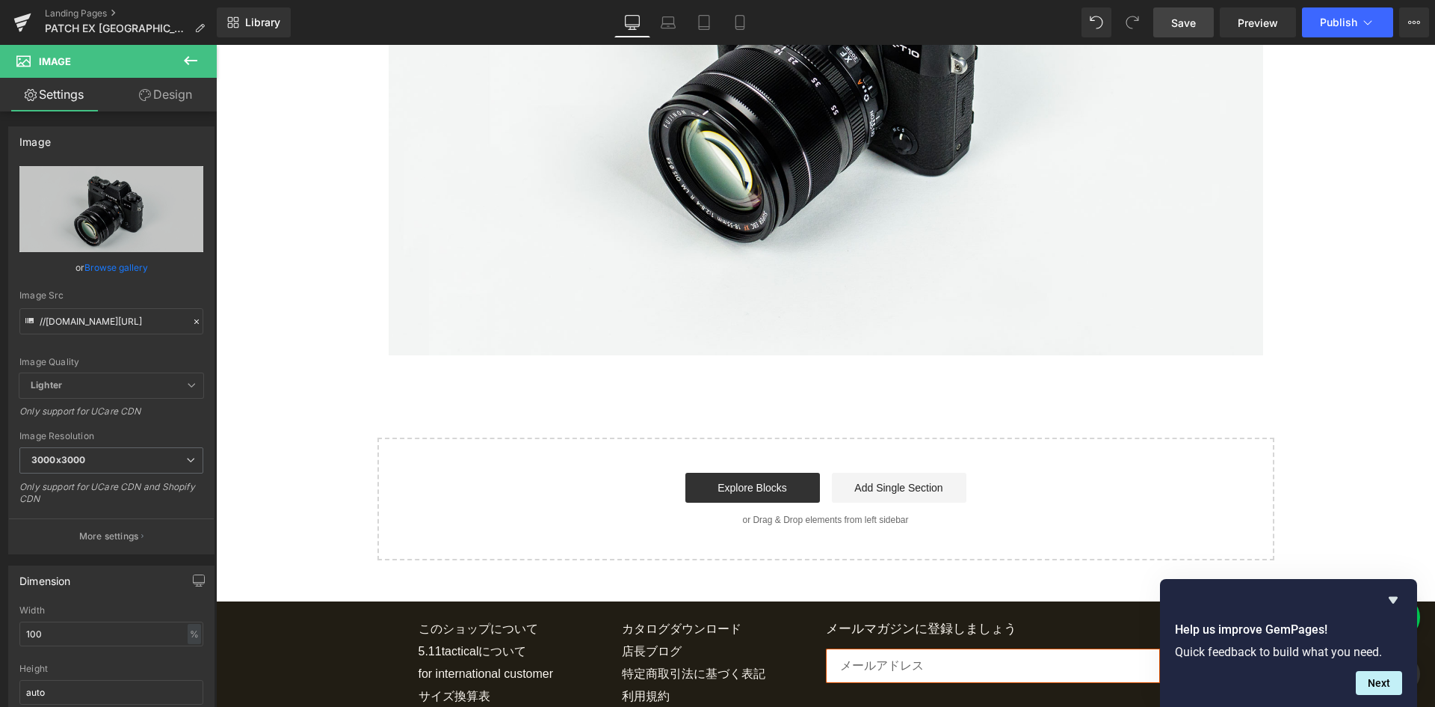
drag, startPoint x: 189, startPoint y: 45, endPoint x: 189, endPoint y: 55, distance: 10.5
click at [189, 46] on button at bounding box center [190, 61] width 52 height 33
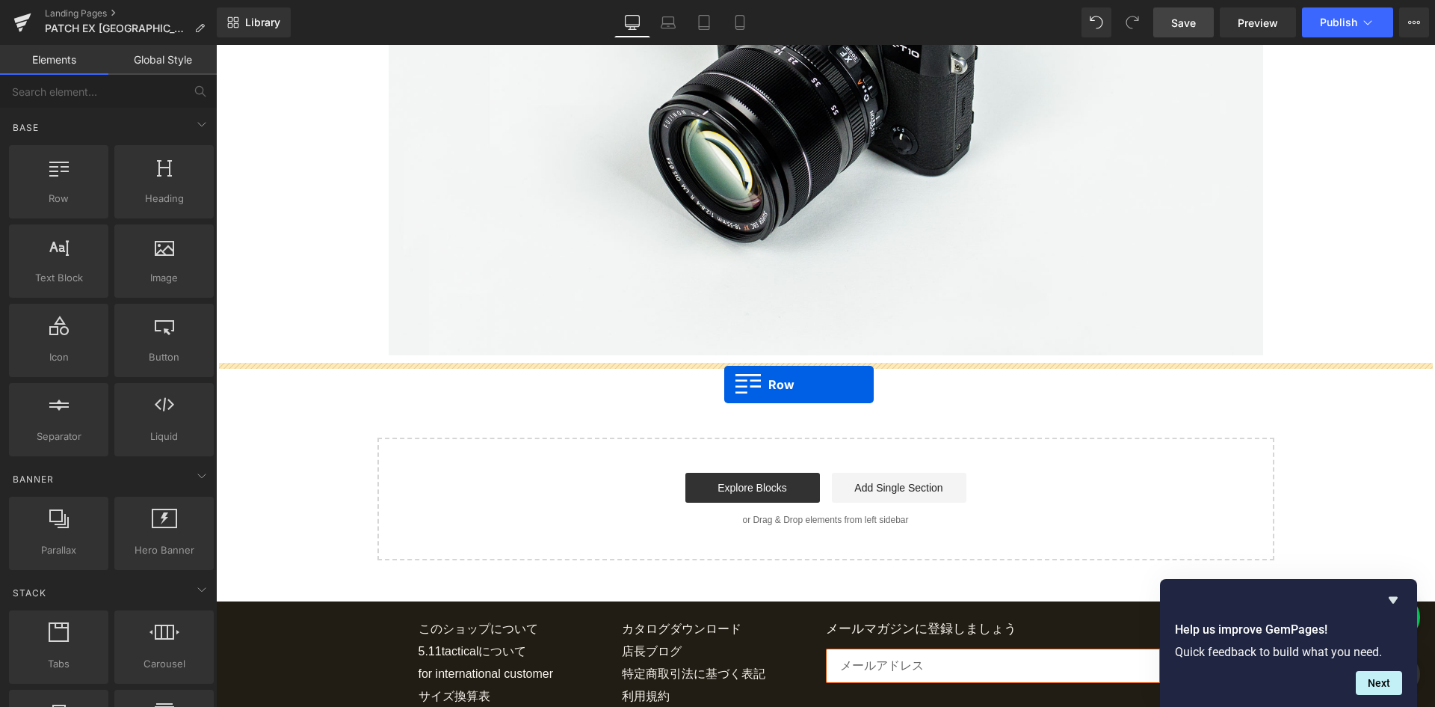
drag, startPoint x: 275, startPoint y: 245, endPoint x: 724, endPoint y: 384, distance: 470.4
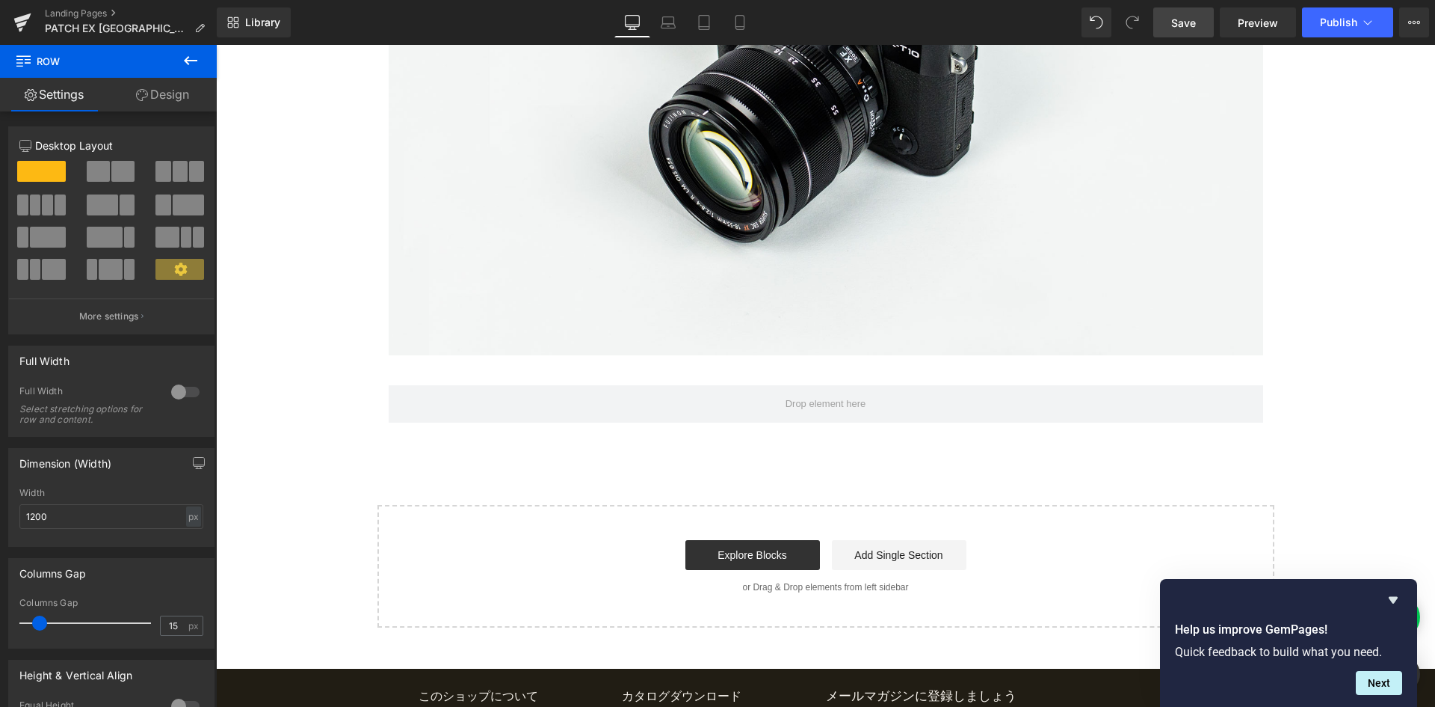
click at [188, 58] on icon at bounding box center [190, 60] width 13 height 9
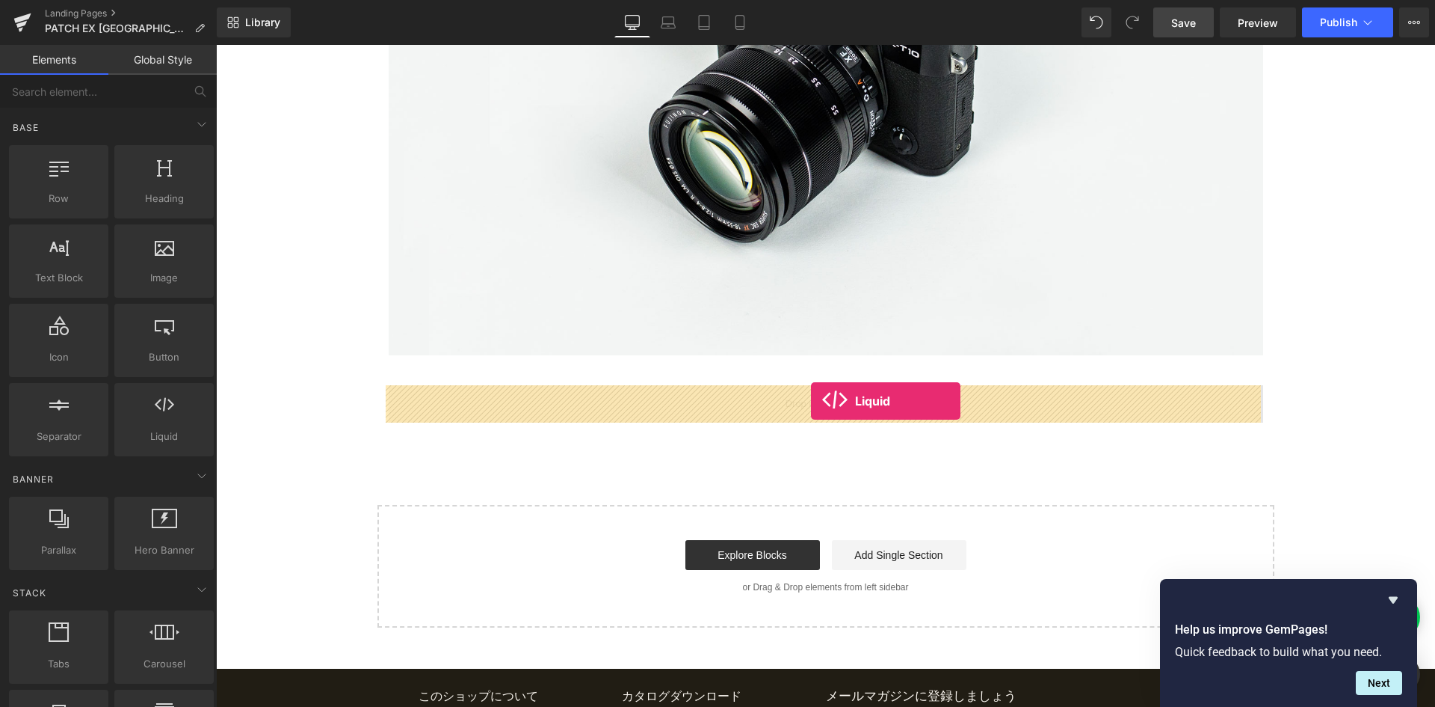
drag, startPoint x: 382, startPoint y: 468, endPoint x: 812, endPoint y: 400, distance: 435.2
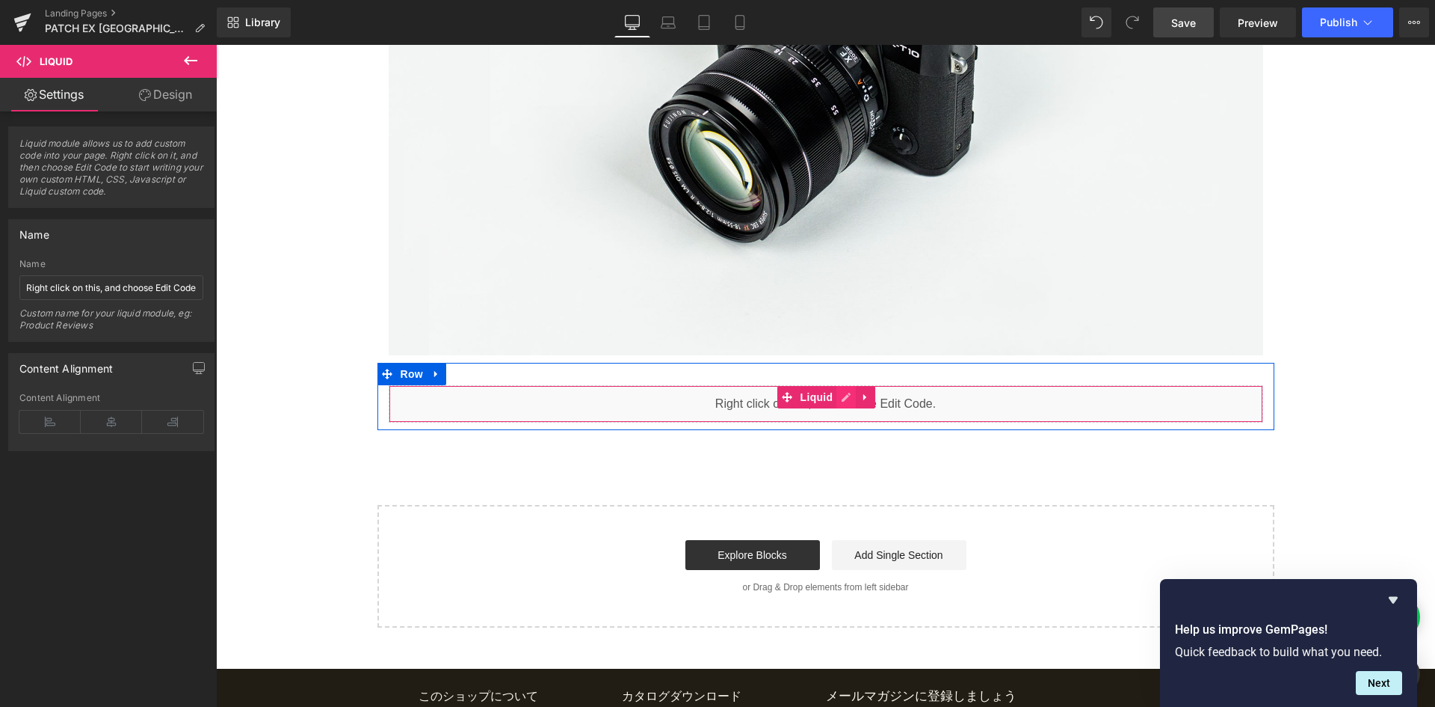
click at [844, 398] on div "Liquid" at bounding box center [826, 403] width 875 height 37
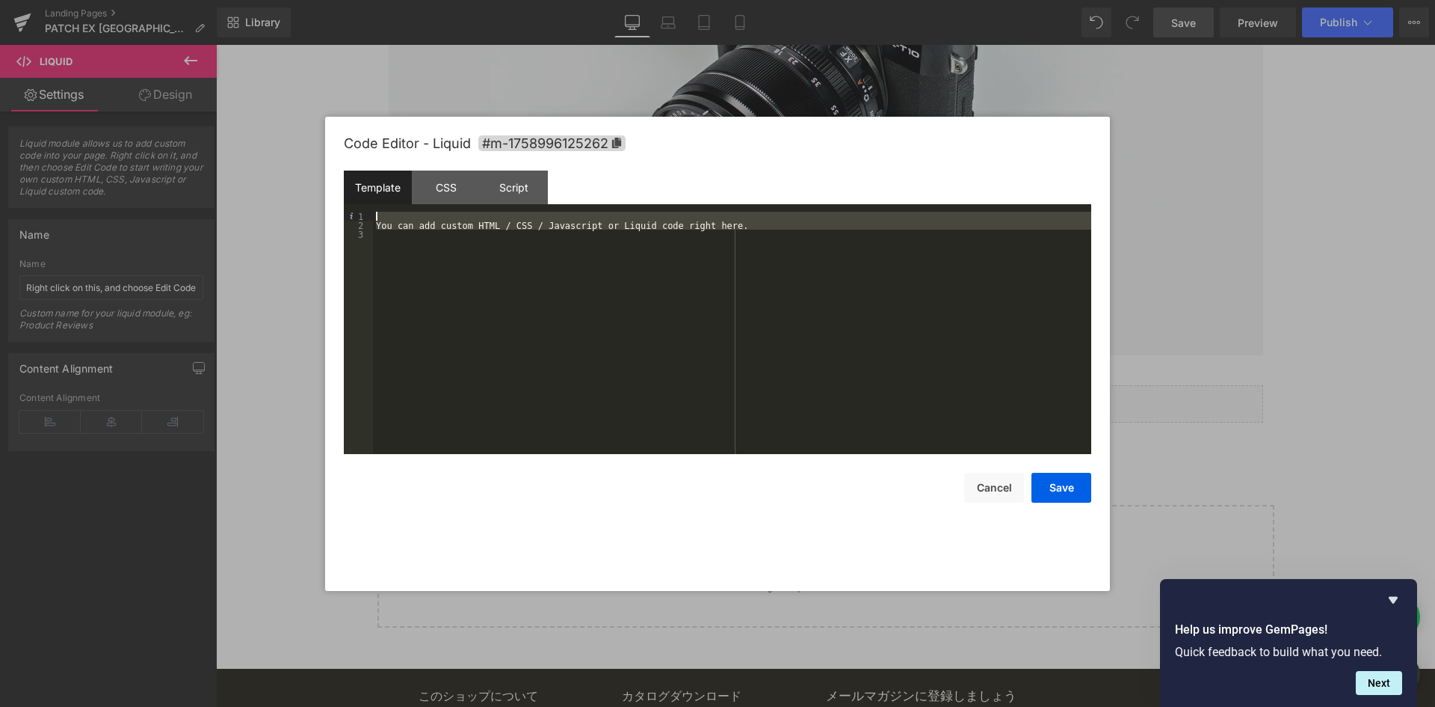
drag, startPoint x: 713, startPoint y: 230, endPoint x: 244, endPoint y: 188, distance: 470.0
click at [244, 188] on body "Liquid You are previewing how the will restyle your page. You can not edit Elem…" at bounding box center [717, 353] width 1435 height 707
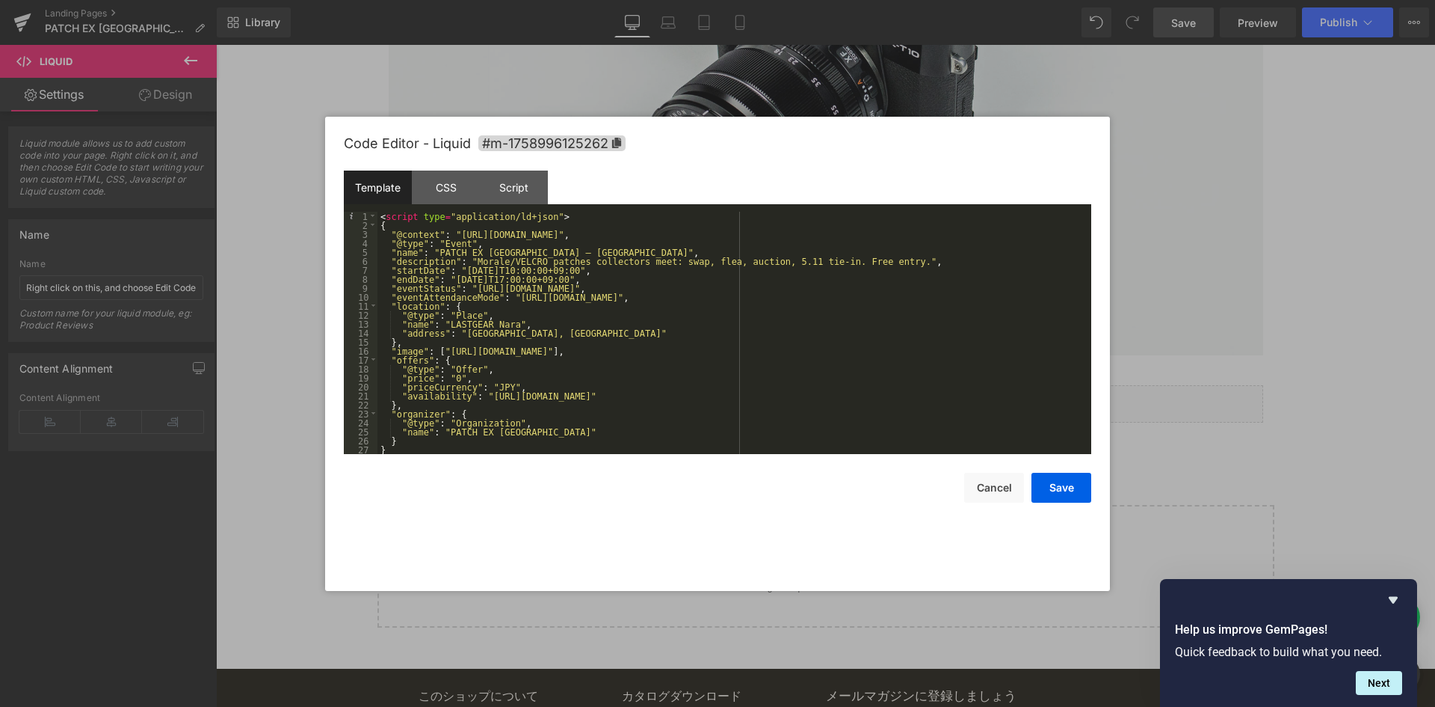
scroll to position [0, 0]
click at [1081, 484] on button "Save" at bounding box center [1062, 488] width 60 height 30
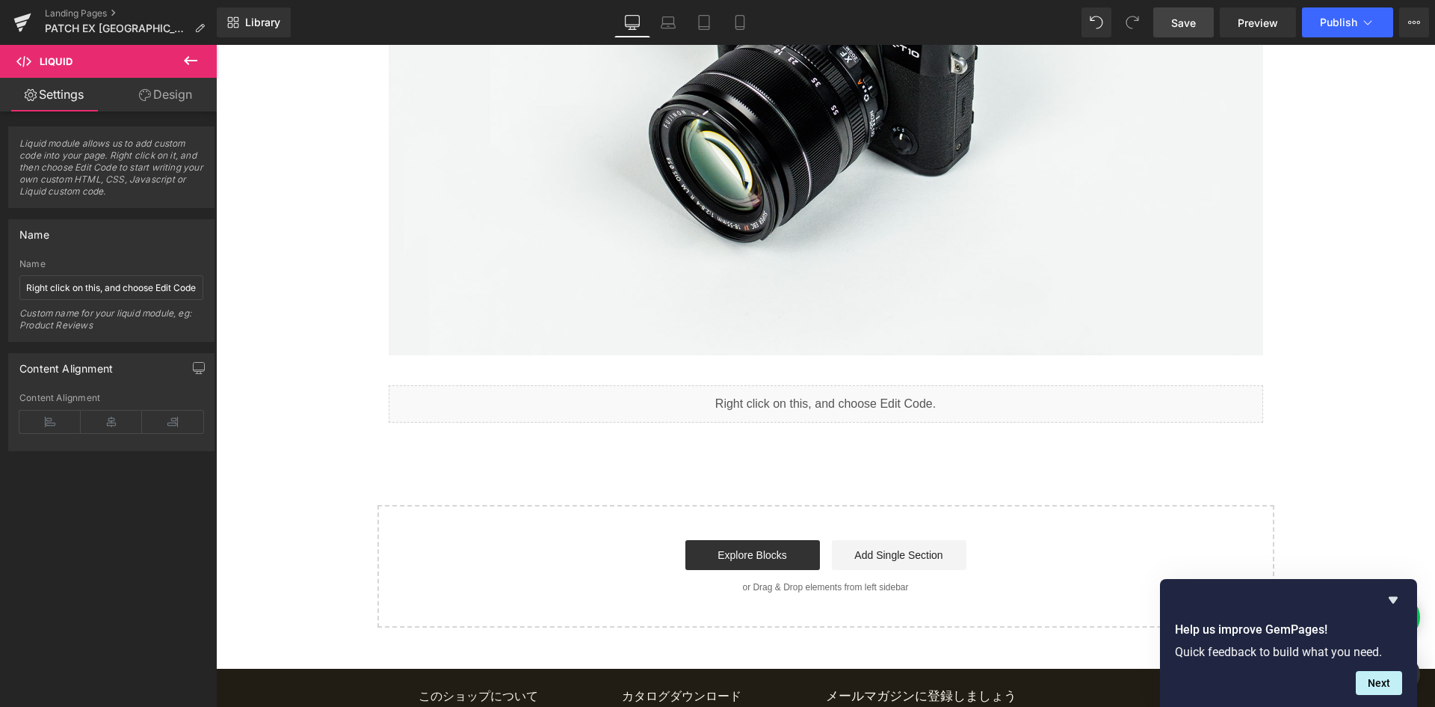
click at [1190, 22] on span "Save" at bounding box center [1184, 23] width 25 height 16
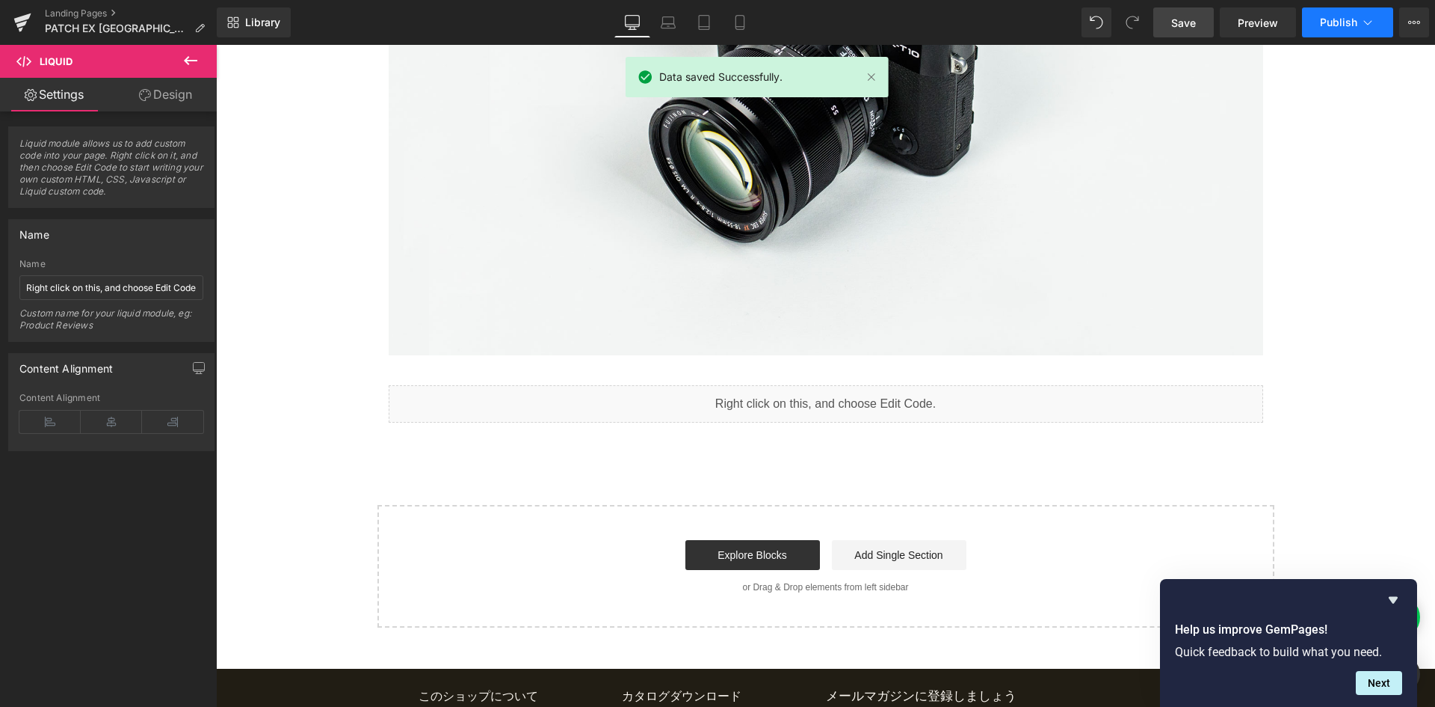
click at [1326, 32] on button "Publish" at bounding box center [1347, 22] width 91 height 30
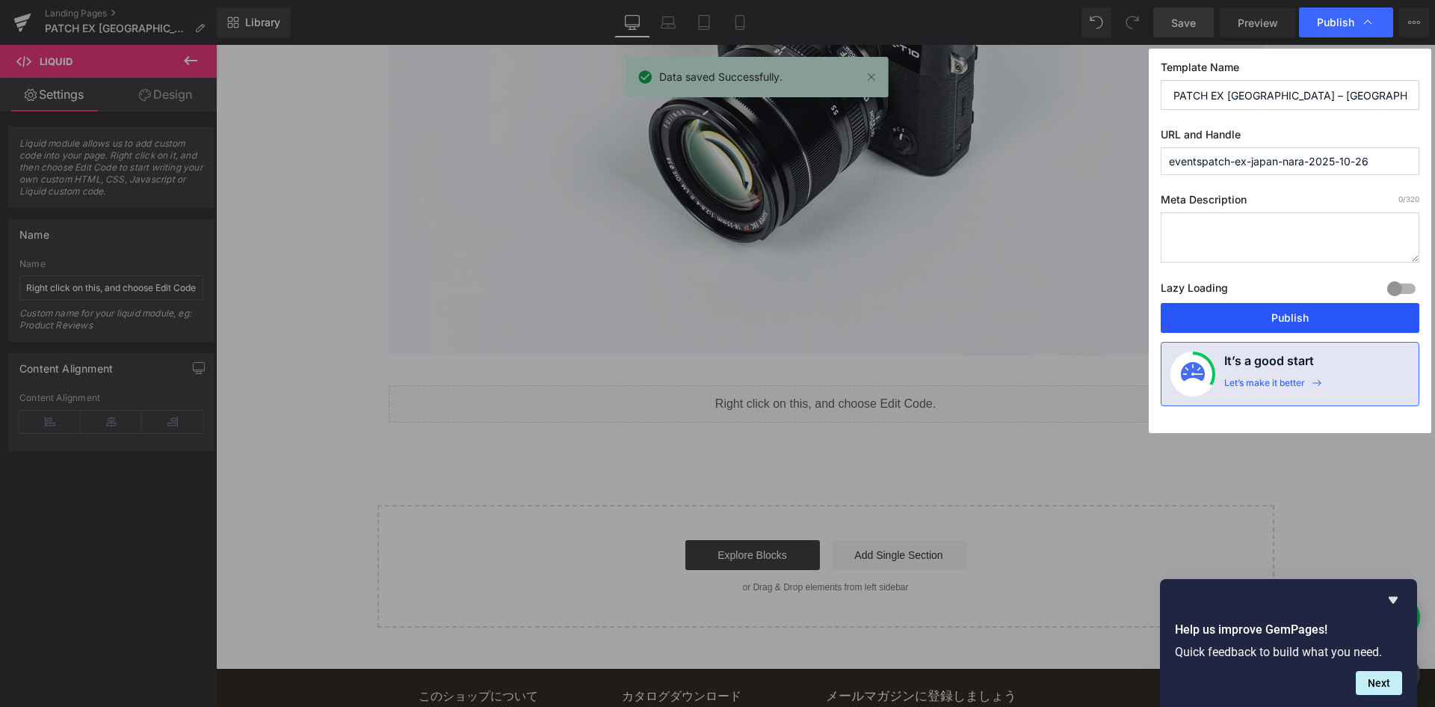
click at [1275, 314] on button "Publish" at bounding box center [1290, 318] width 259 height 30
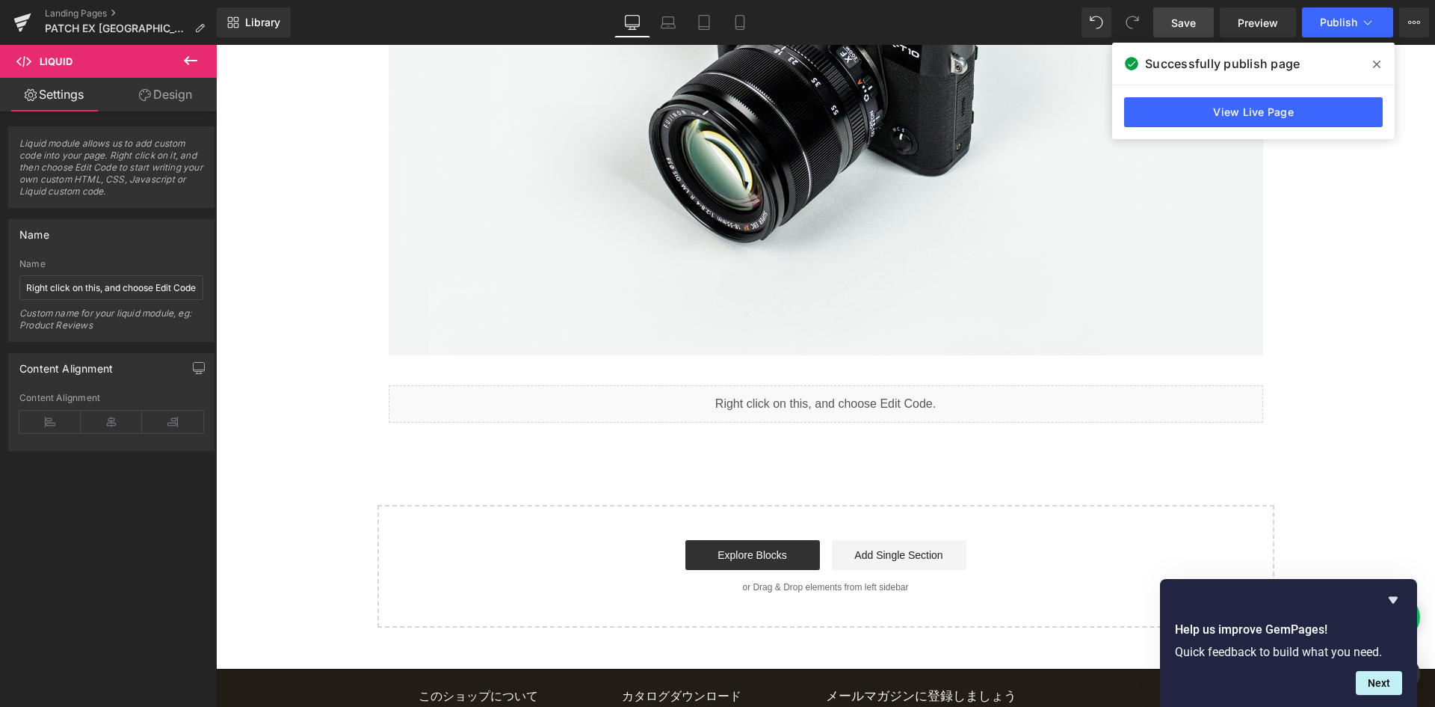
click at [1371, 64] on span at bounding box center [1377, 64] width 24 height 24
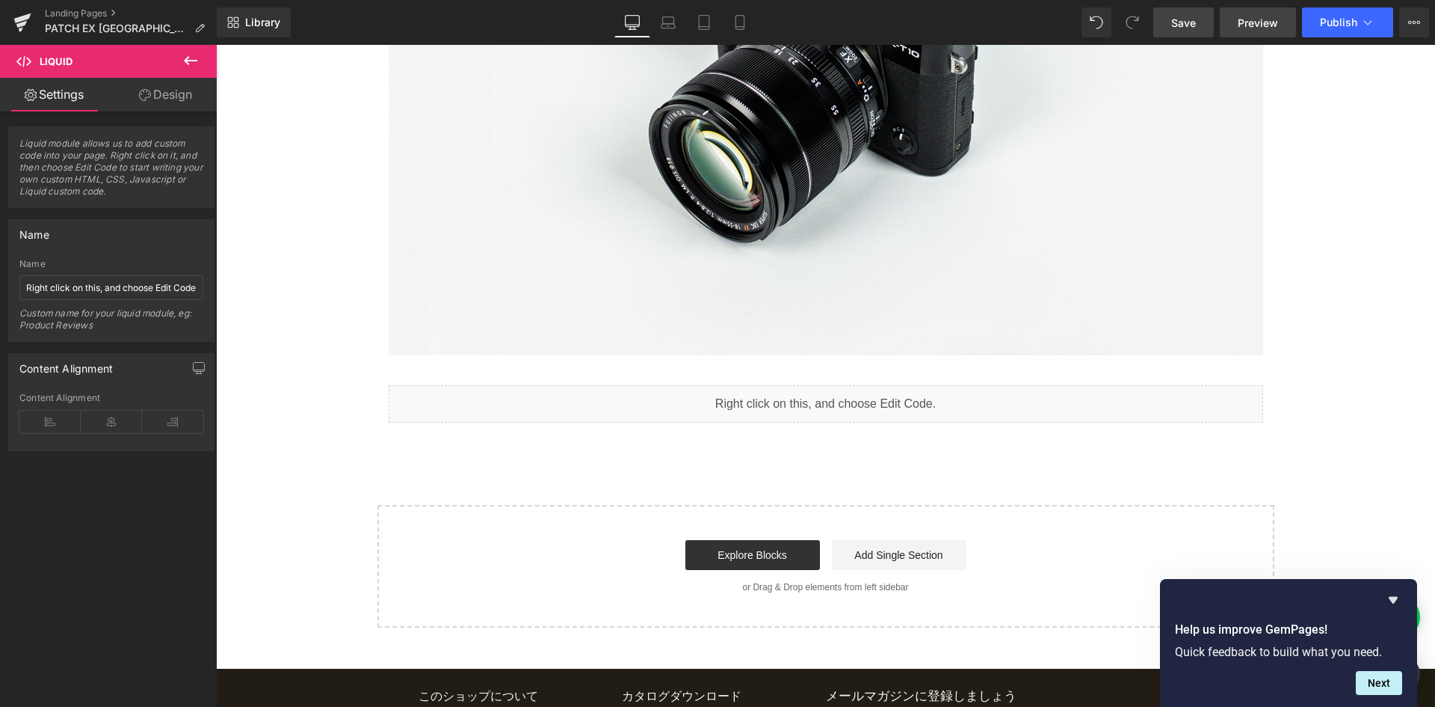
click at [1251, 25] on span "Preview" at bounding box center [1258, 23] width 40 height 16
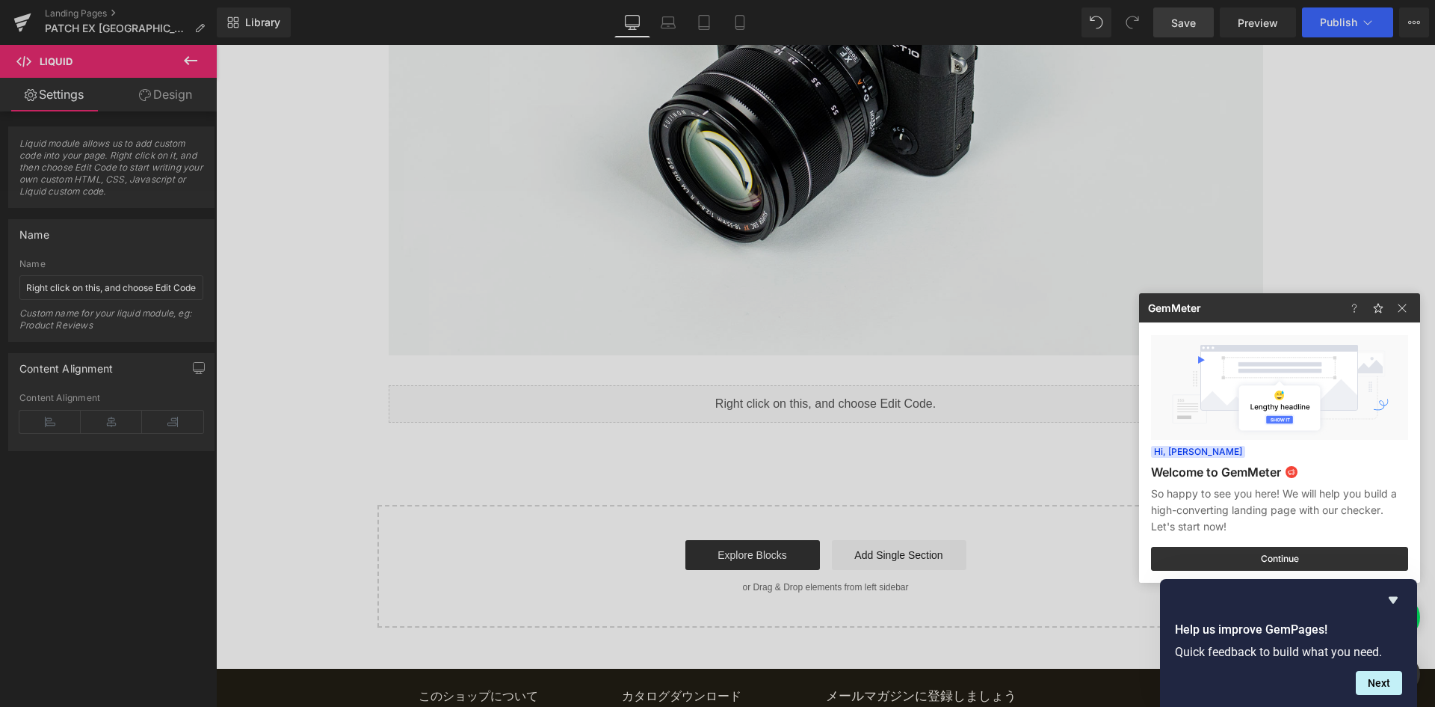
click at [464, 209] on div at bounding box center [717, 353] width 1435 height 707
